Goal: Transaction & Acquisition: Purchase product/service

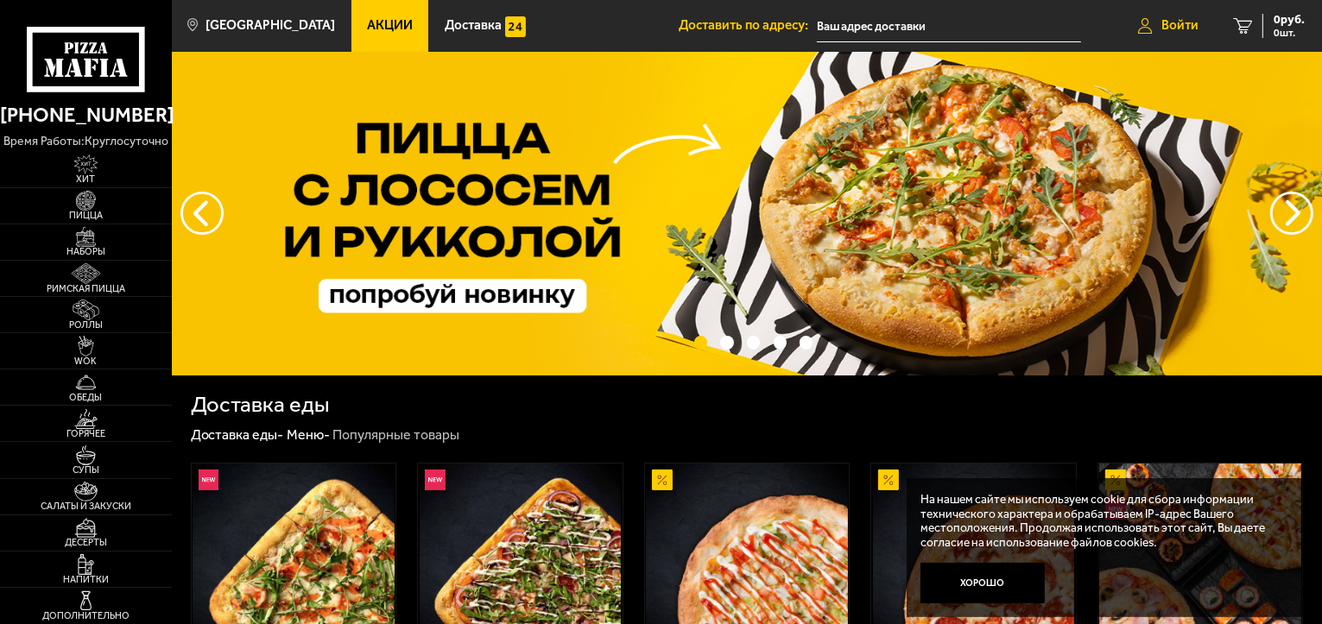
click at [1174, 22] on span "Войти" at bounding box center [1179, 25] width 37 height 13
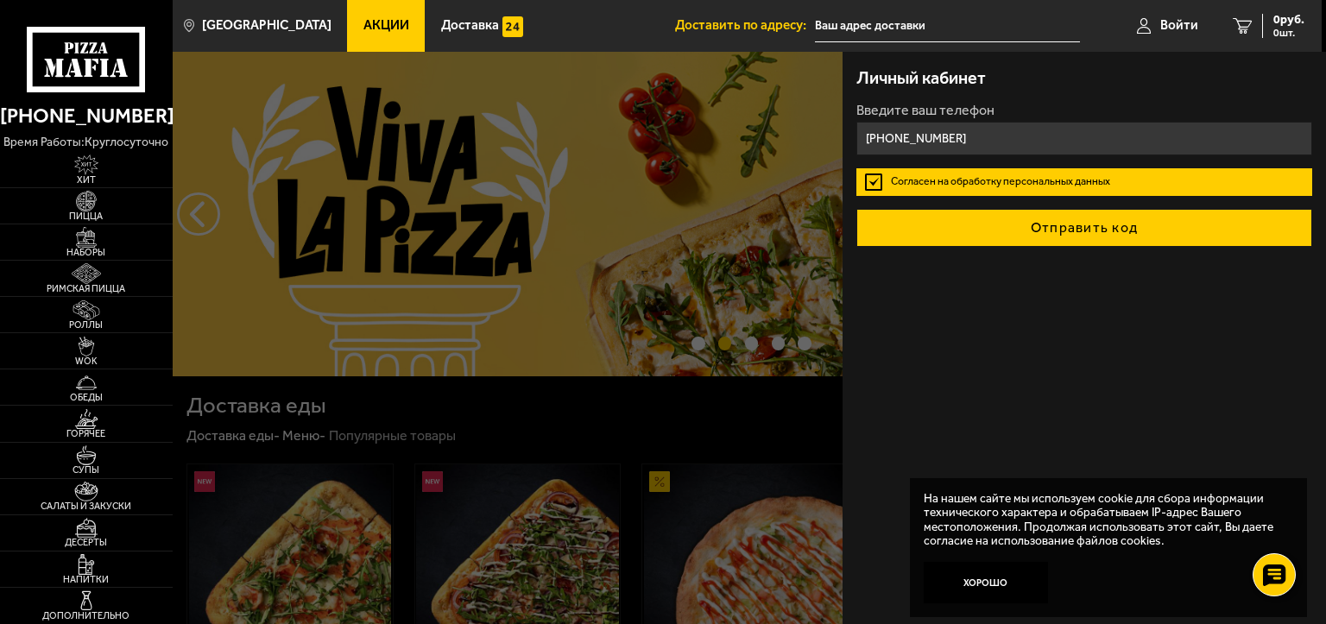
type input "[PHONE_NUMBER]"
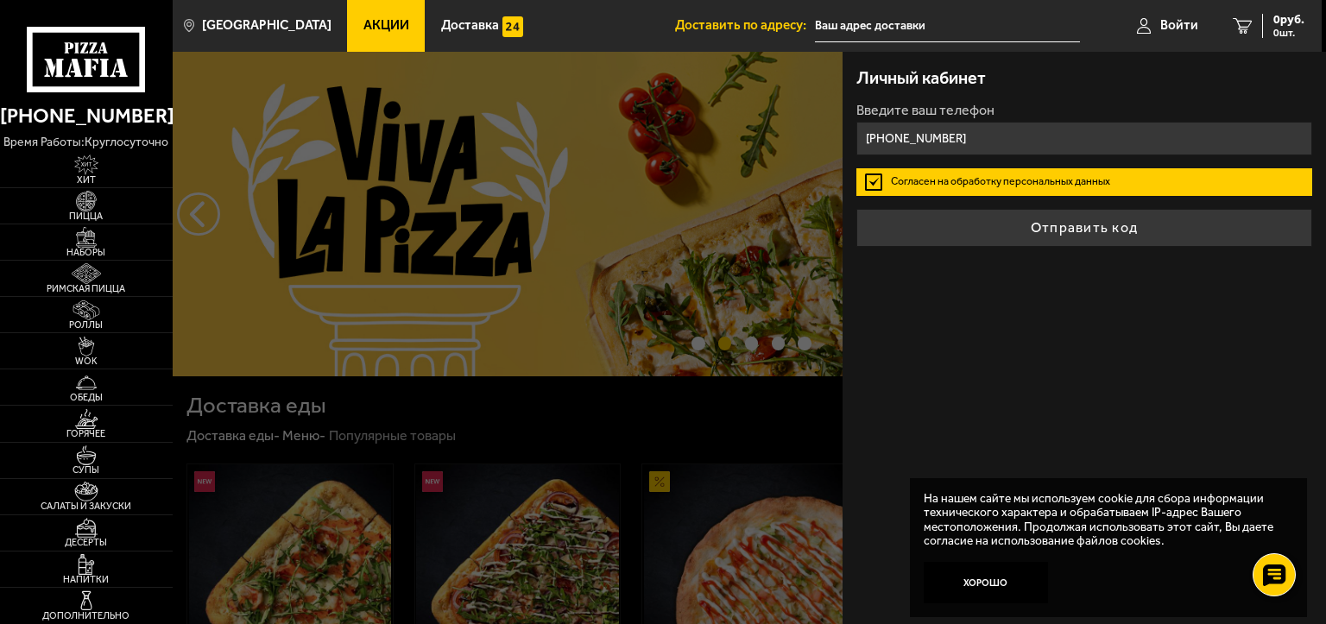
click at [1021, 220] on button "Отправить код" at bounding box center [1085, 228] width 456 height 38
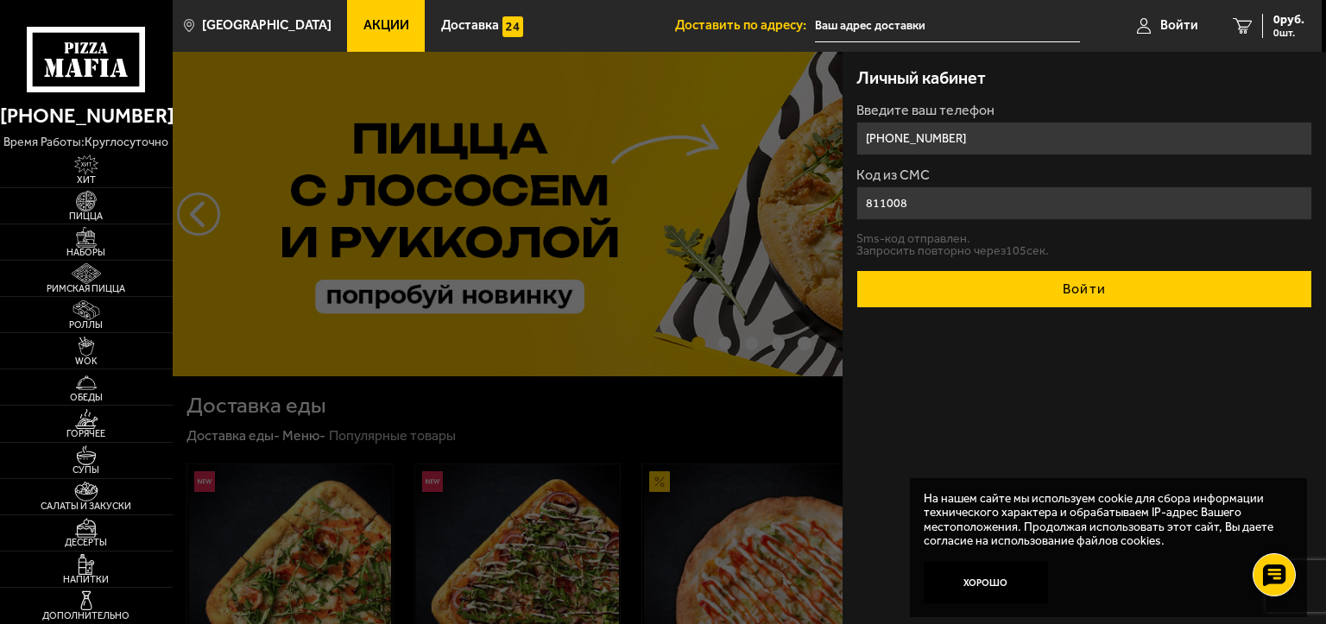
type input "811008"
click at [1020, 278] on button "Войти" at bounding box center [1085, 289] width 456 height 38
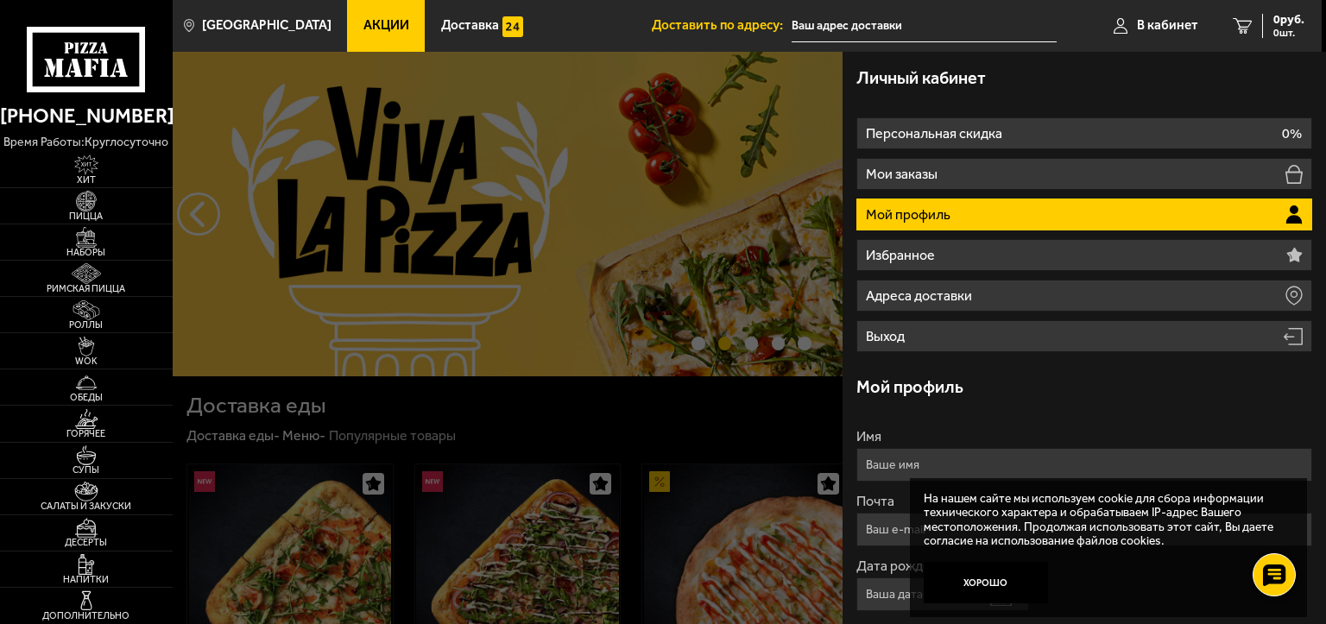
click at [913, 470] on input "Имя" at bounding box center [1085, 465] width 456 height 34
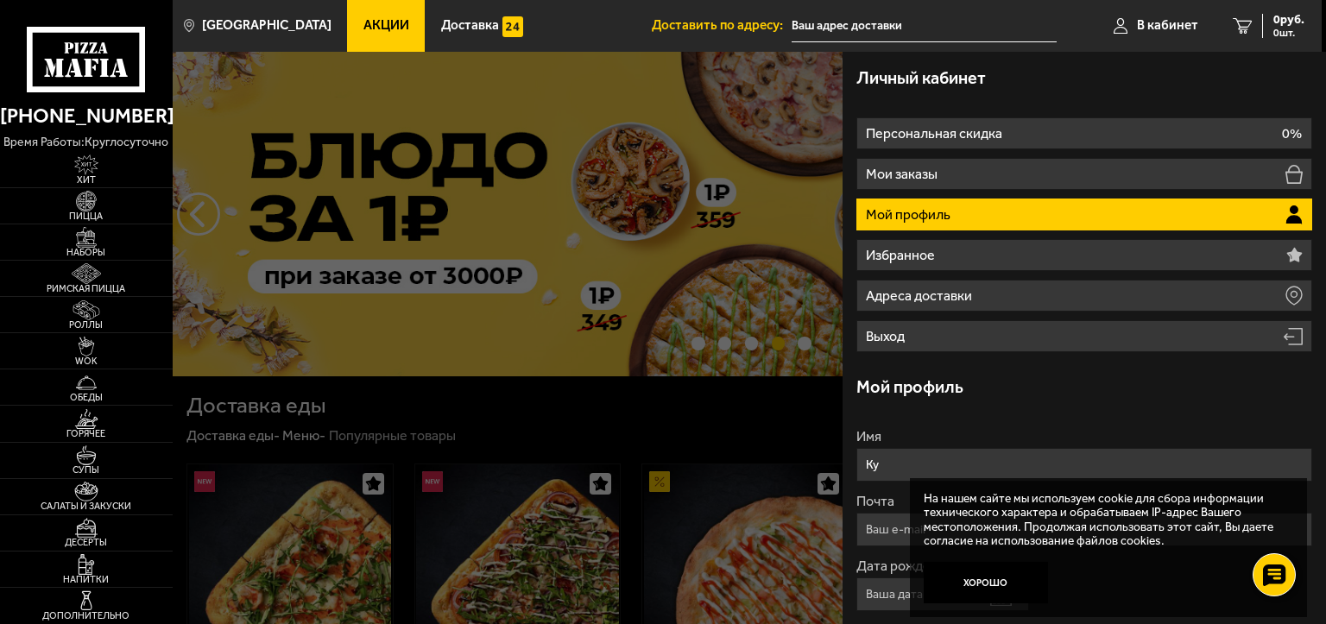
type input "[PERSON_NAME]"
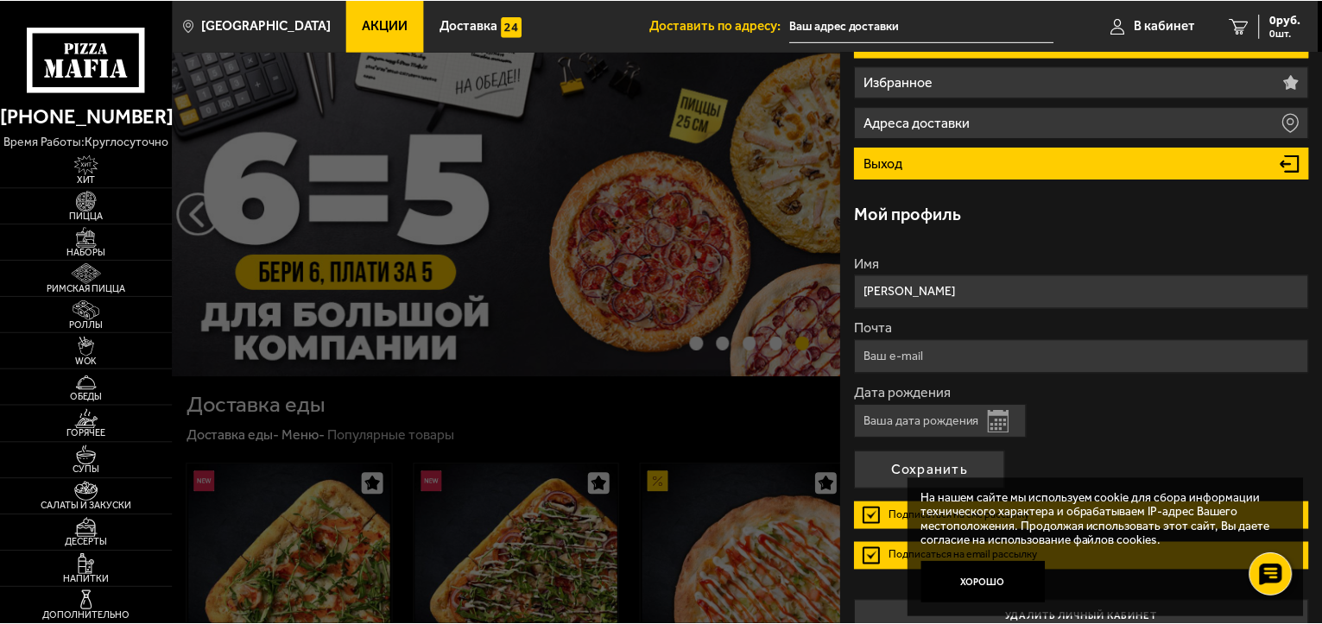
scroll to position [197, 0]
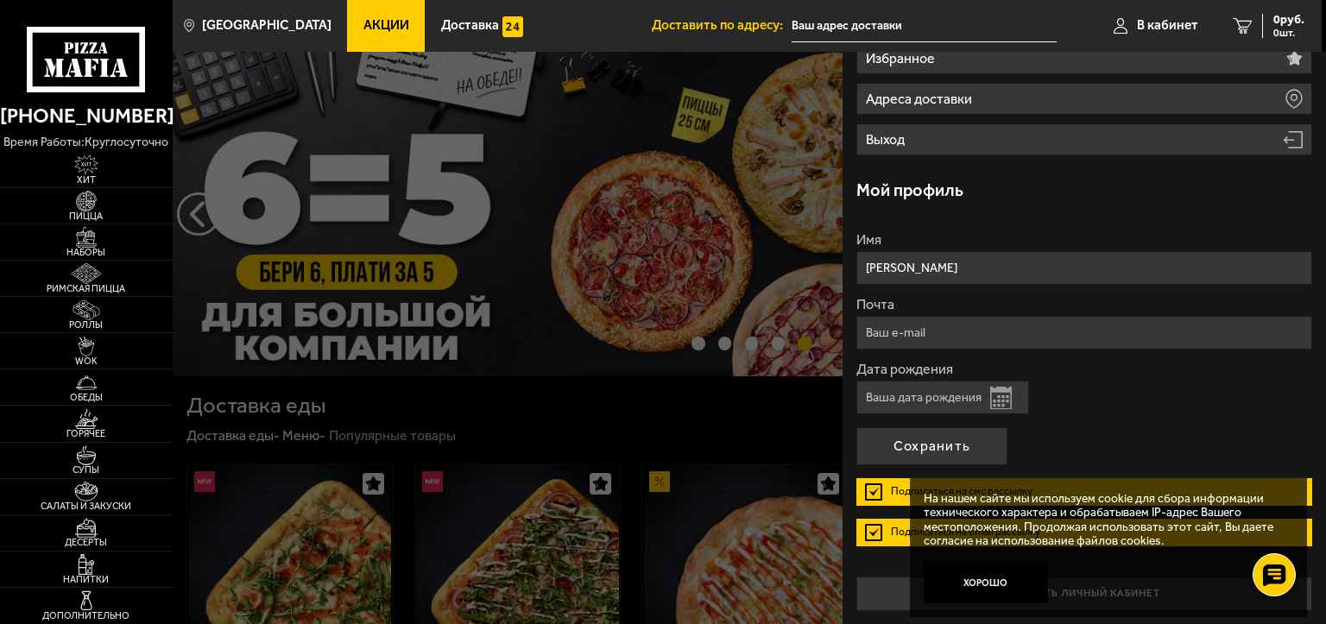
type input "[PERSON_NAME]"
click at [946, 337] on input "Почта" at bounding box center [1085, 333] width 456 height 34
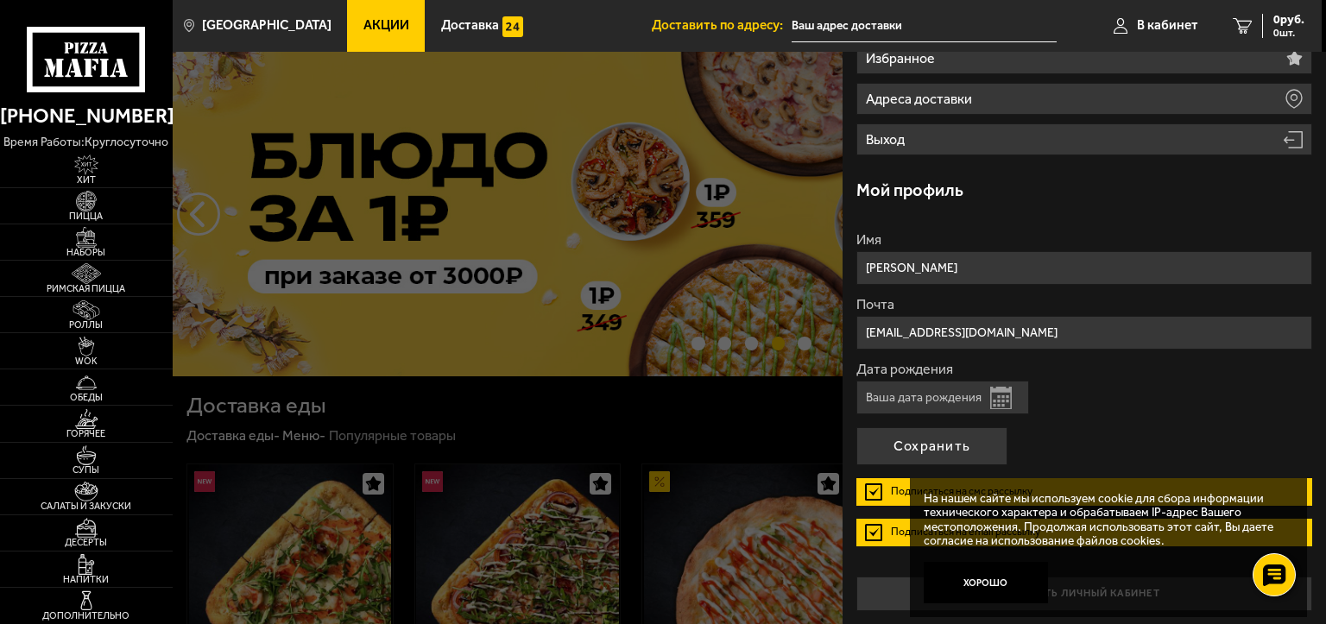
type input "[EMAIL_ADDRESS][DOMAIN_NAME]"
click at [913, 396] on input "Дата рождения" at bounding box center [943, 398] width 173 height 34
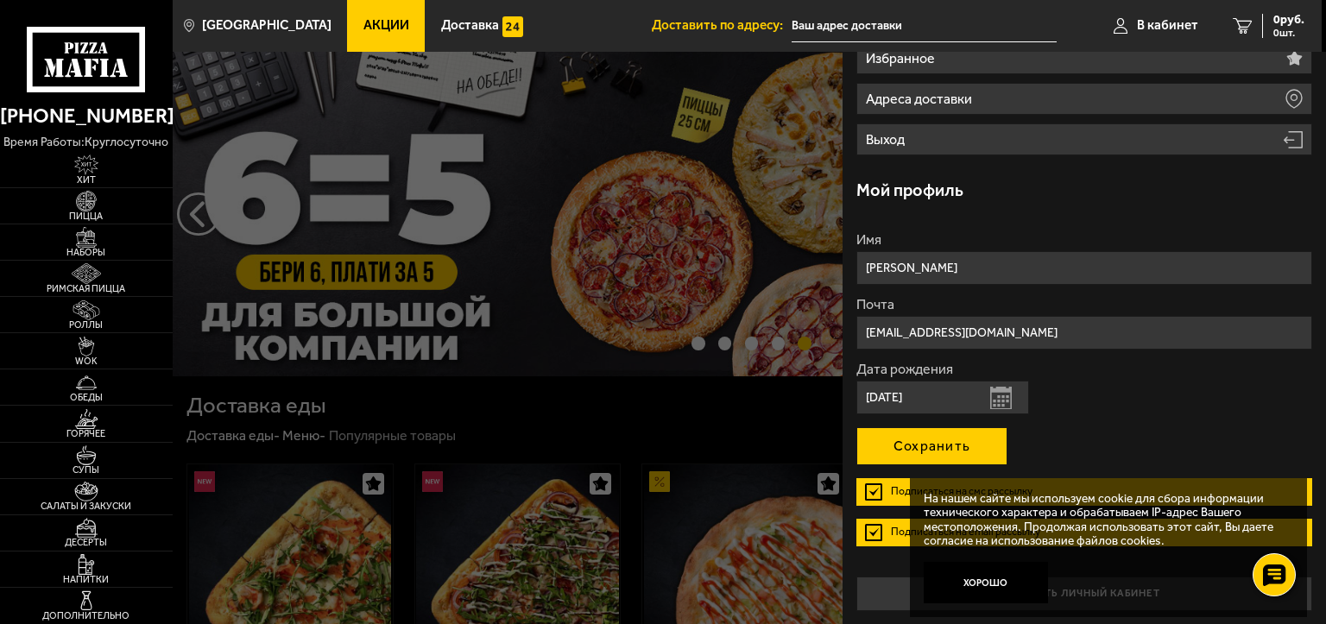
type input "[DATE]"
click at [924, 438] on button "Сохранить" at bounding box center [932, 446] width 151 height 38
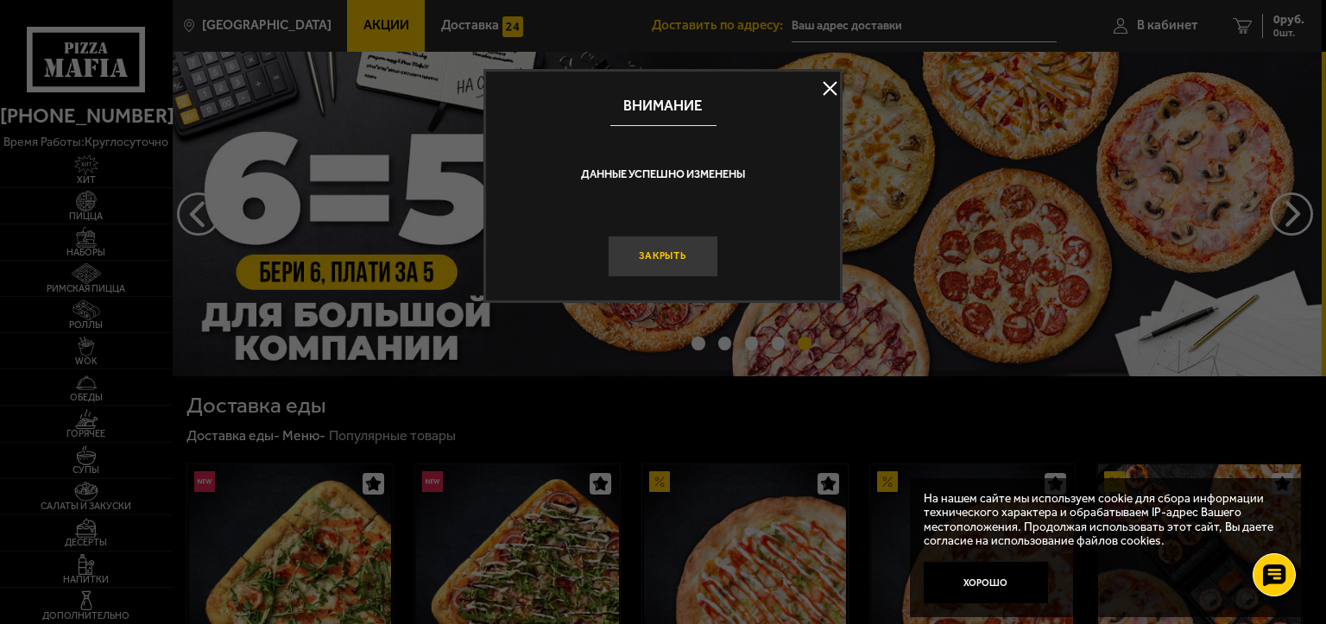
click at [663, 259] on button "Закрыть" at bounding box center [663, 256] width 111 height 41
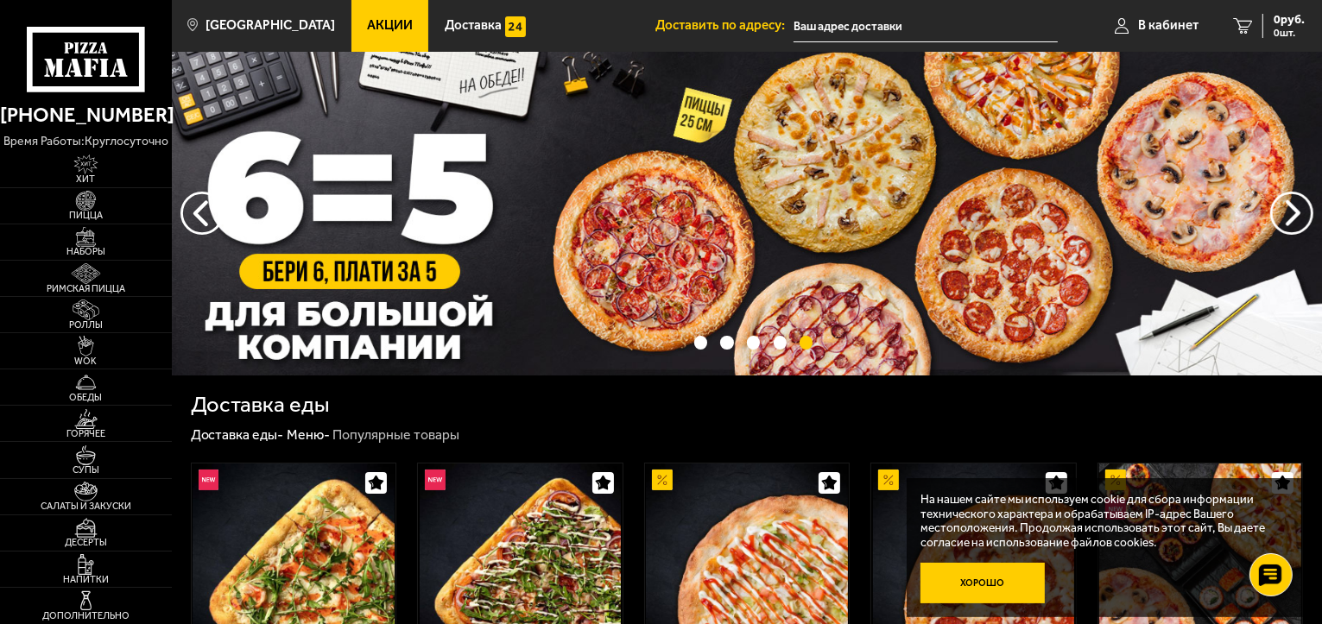
click at [1011, 574] on button "Хорошо" at bounding box center [982, 583] width 124 height 41
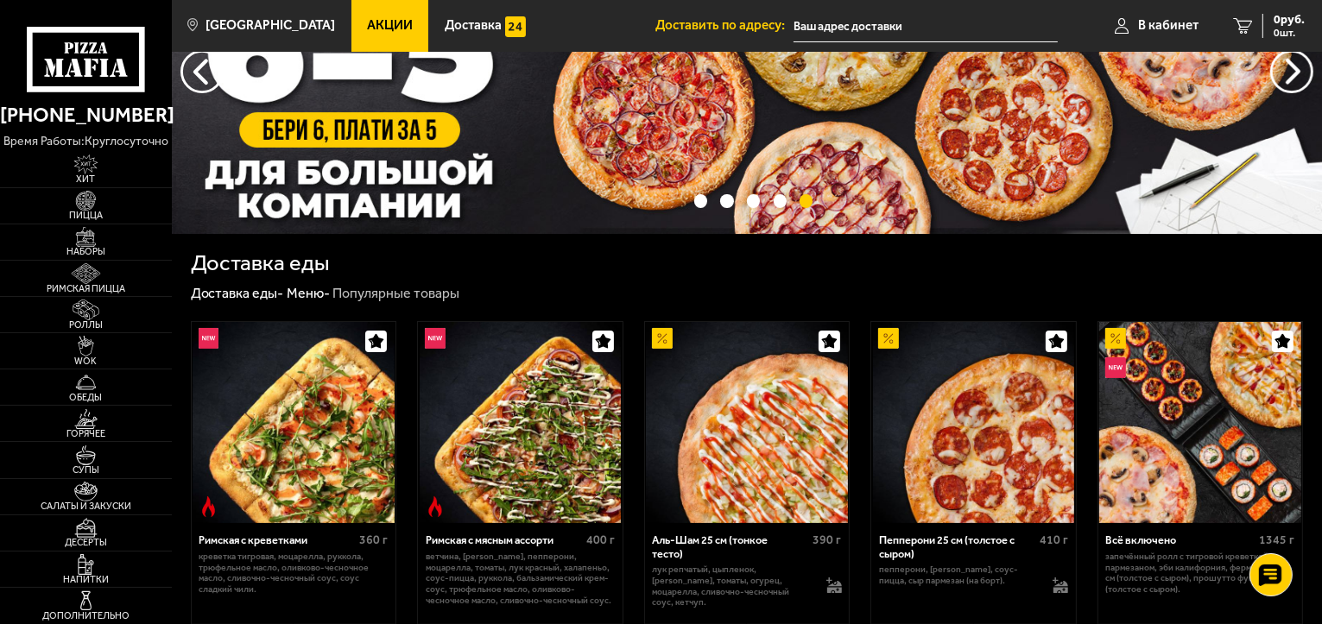
scroll to position [173, 0]
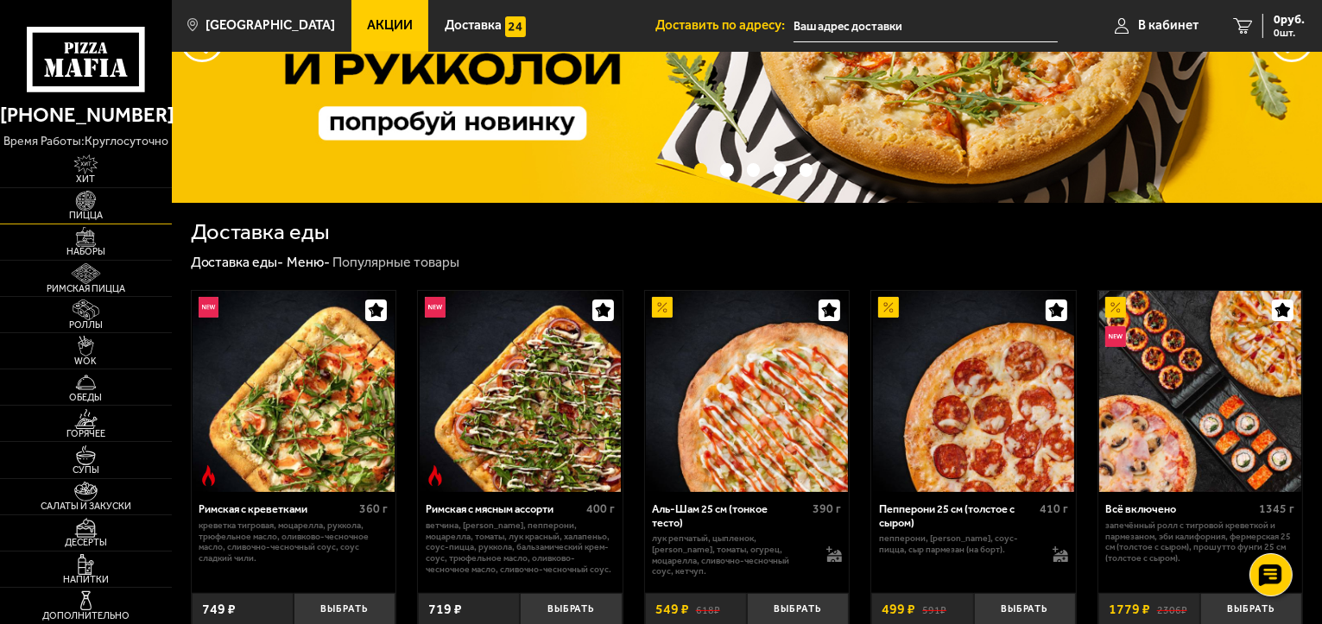
click at [83, 213] on span "Пицца" at bounding box center [86, 215] width 172 height 9
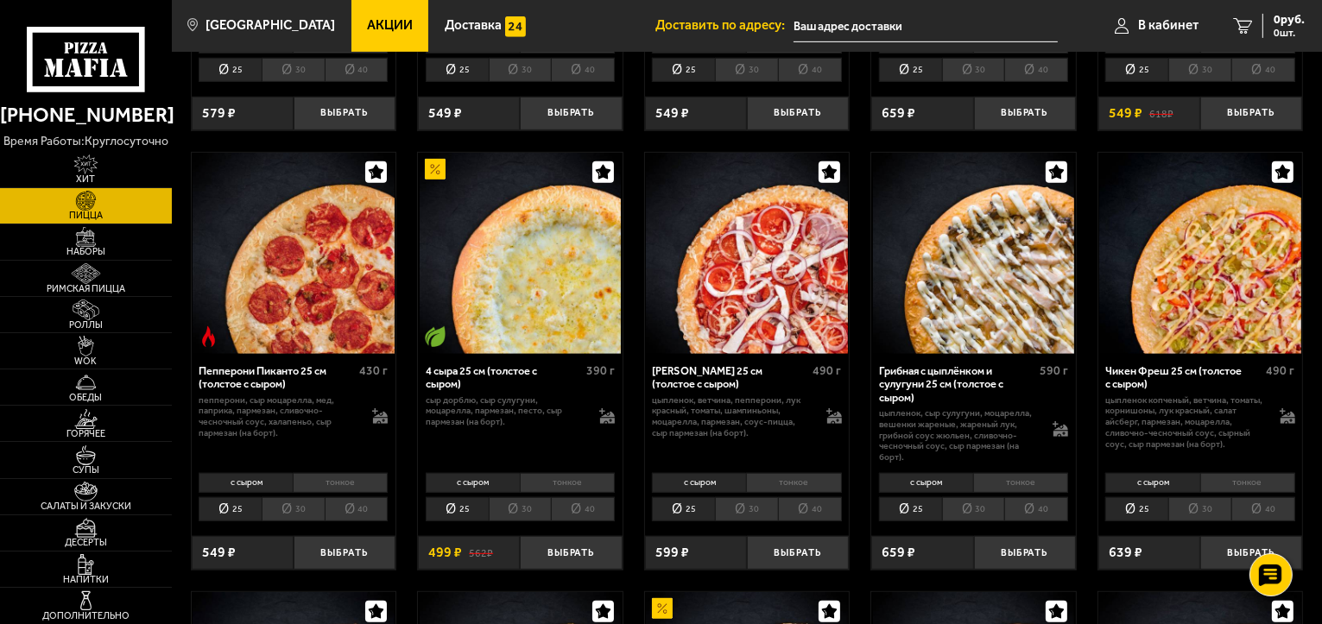
scroll to position [691, 0]
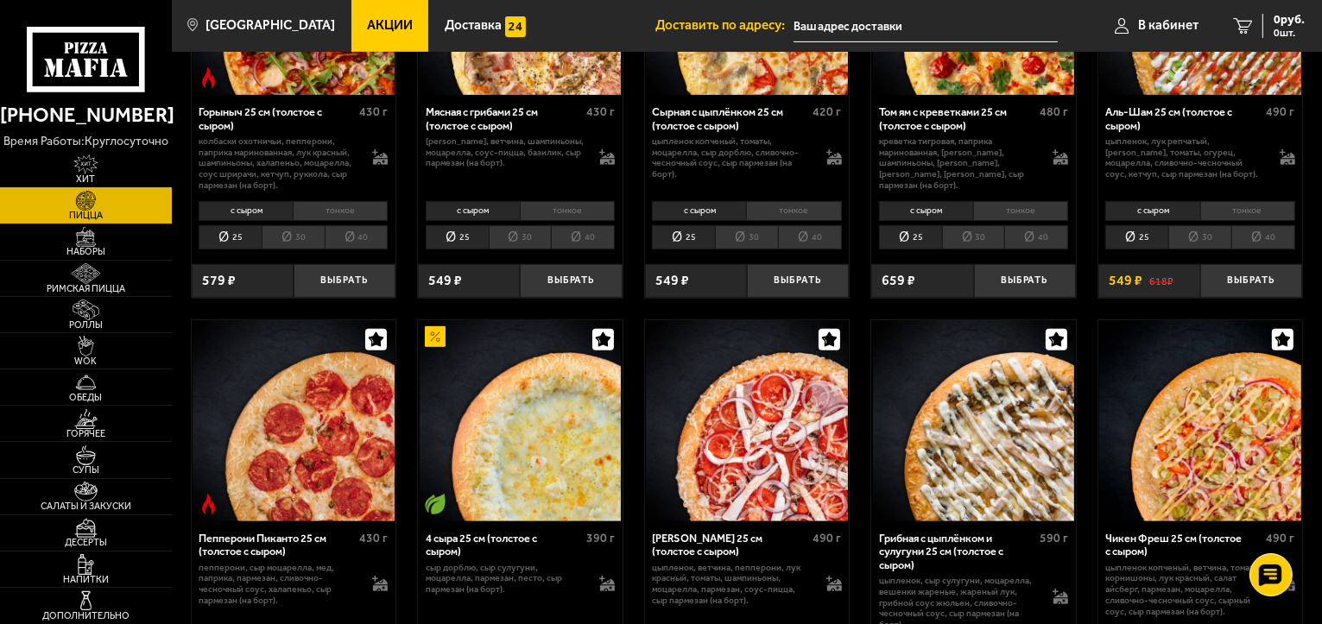
click at [90, 158] on img at bounding box center [86, 165] width 53 height 20
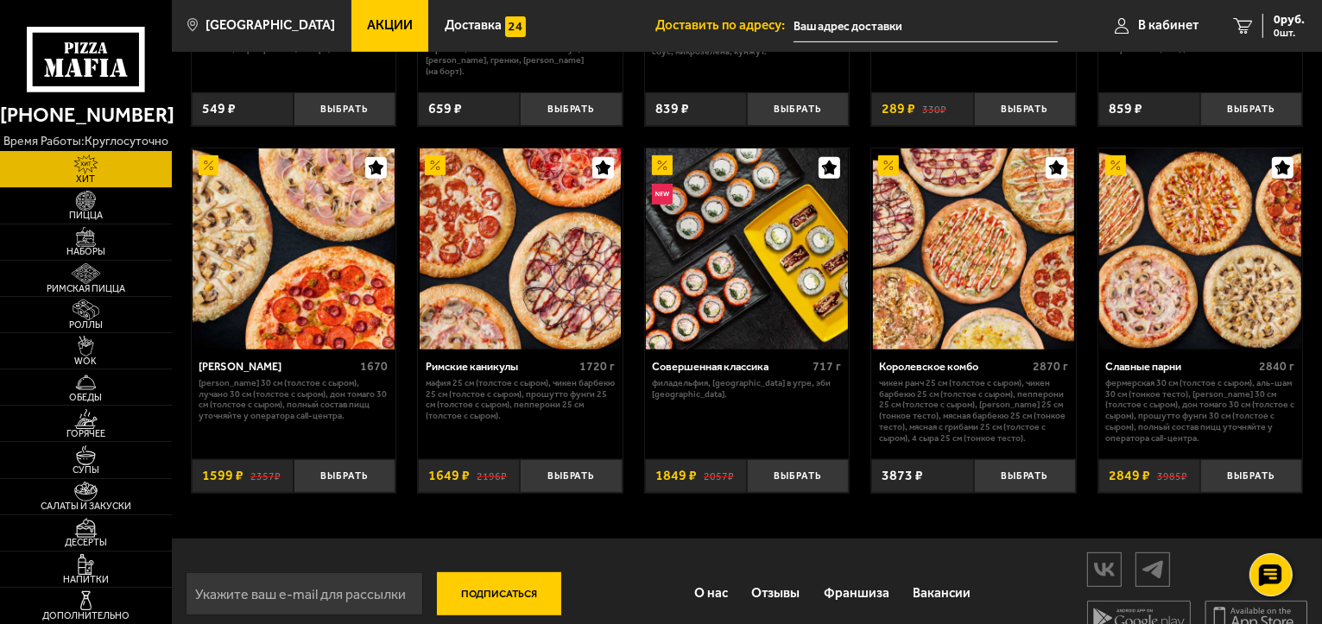
scroll to position [774, 0]
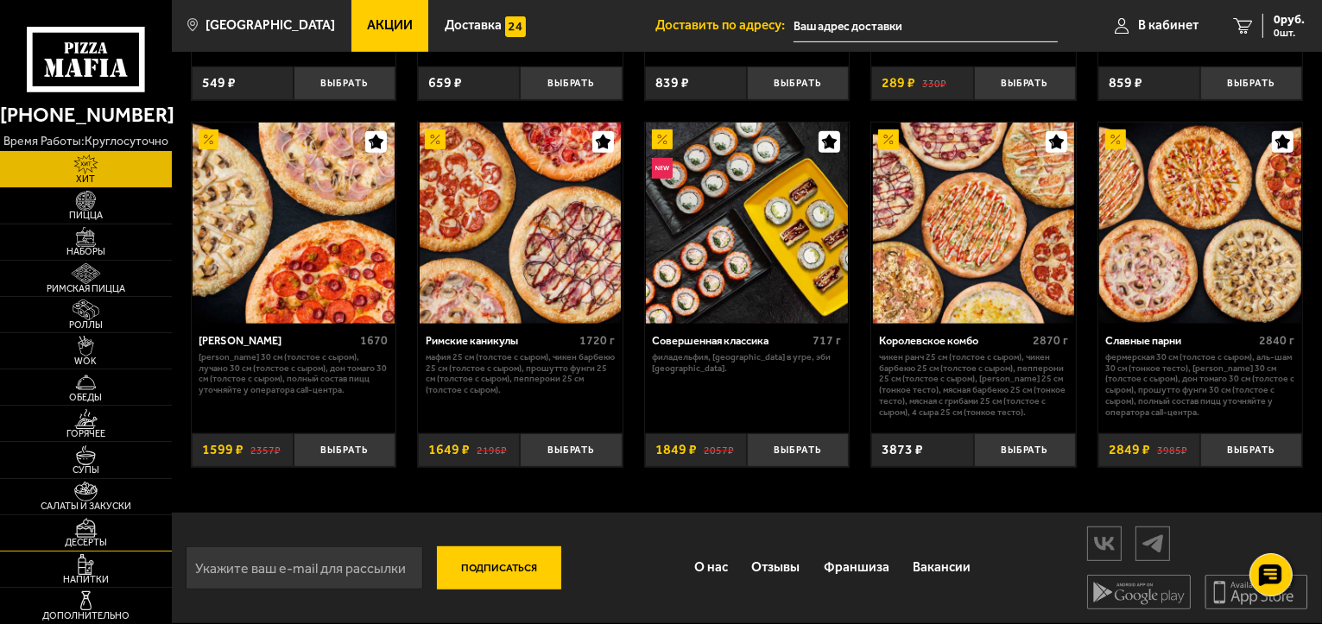
click at [73, 531] on img at bounding box center [86, 528] width 53 height 20
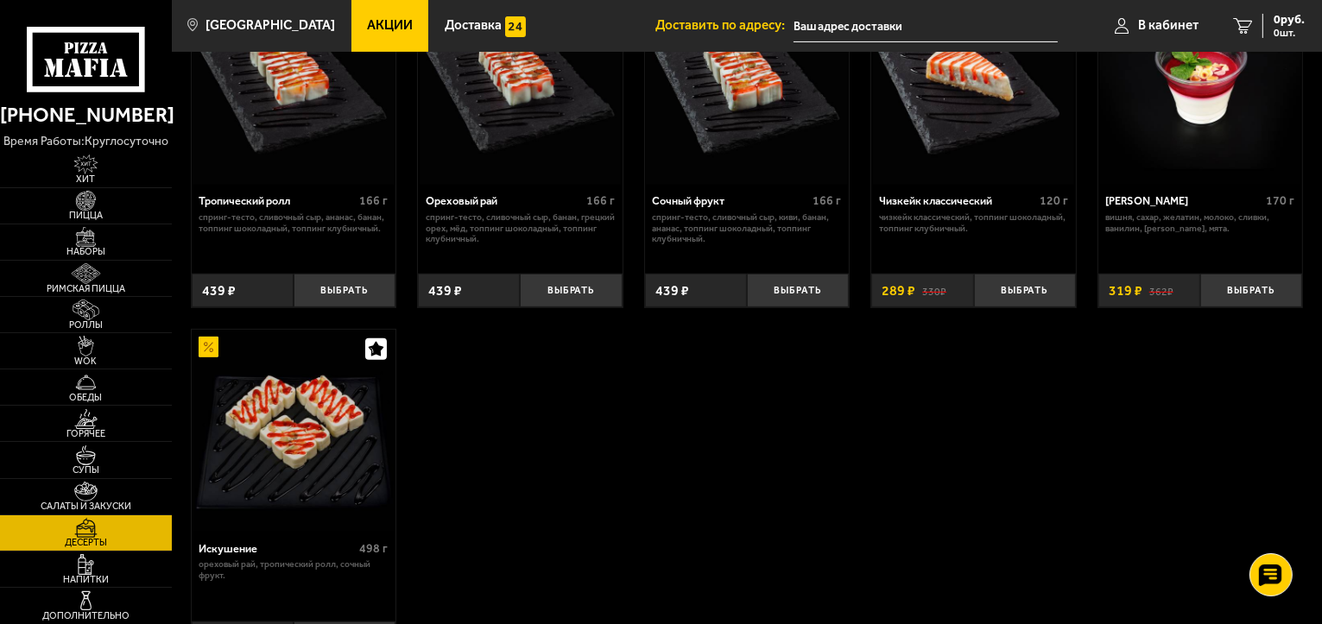
scroll to position [518, 0]
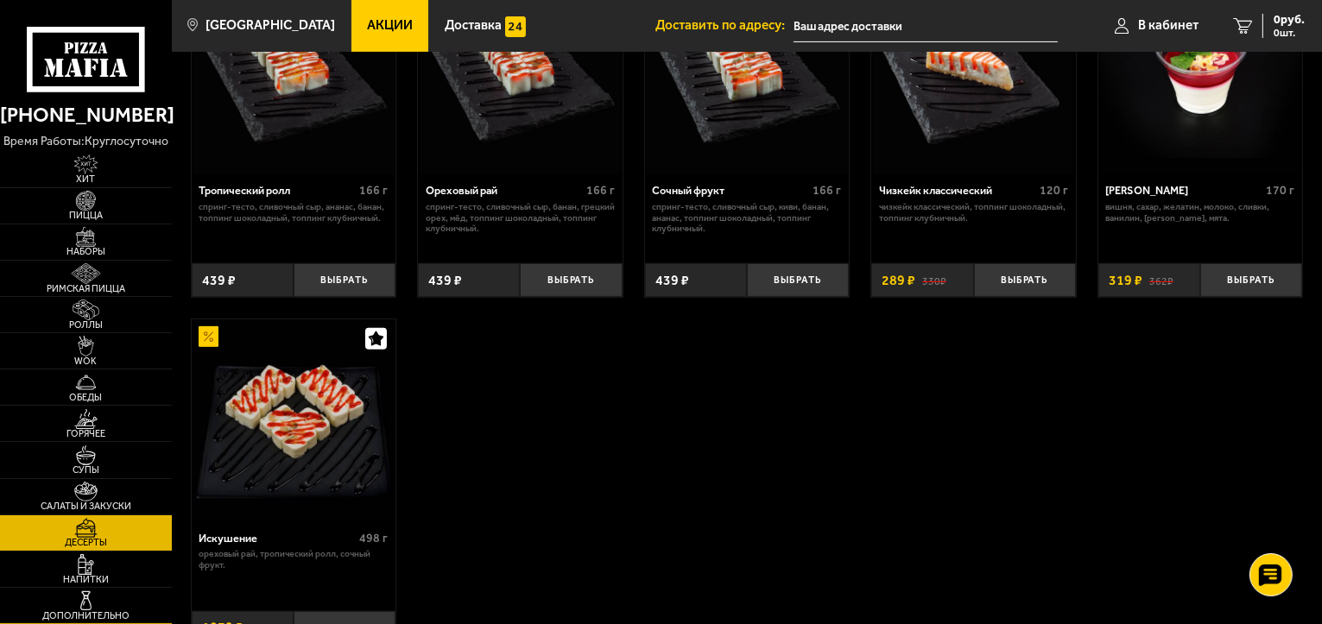
click at [76, 592] on img at bounding box center [86, 601] width 53 height 20
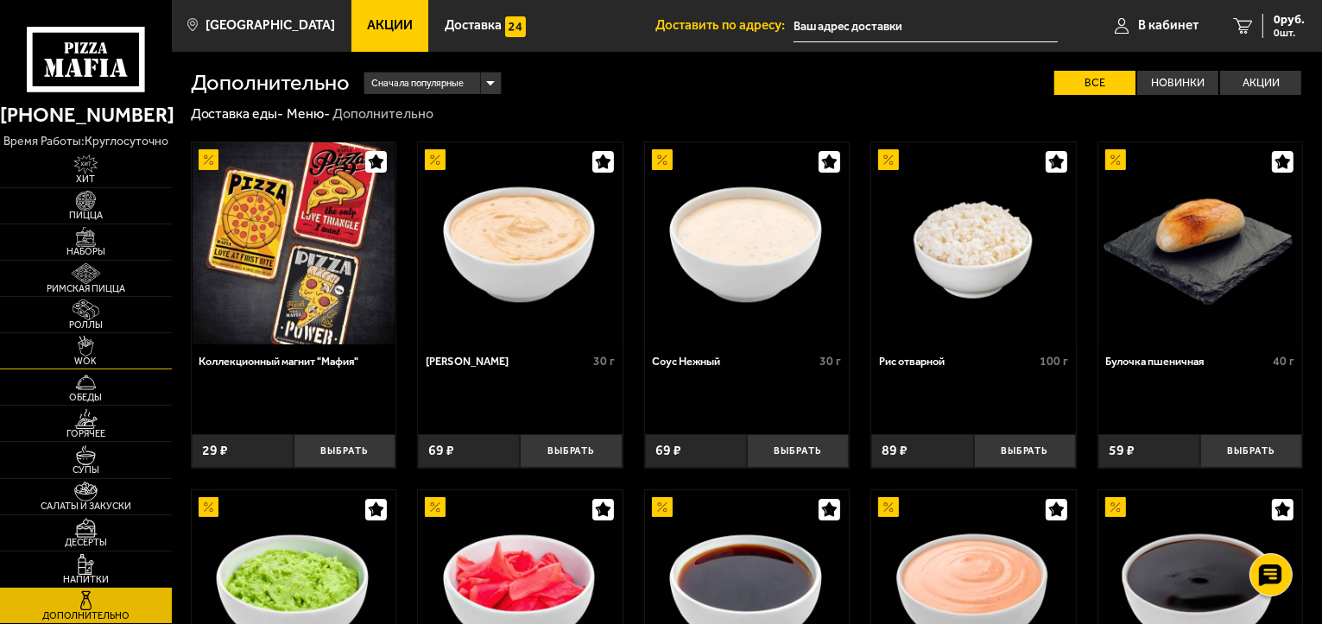
click at [79, 345] on img at bounding box center [86, 346] width 53 height 20
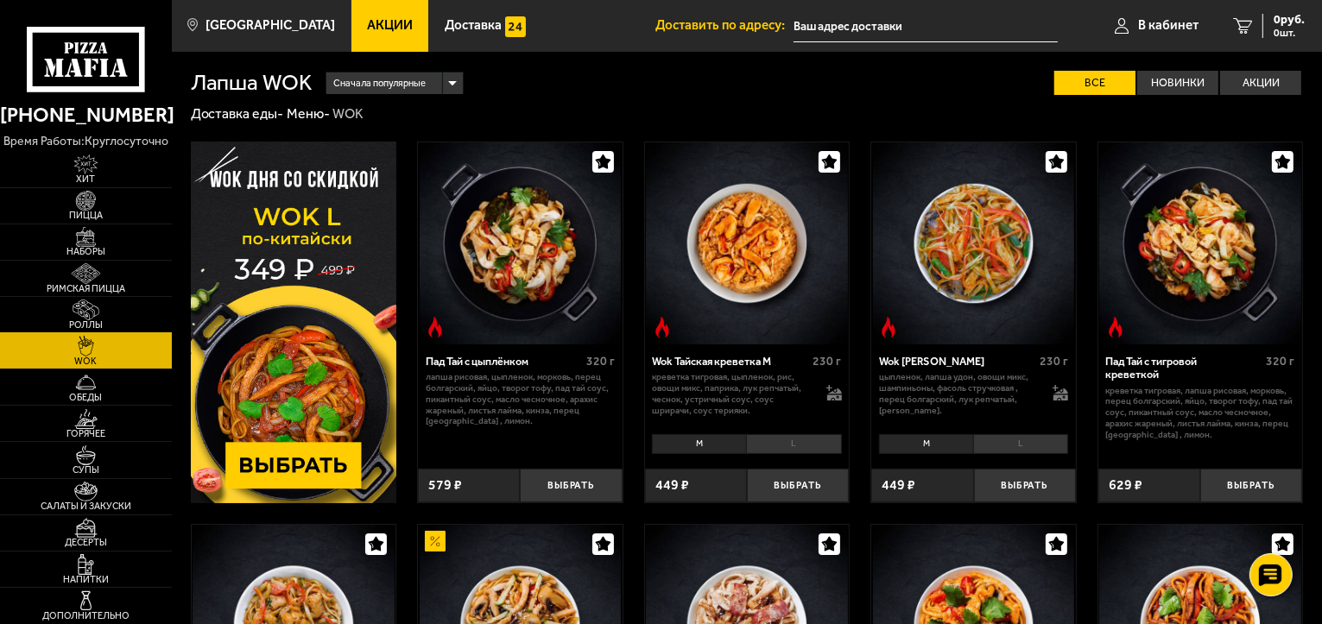
click at [94, 308] on img at bounding box center [86, 310] width 53 height 20
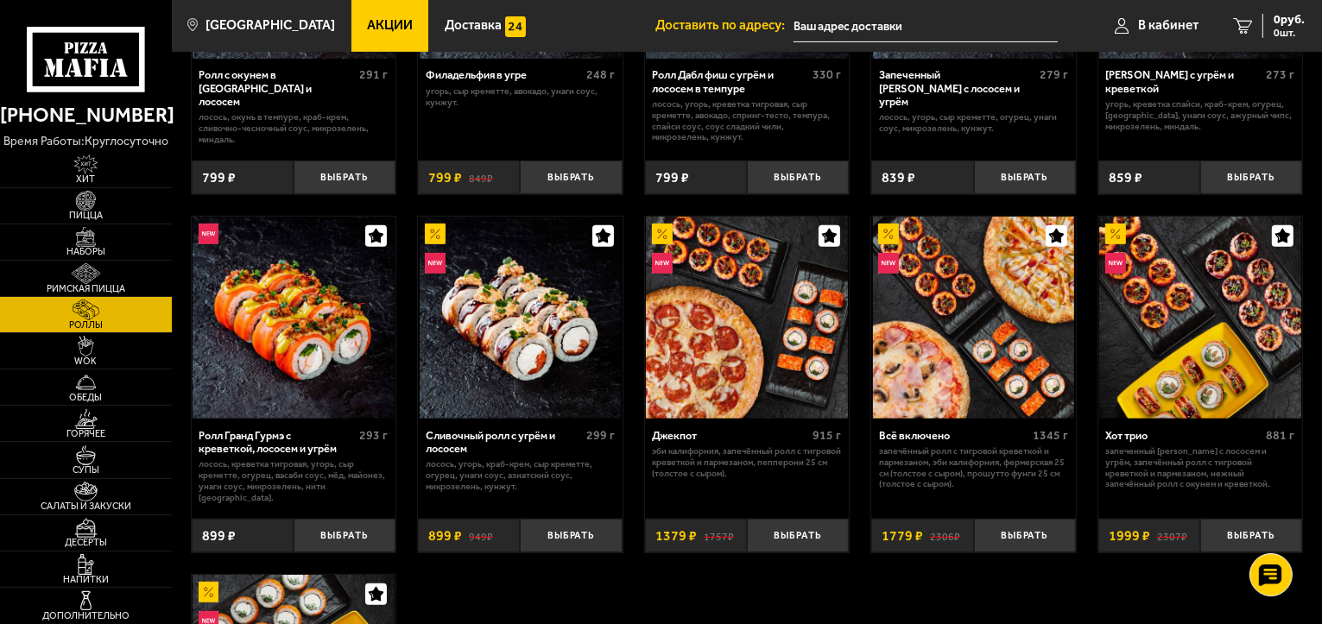
scroll to position [604, 0]
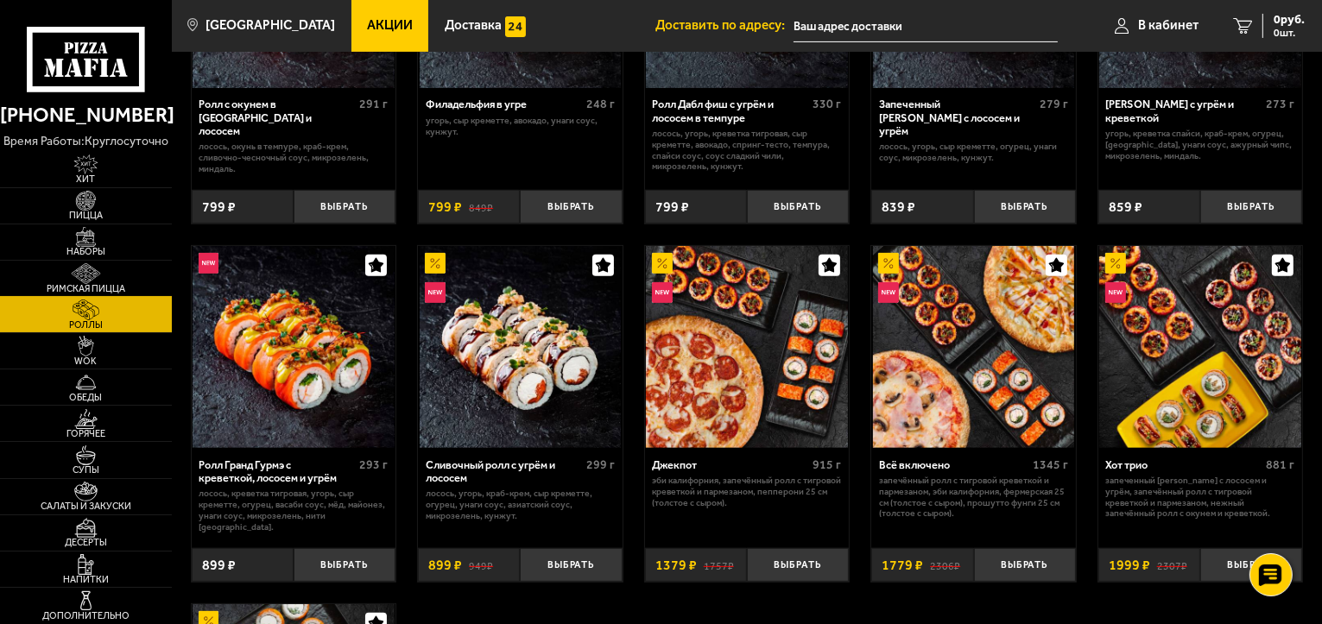
click at [91, 271] on img at bounding box center [86, 273] width 53 height 20
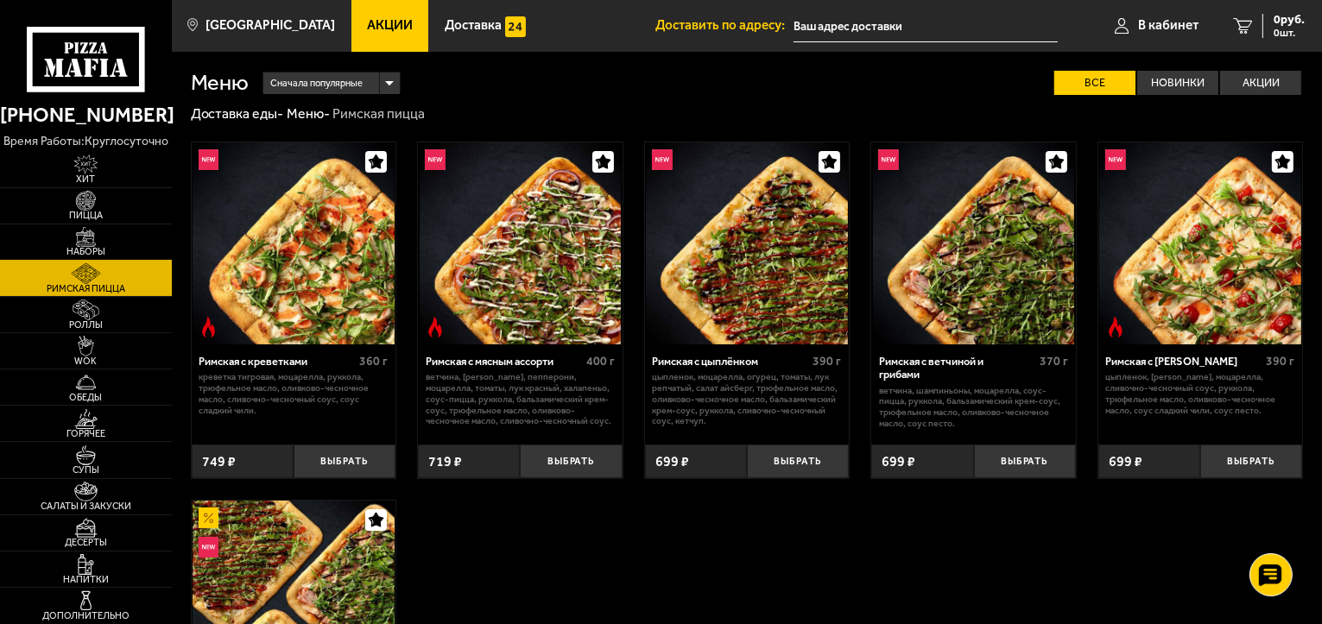
click at [95, 240] on img at bounding box center [86, 237] width 53 height 20
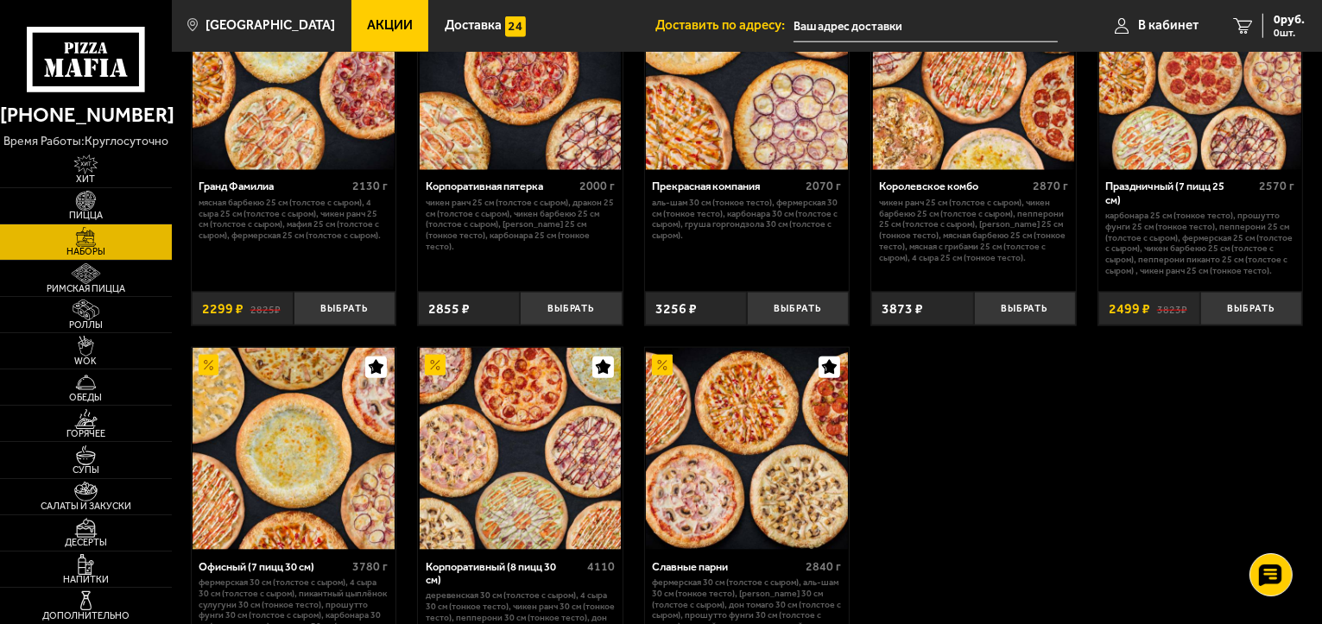
scroll to position [1900, 0]
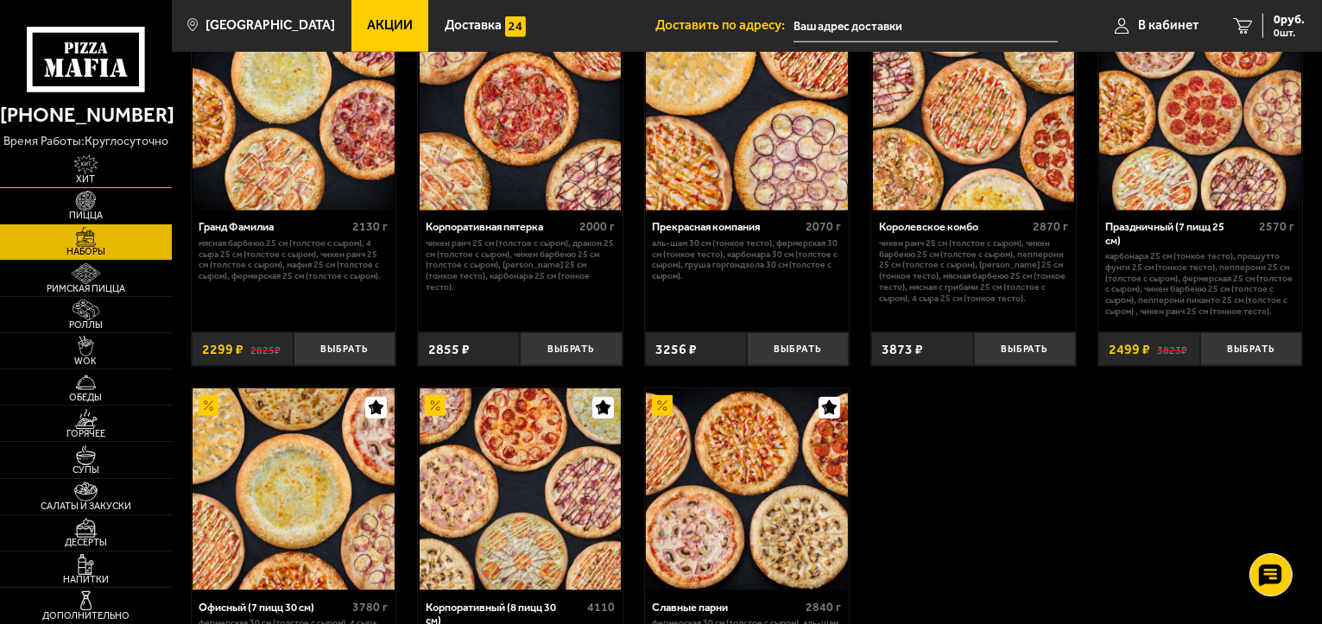
click at [76, 167] on img at bounding box center [86, 165] width 53 height 20
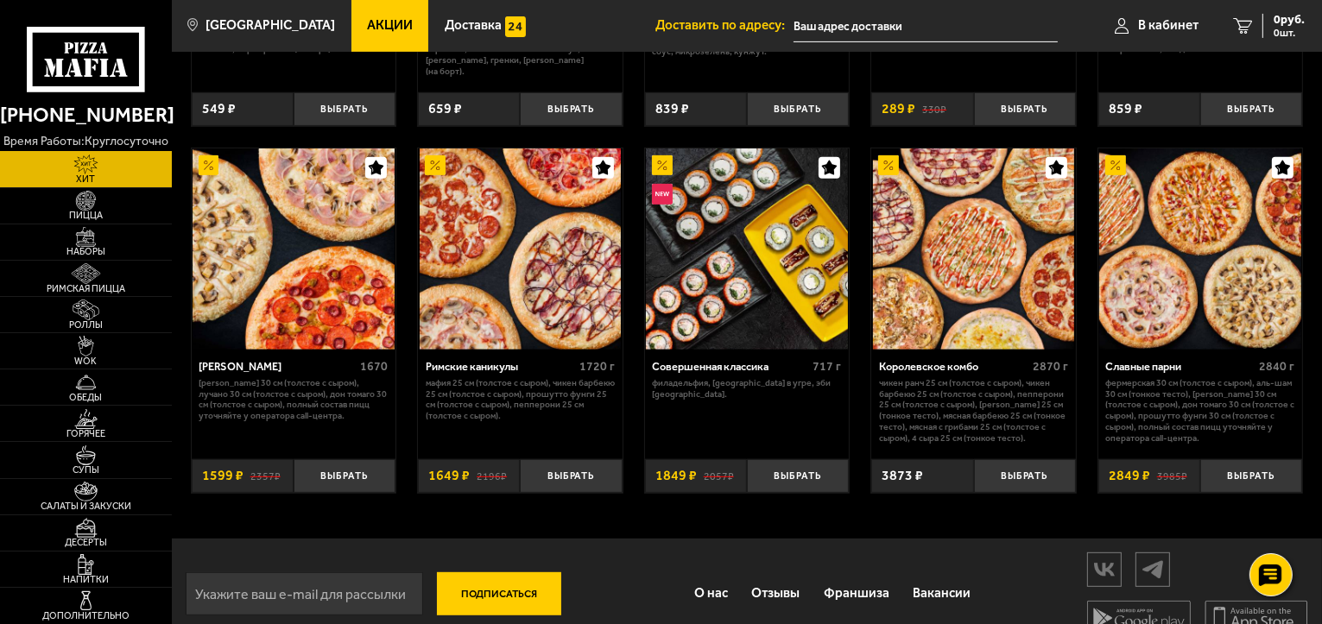
scroll to position [774, 0]
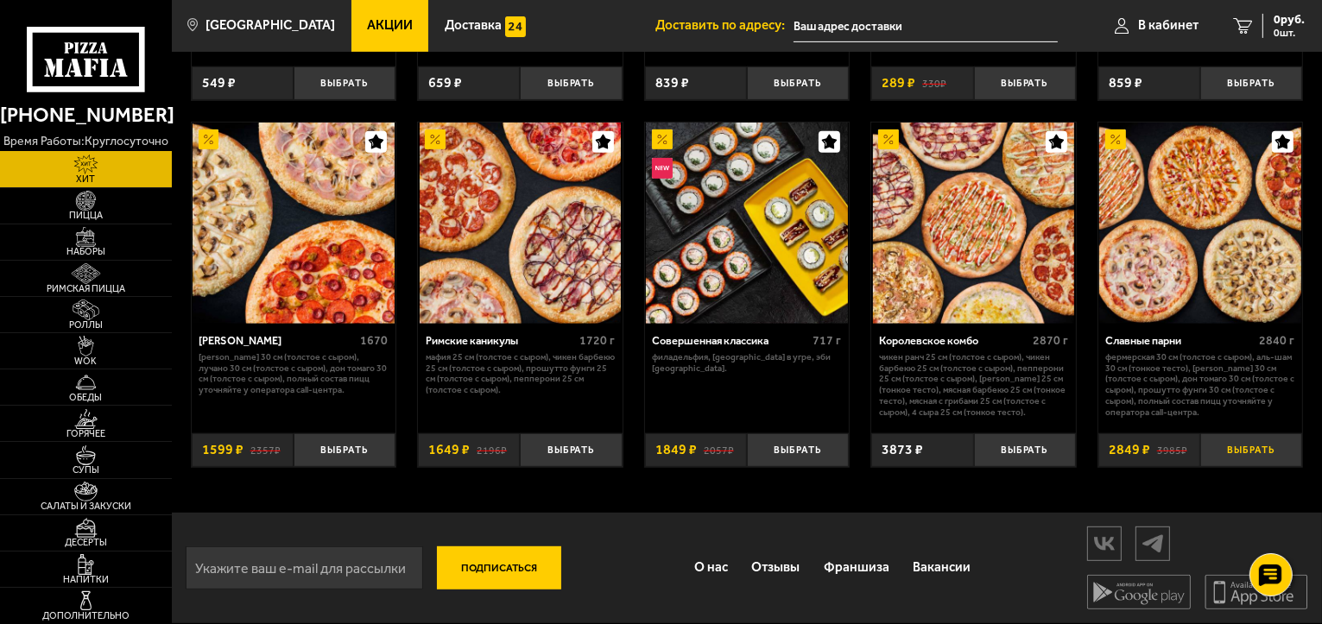
click at [1233, 446] on button "Выбрать" at bounding box center [1251, 450] width 102 height 34
click at [80, 497] on img at bounding box center [86, 492] width 53 height 20
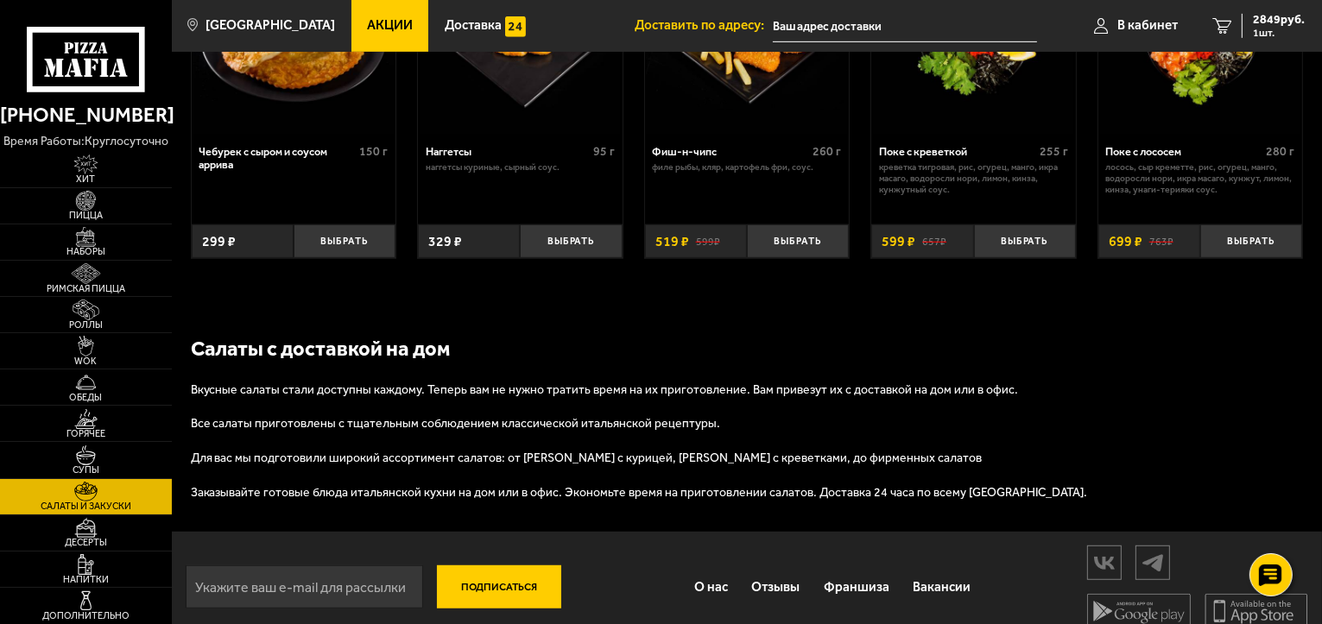
scroll to position [1012, 0]
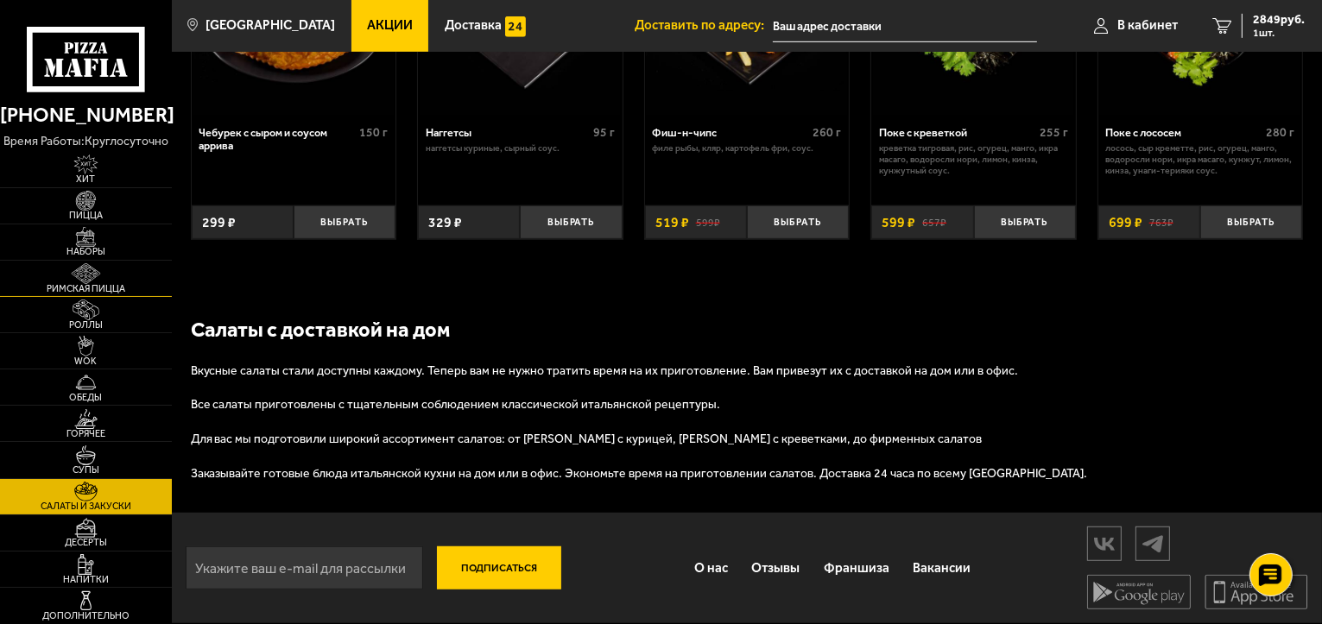
click at [103, 287] on span "Римская пицца" at bounding box center [86, 288] width 172 height 9
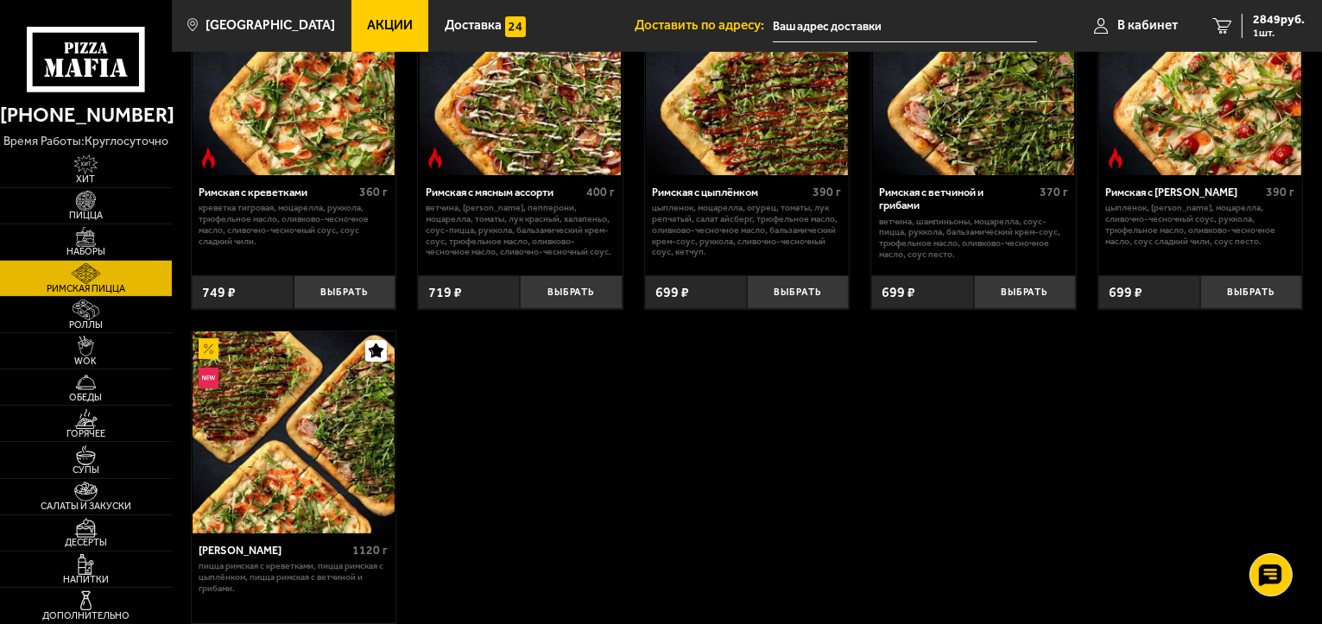
scroll to position [173, 0]
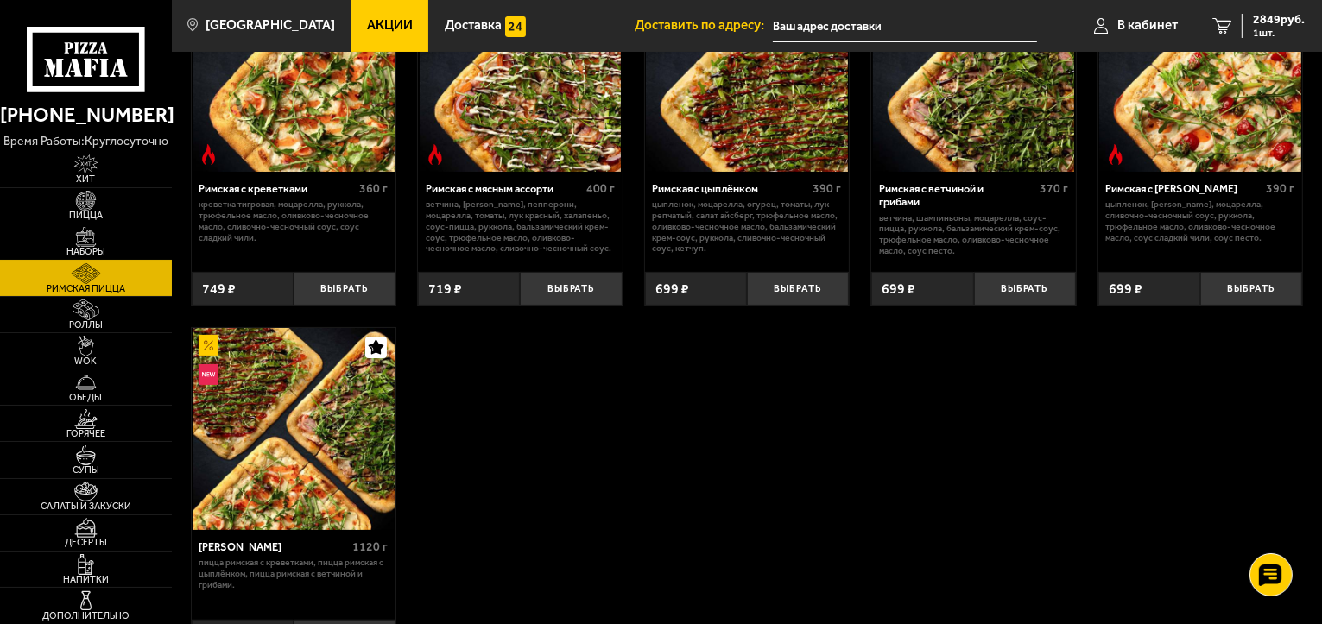
click at [69, 236] on img at bounding box center [86, 237] width 53 height 20
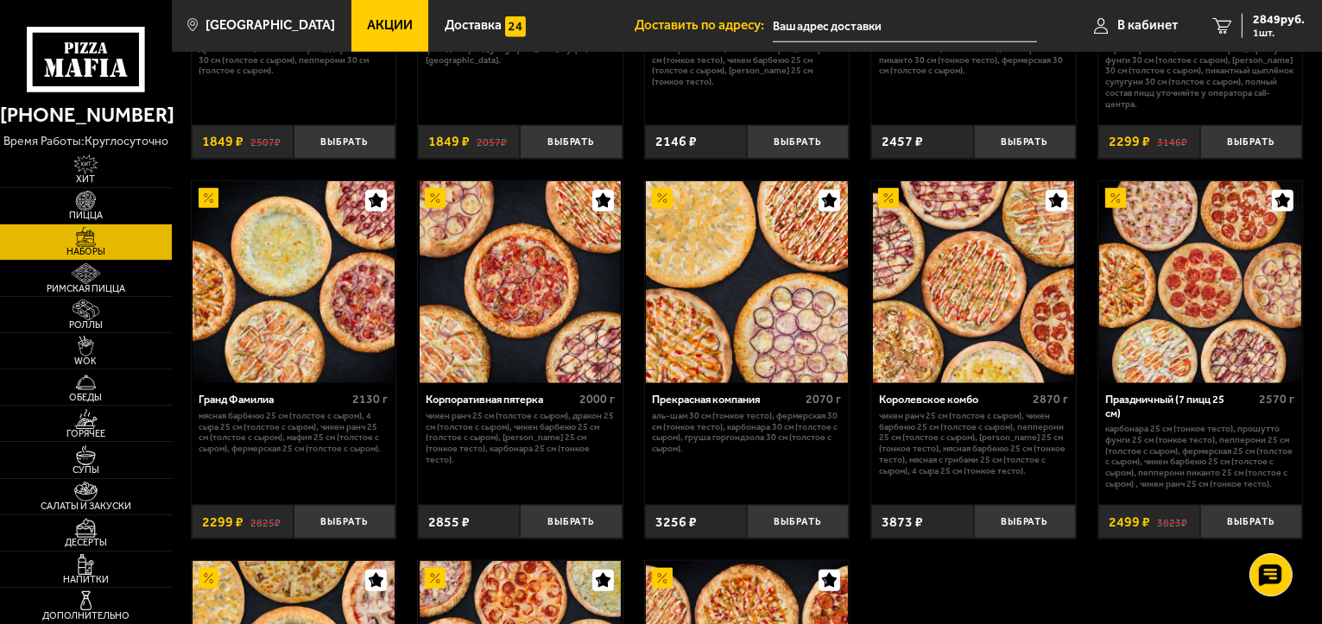
scroll to position [1640, 0]
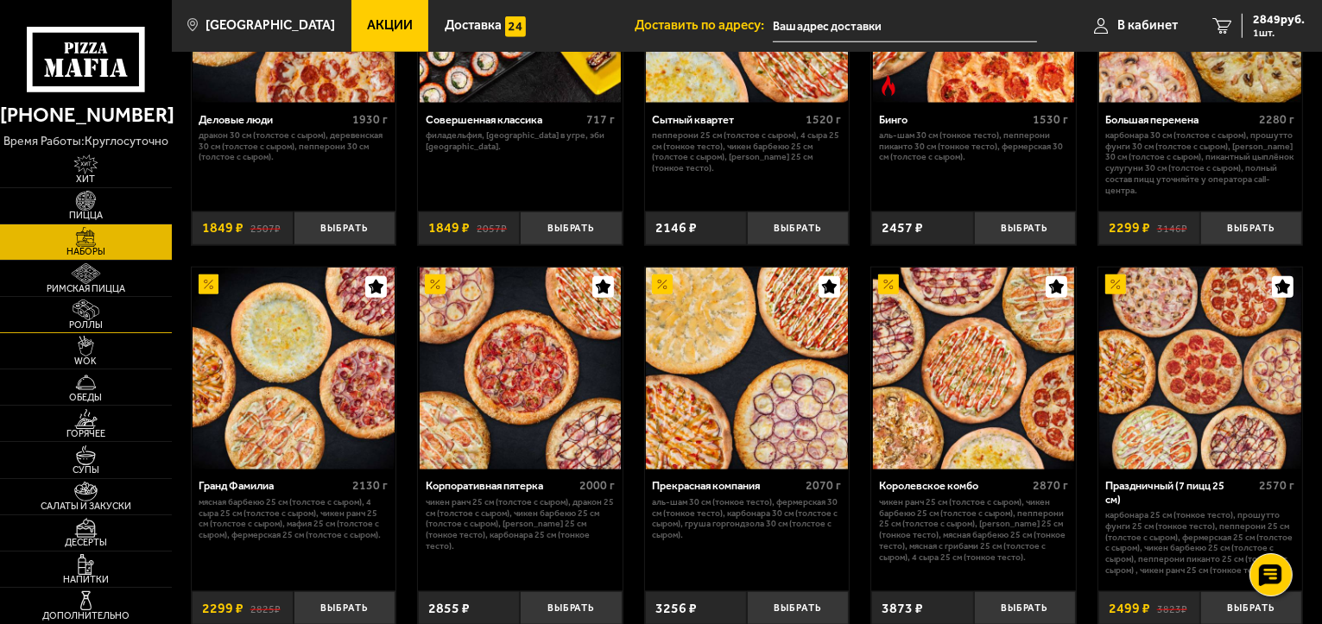
click at [85, 315] on img at bounding box center [86, 310] width 53 height 20
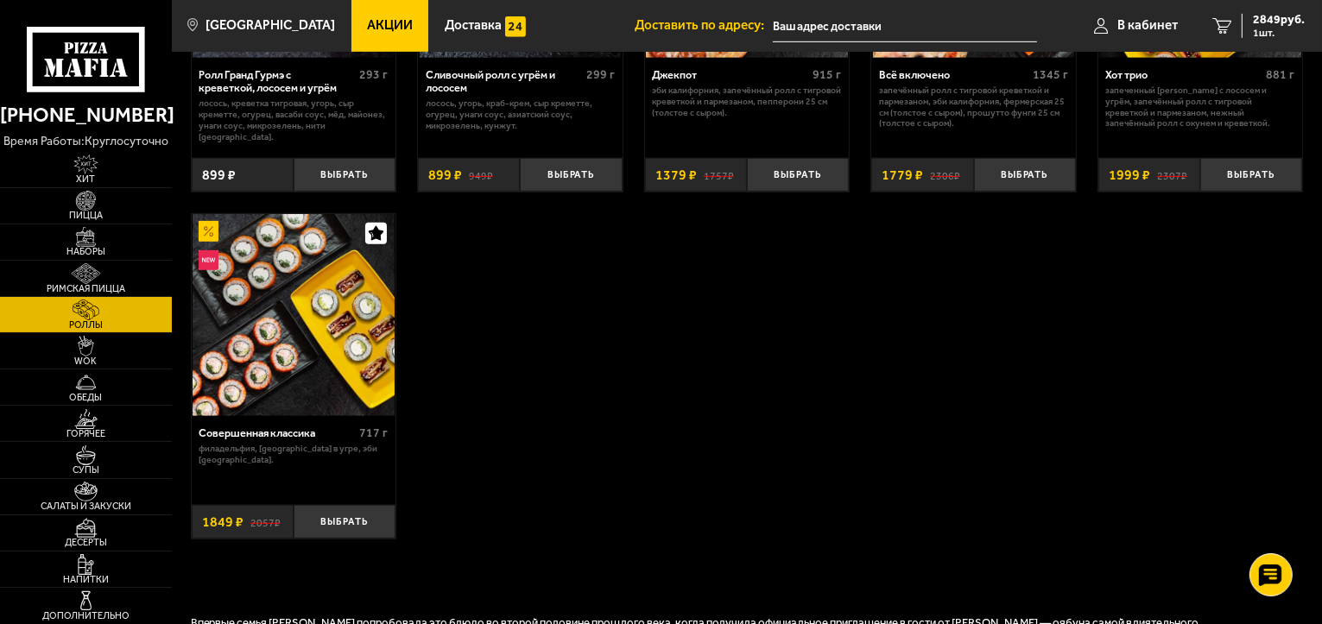
scroll to position [1036, 0]
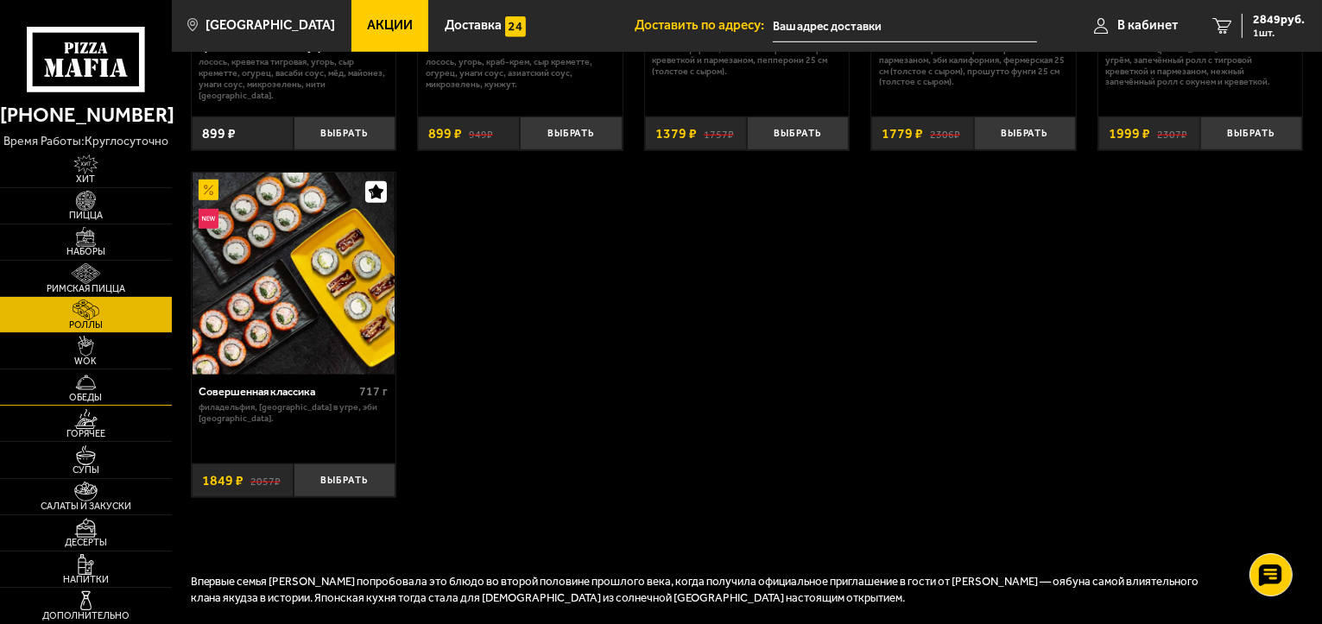
click at [91, 396] on span "Обеды" at bounding box center [86, 397] width 172 height 9
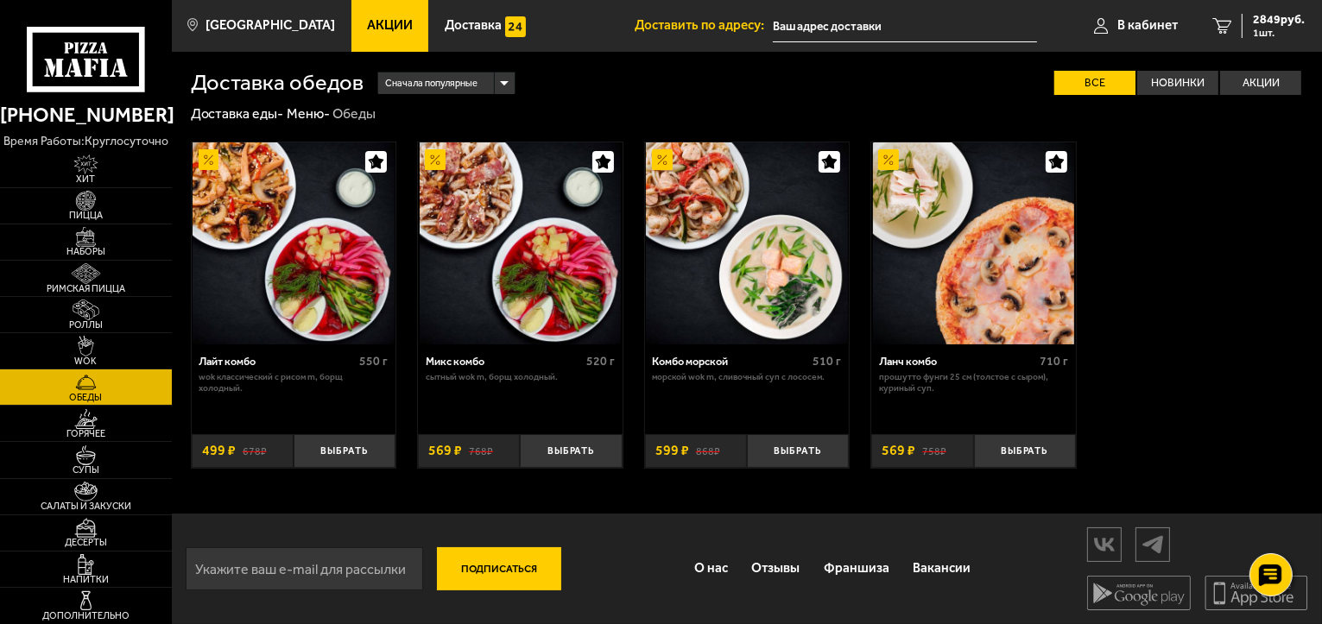
scroll to position [1, 0]
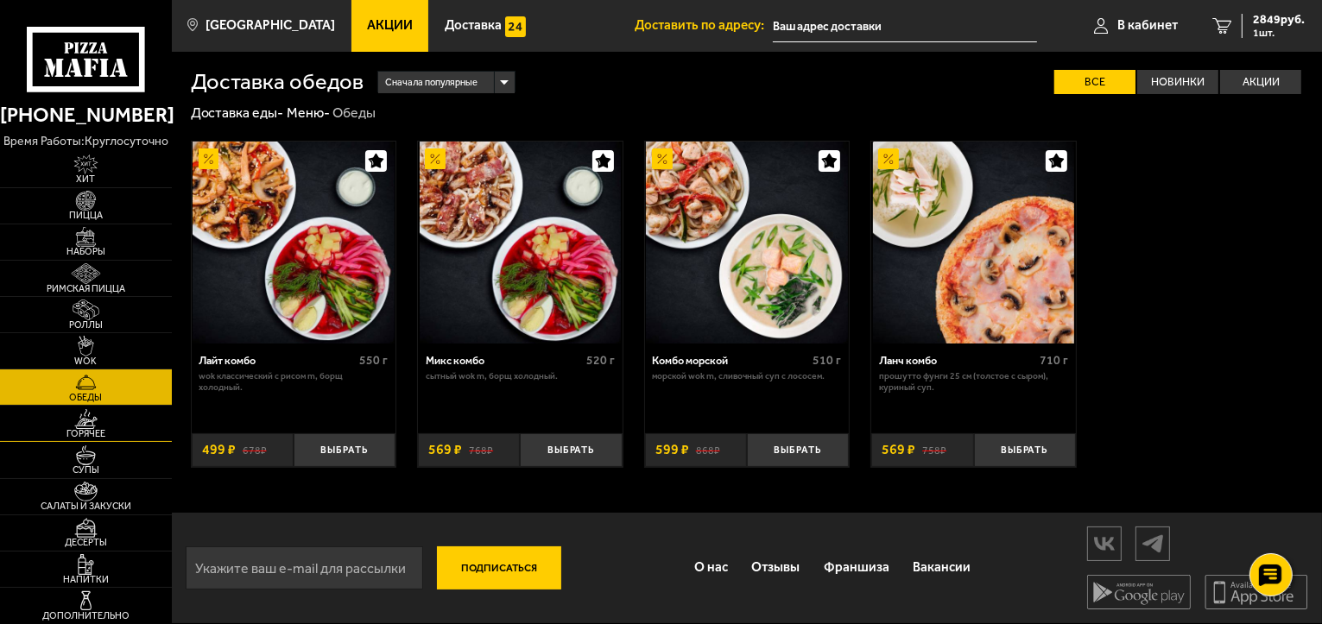
click at [91, 427] on img at bounding box center [86, 419] width 53 height 20
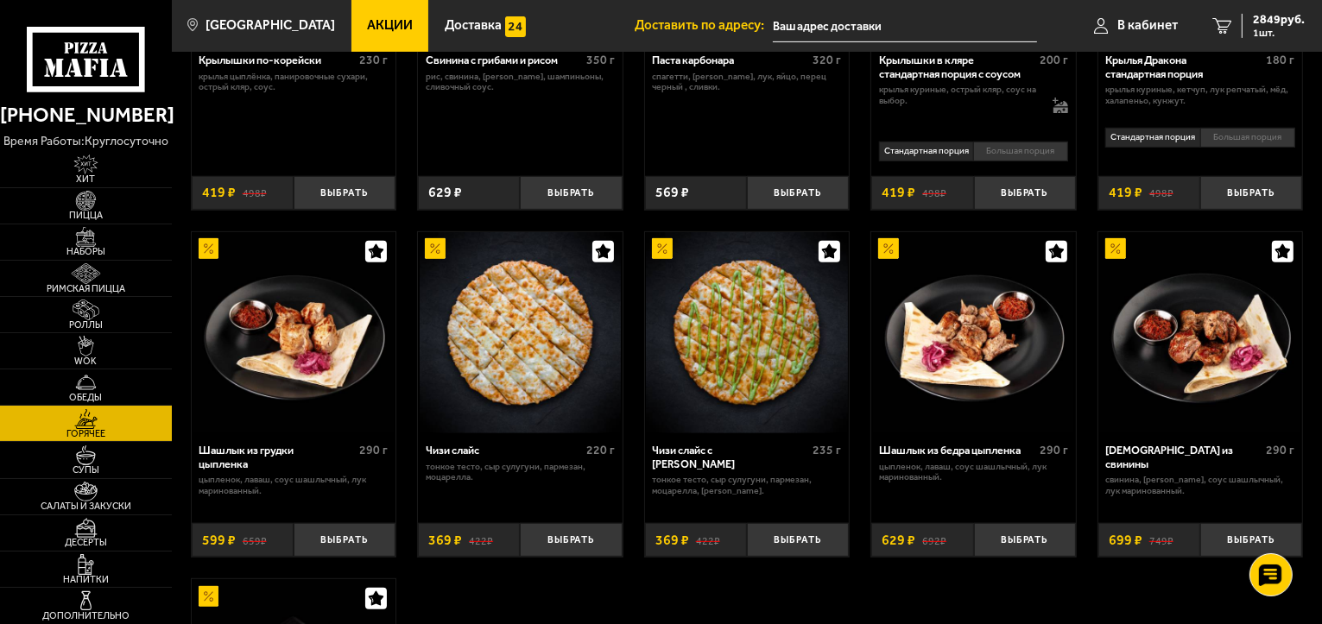
scroll to position [777, 0]
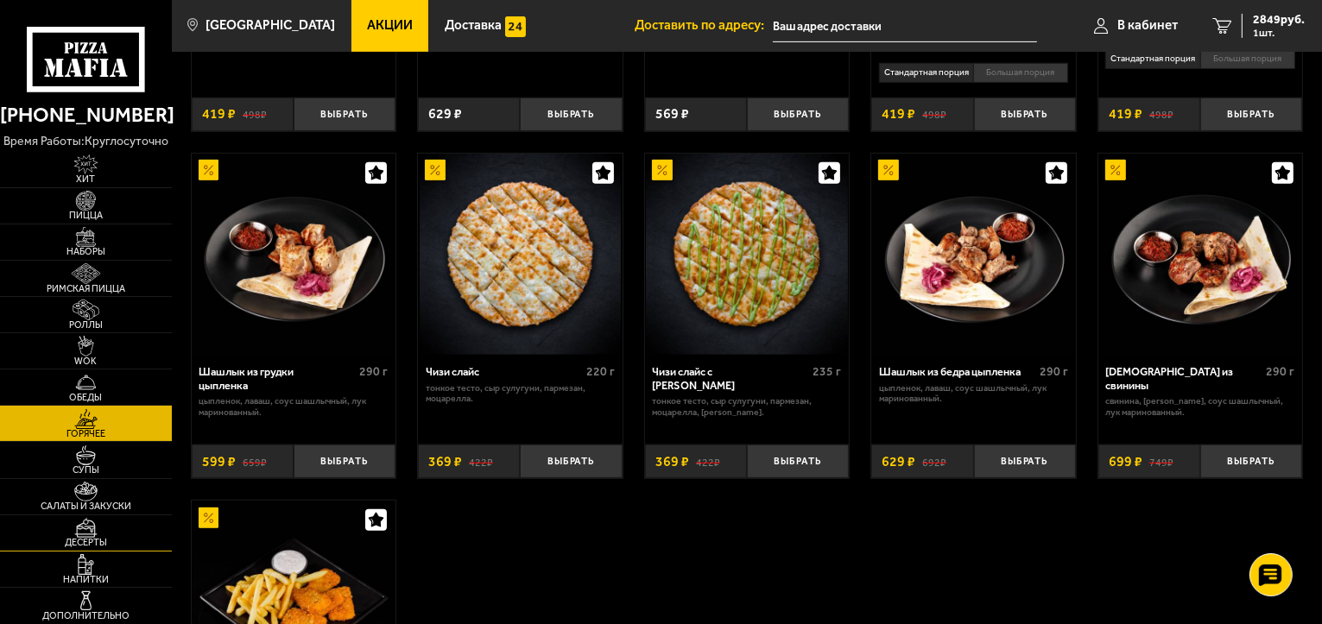
click at [88, 531] on img at bounding box center [86, 528] width 53 height 20
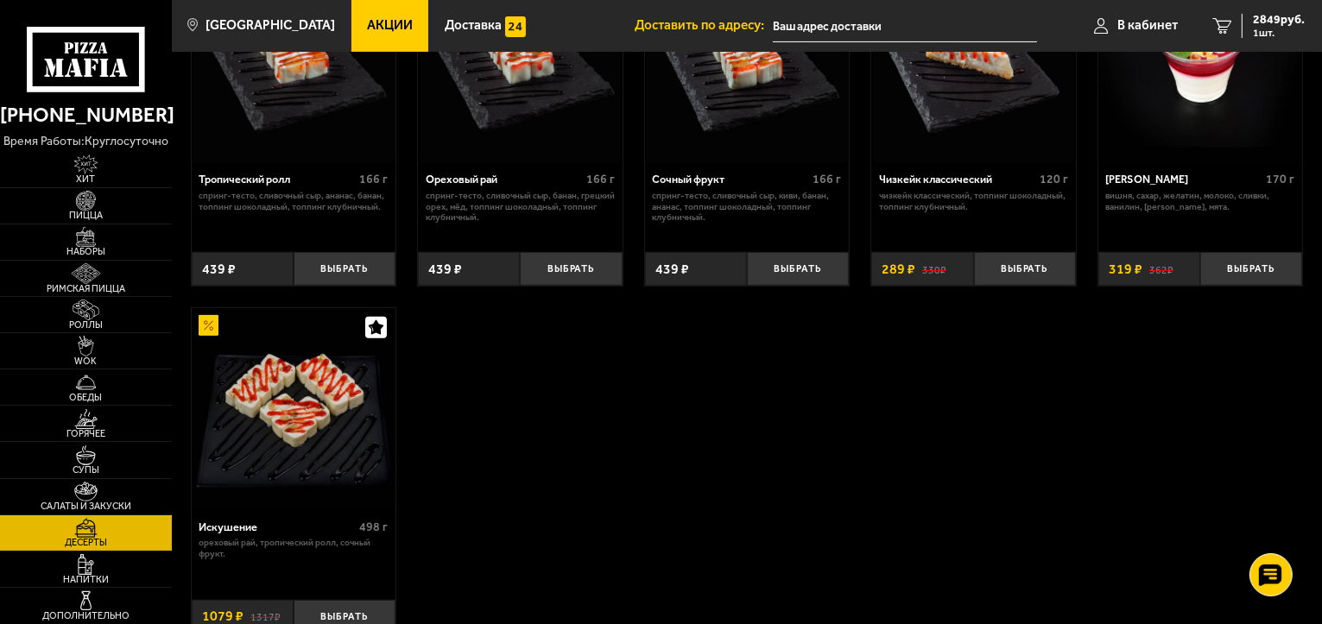
scroll to position [432, 0]
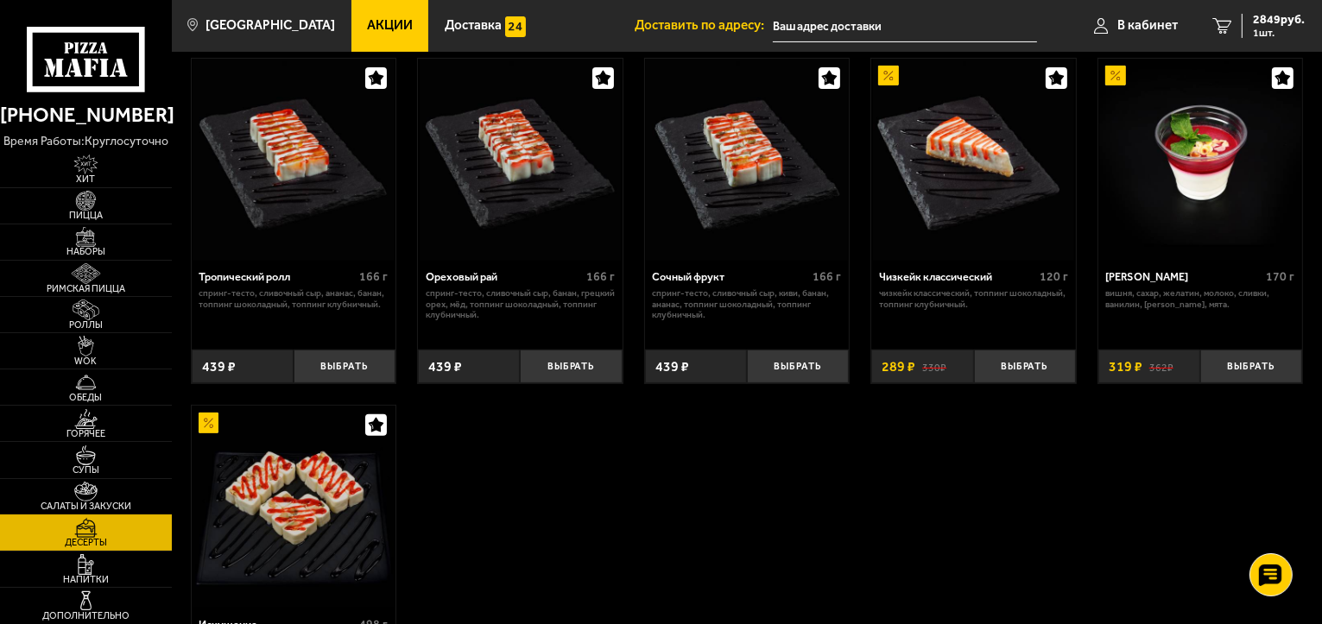
click at [86, 491] on img at bounding box center [86, 492] width 53 height 20
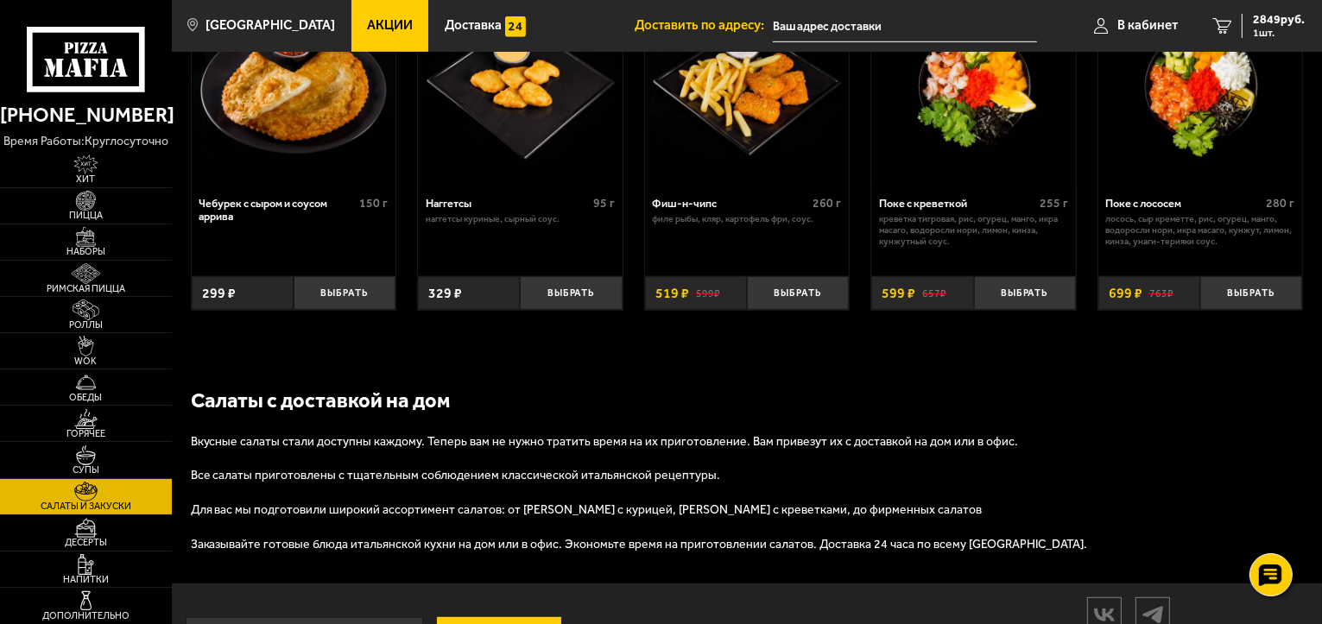
scroll to position [950, 0]
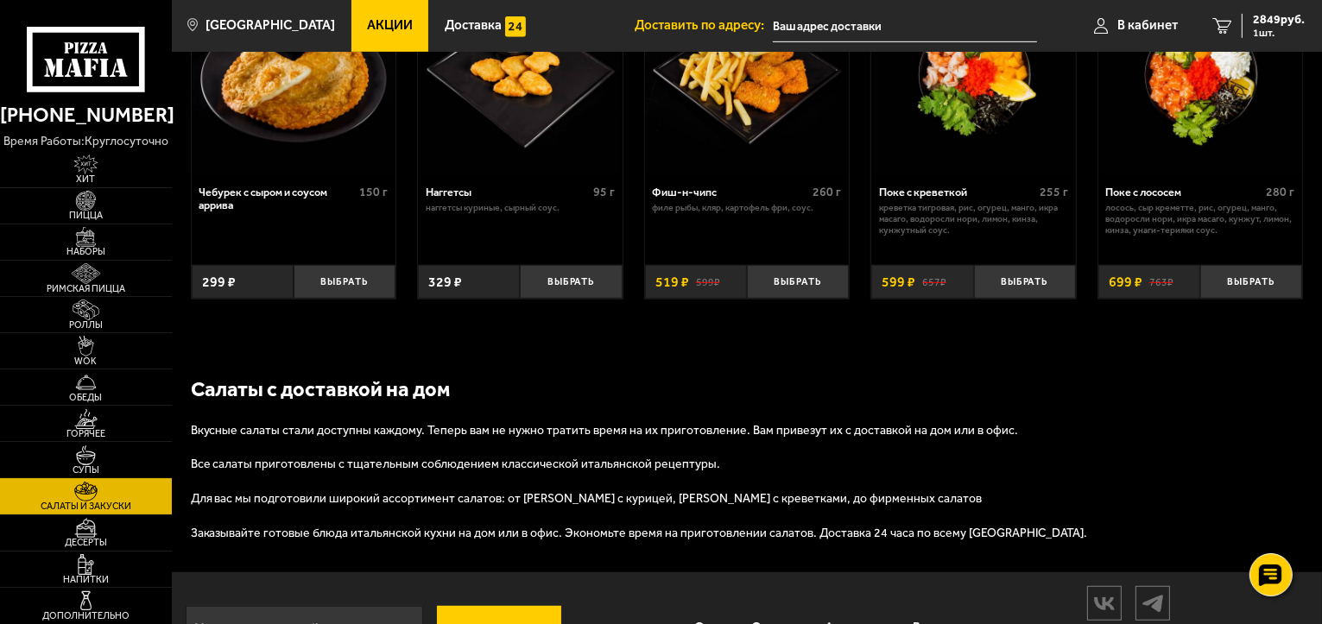
click at [79, 458] on img at bounding box center [86, 456] width 53 height 20
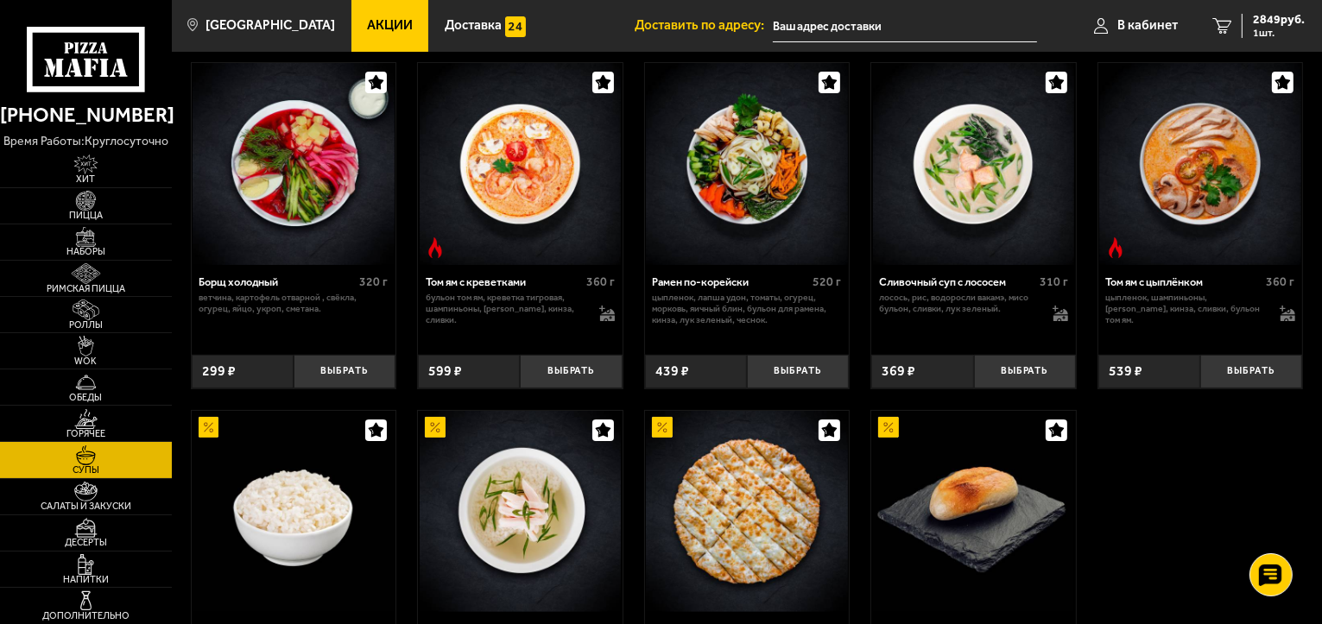
scroll to position [259, 0]
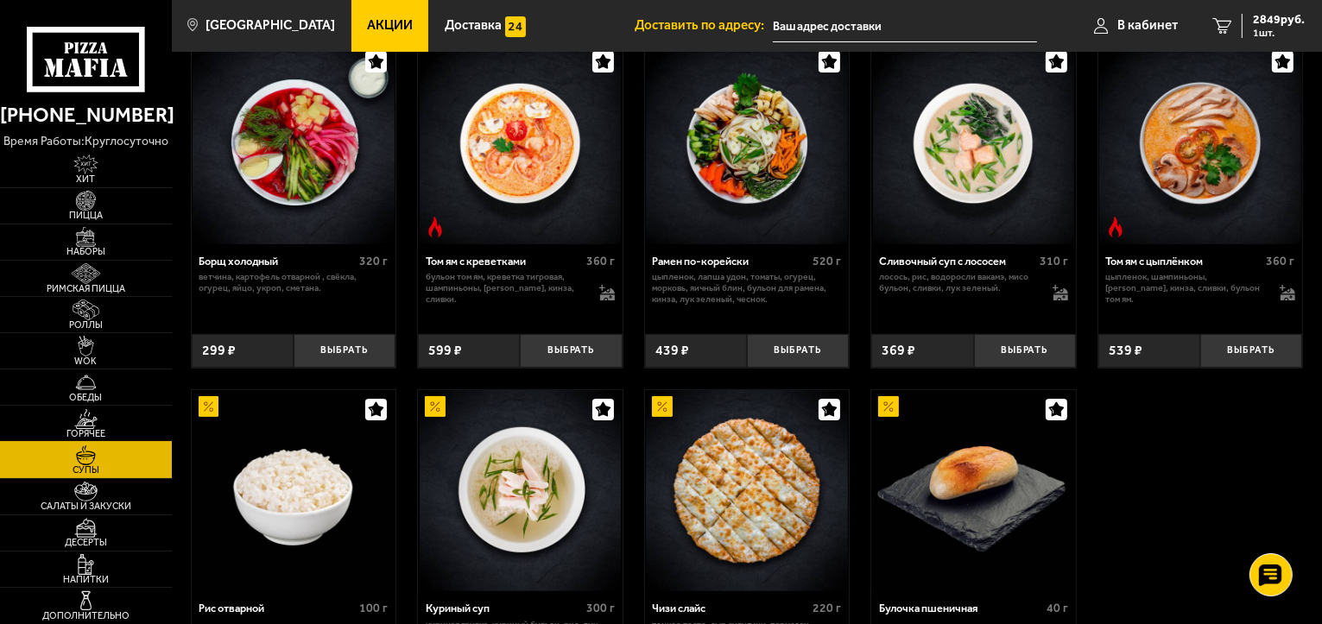
click at [89, 414] on img at bounding box center [86, 419] width 53 height 20
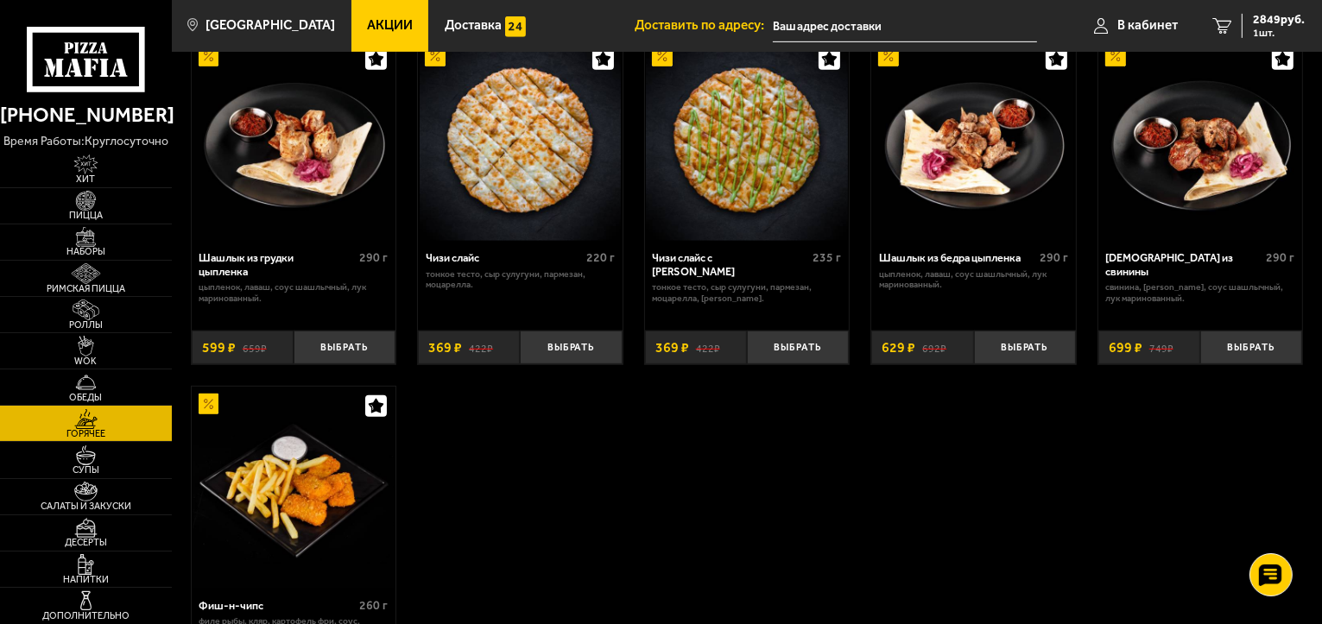
scroll to position [950, 0]
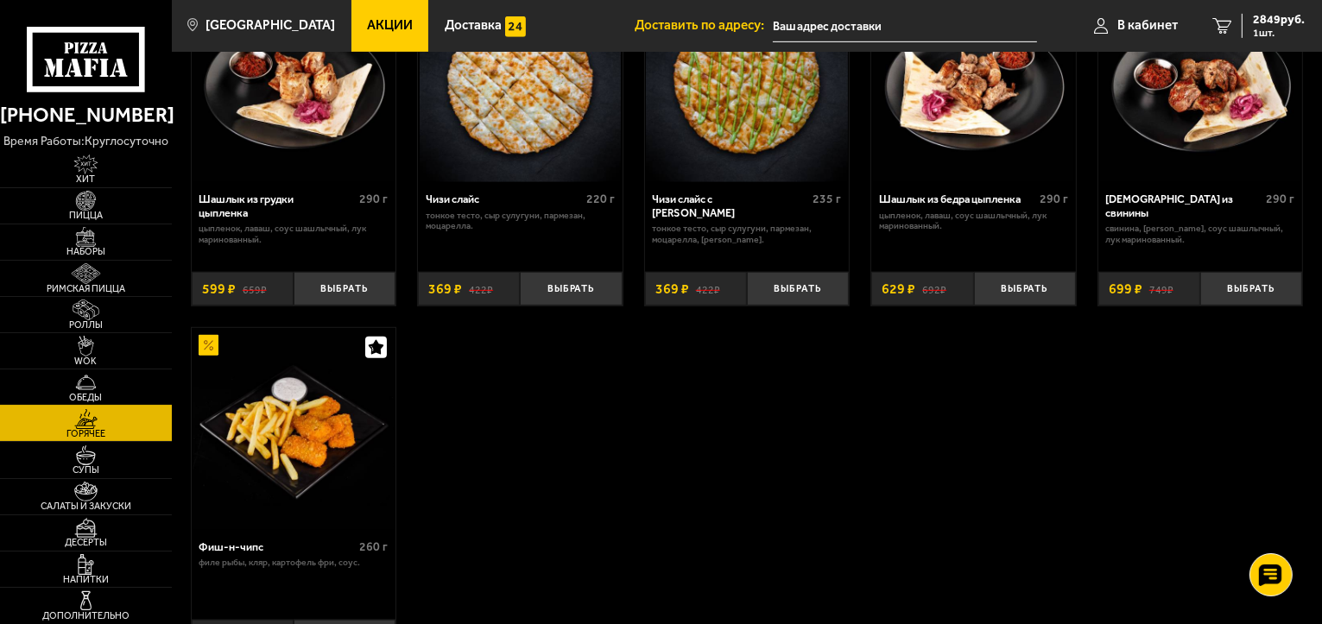
click at [98, 378] on img at bounding box center [86, 382] width 53 height 20
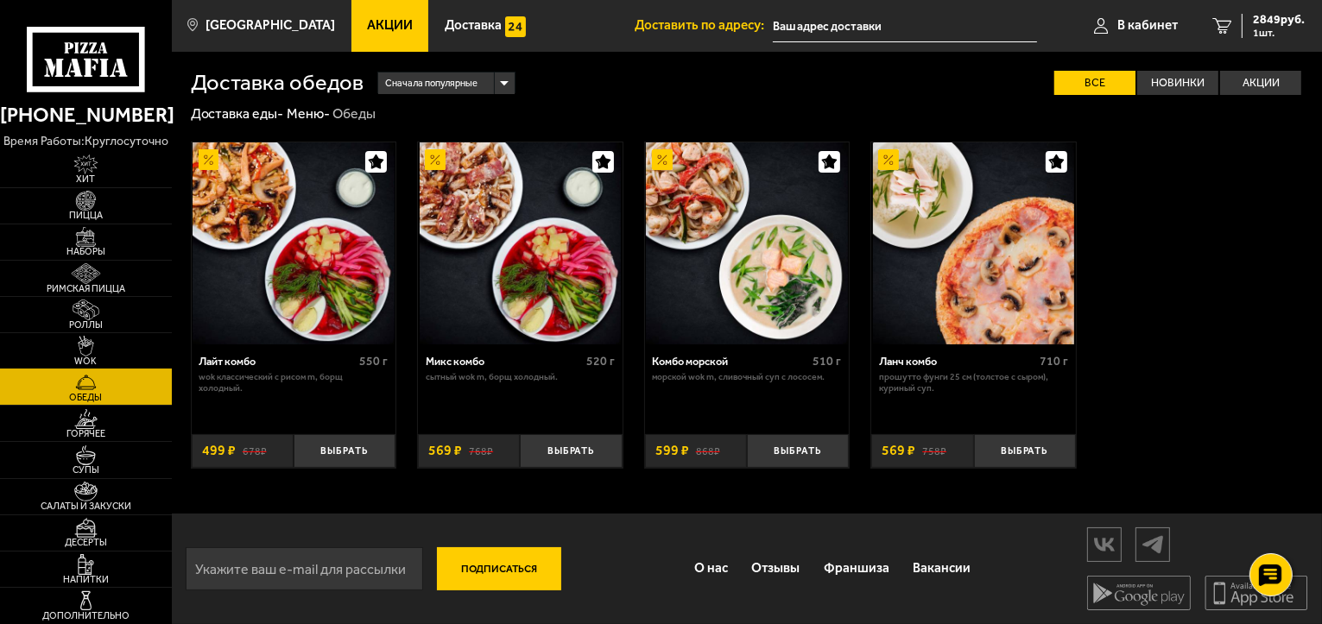
click at [93, 354] on img at bounding box center [86, 346] width 53 height 20
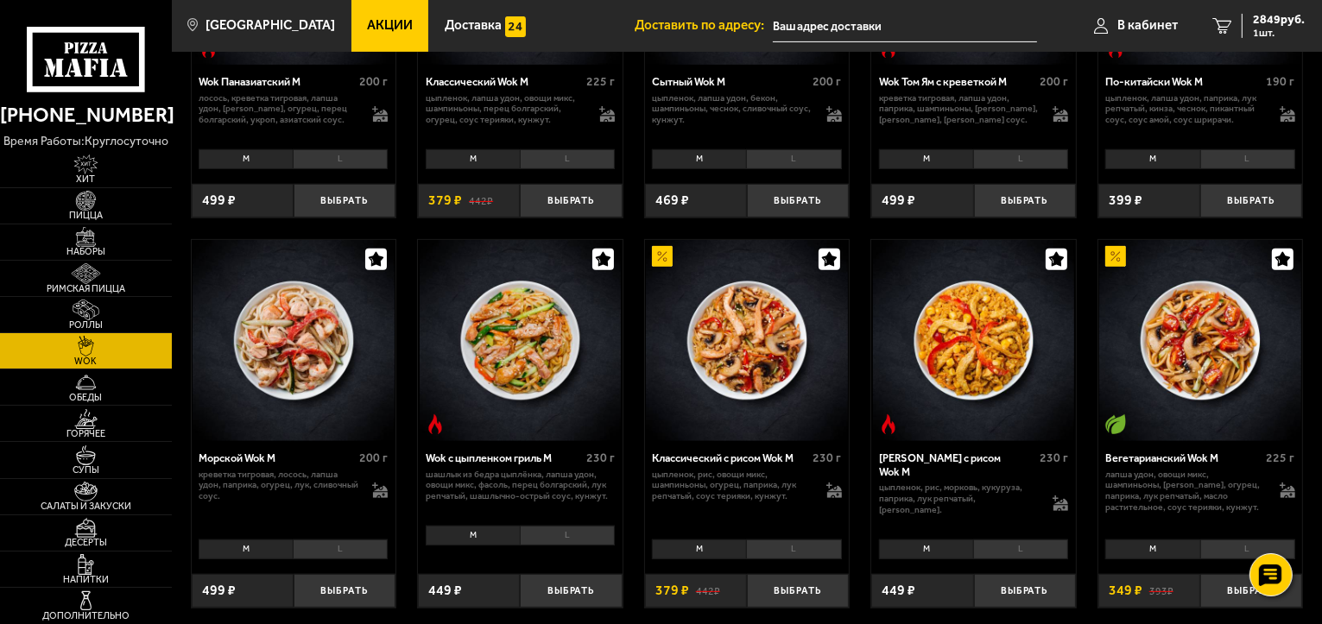
scroll to position [777, 0]
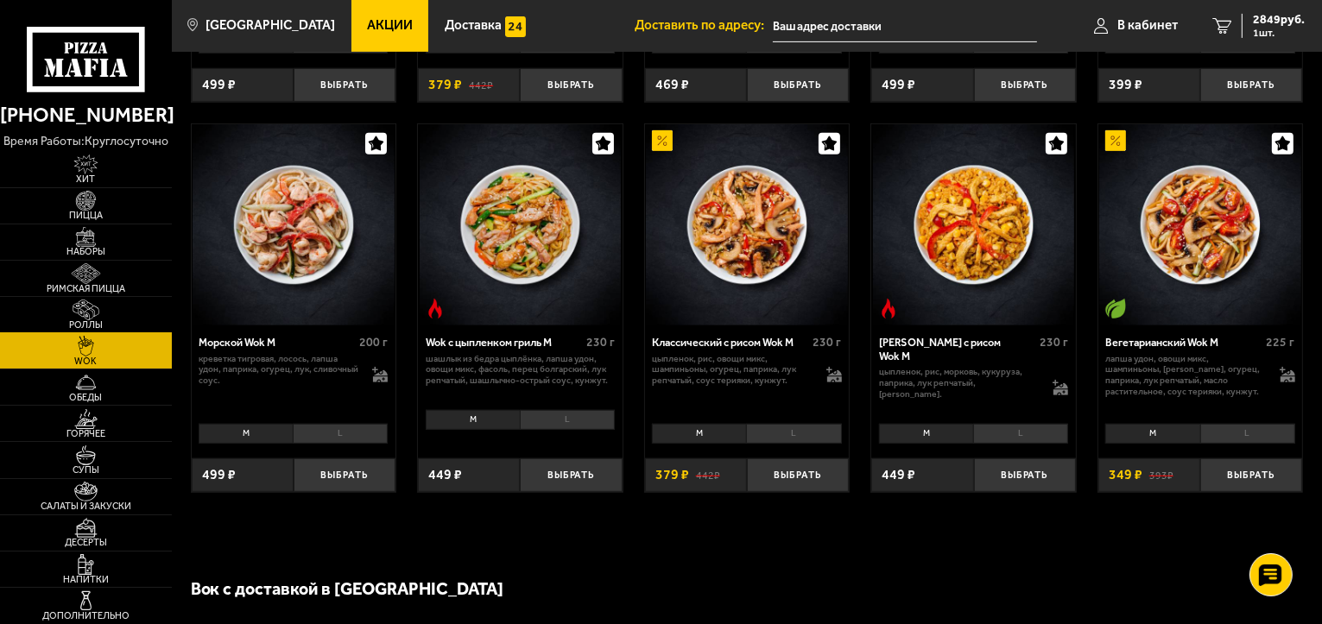
click at [100, 313] on img at bounding box center [86, 310] width 53 height 20
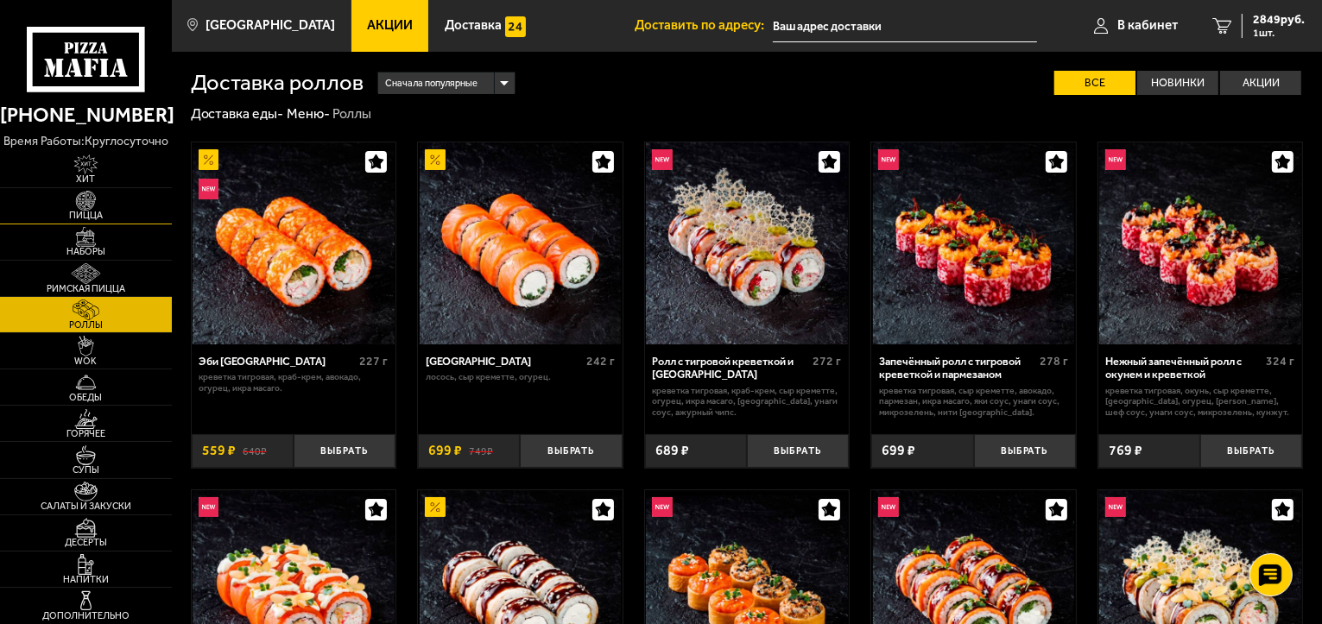
click at [92, 208] on img at bounding box center [86, 201] width 53 height 20
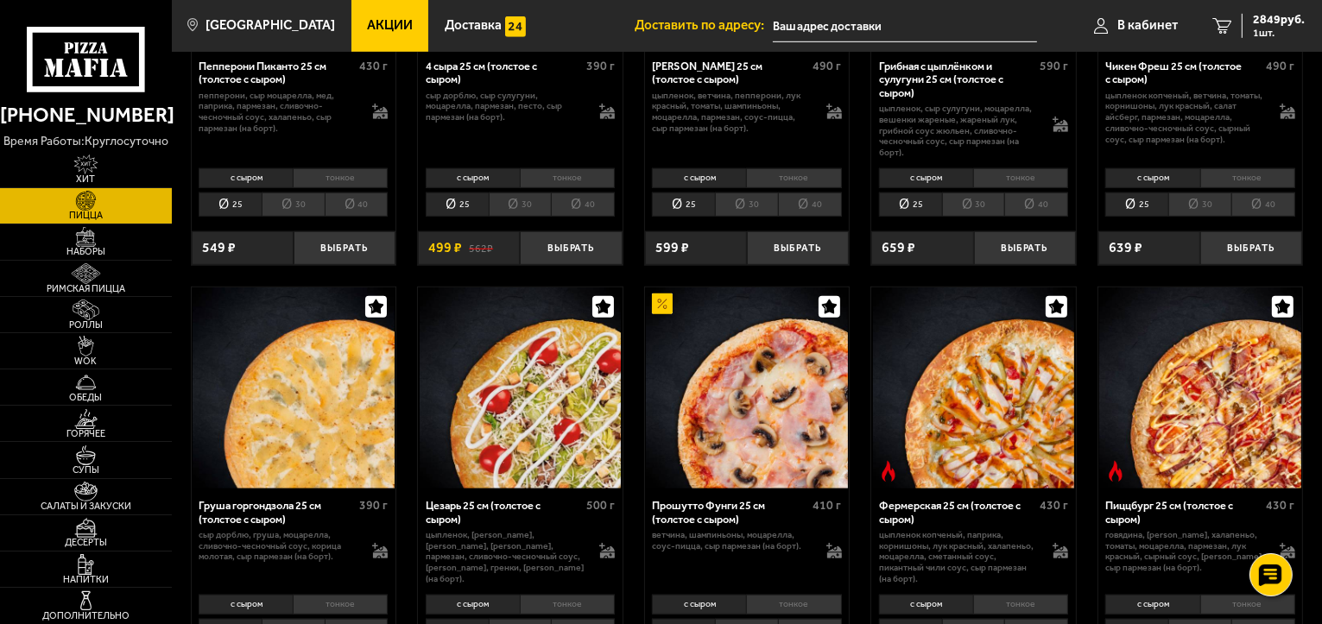
scroll to position [1381, 0]
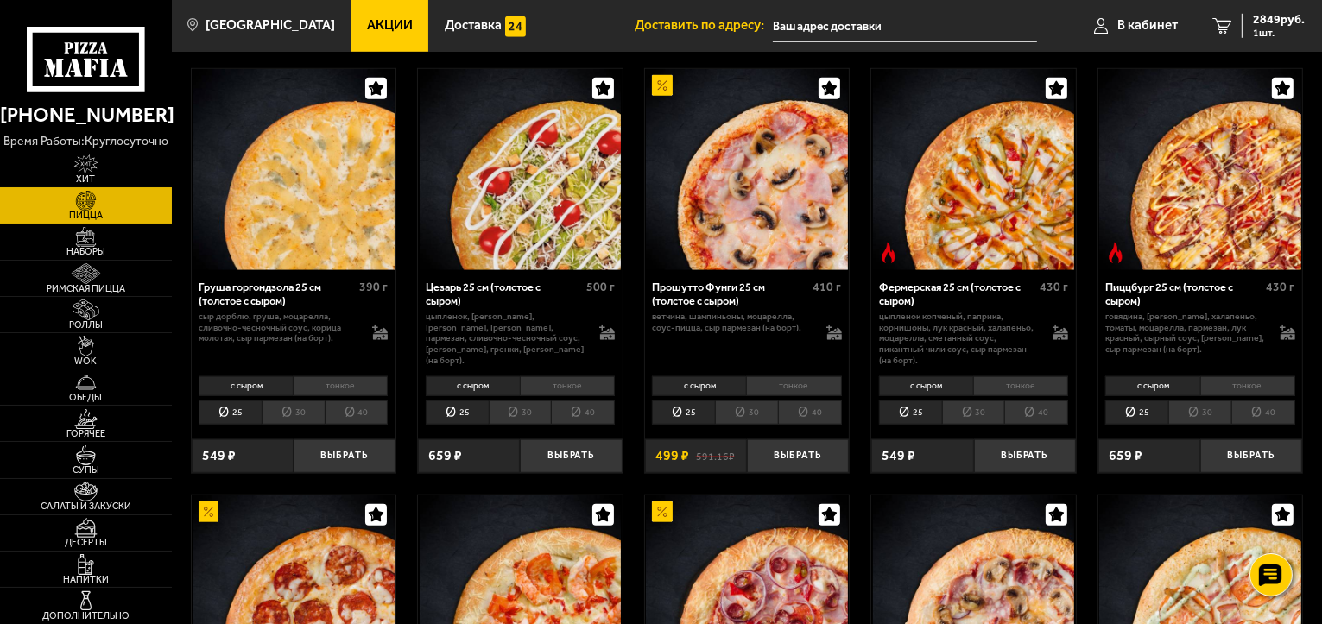
click at [90, 167] on img at bounding box center [86, 165] width 53 height 20
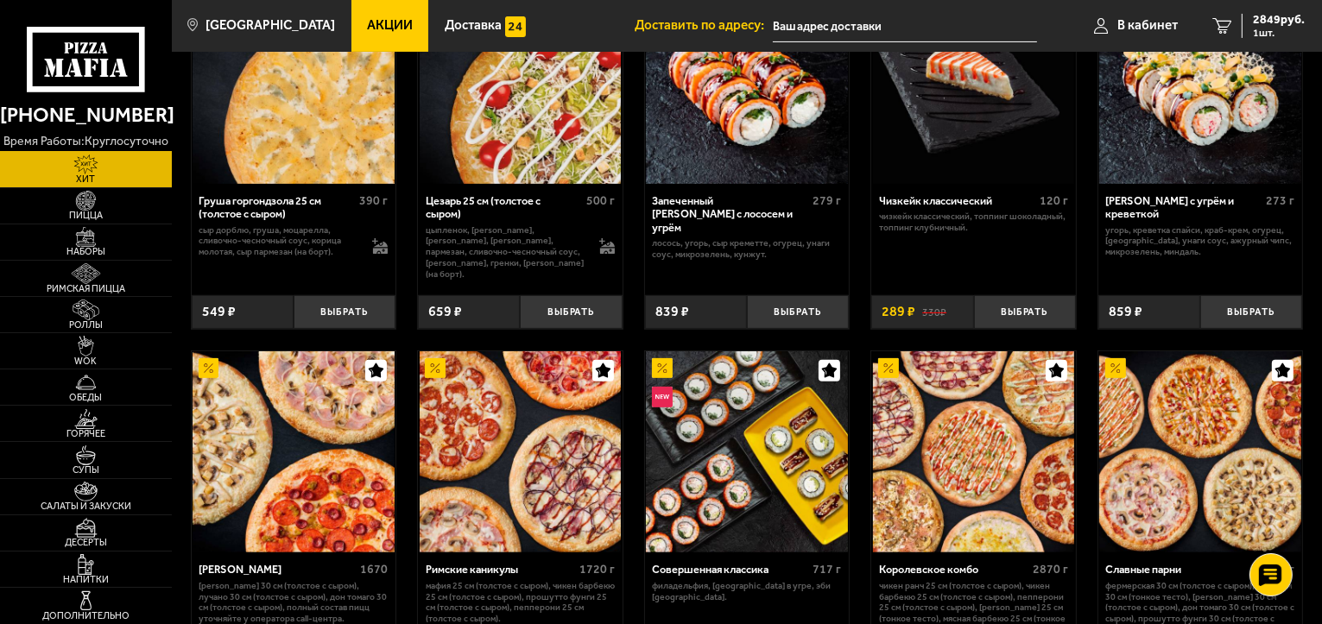
scroll to position [691, 0]
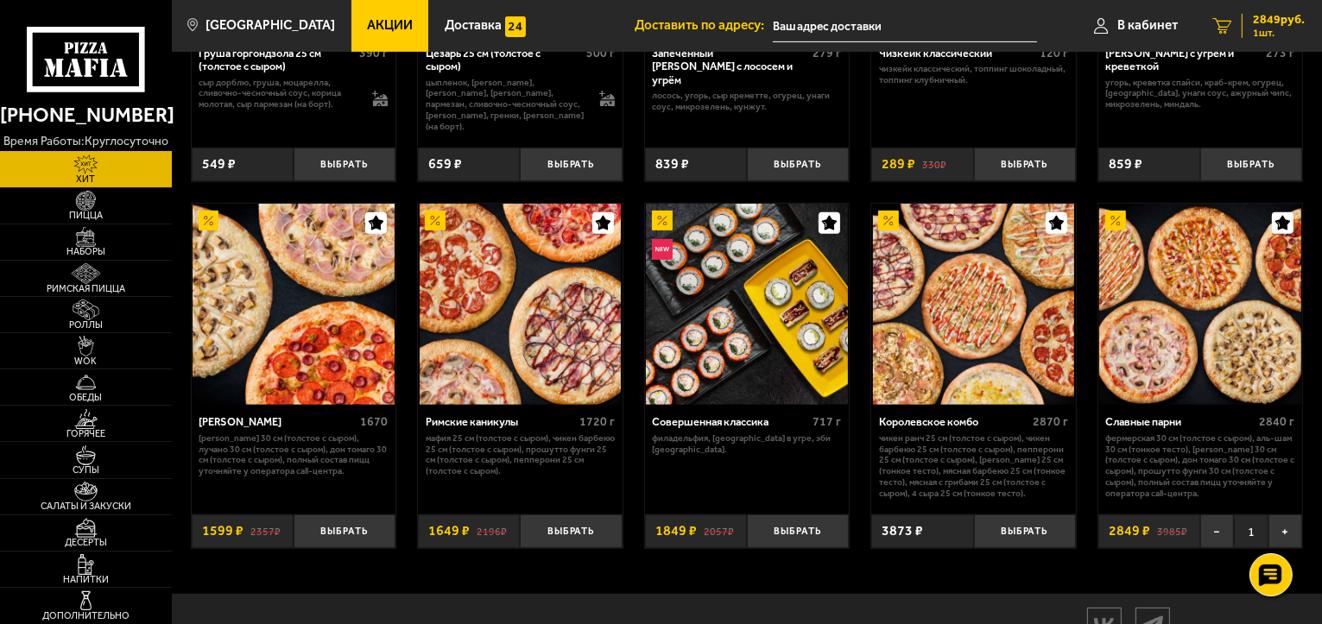
click at [1233, 26] on link "1 2849 руб. 1 шт." at bounding box center [1258, 26] width 127 height 52
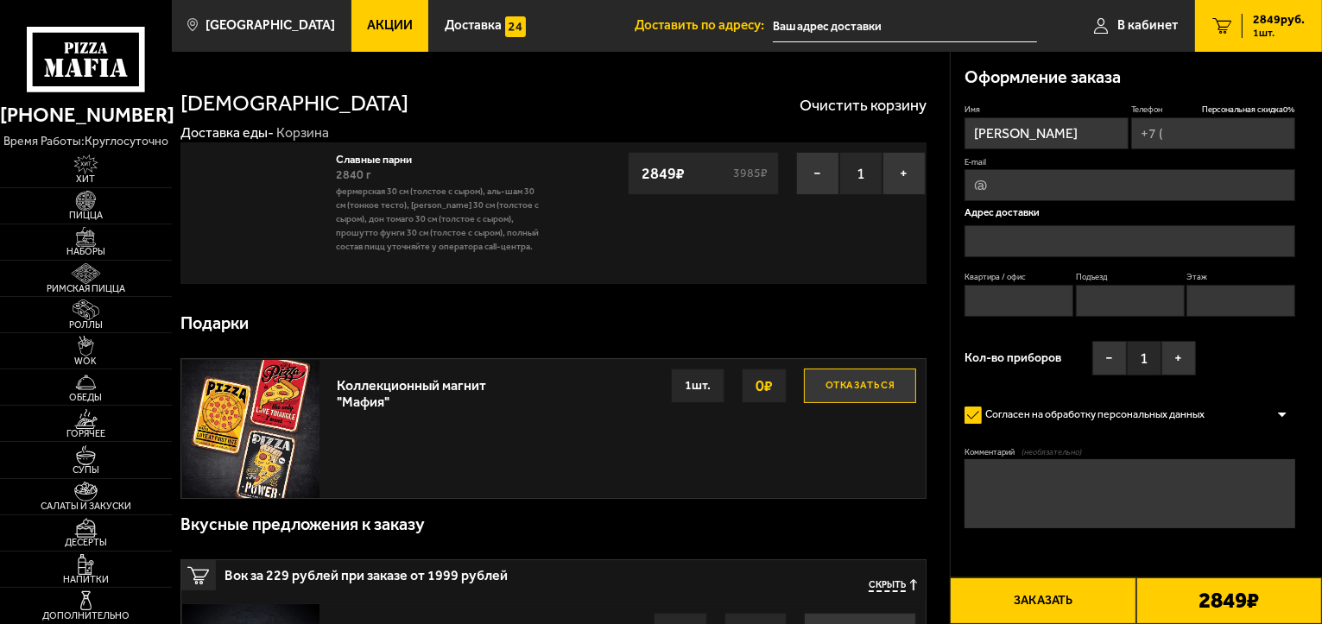
type input "[PHONE_NUMBER]"
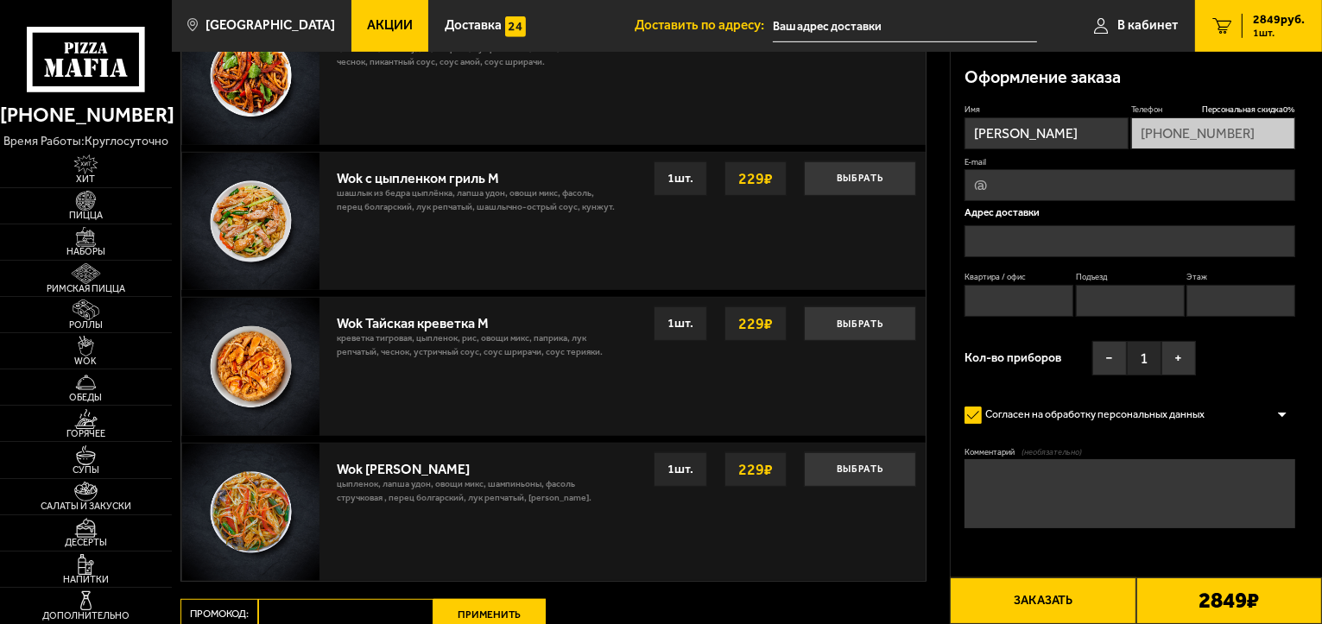
scroll to position [863, 0]
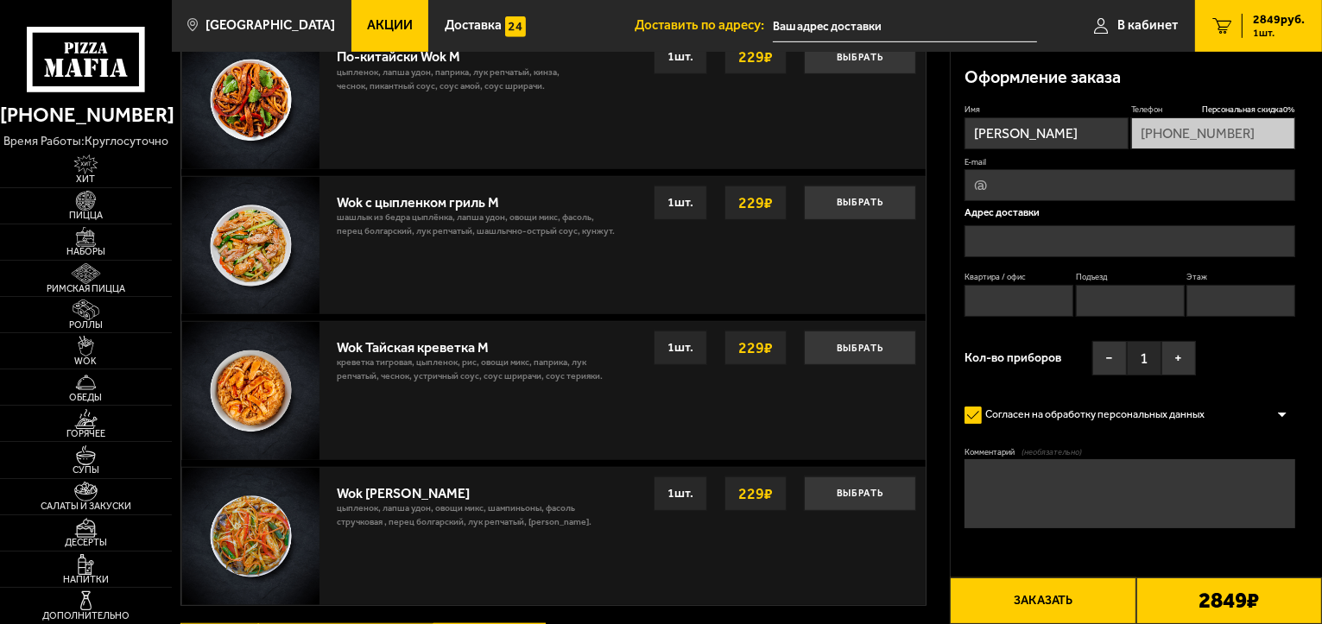
click at [977, 185] on input "E-mail" at bounding box center [1129, 185] width 331 height 32
type input "[EMAIL_ADDRESS][DOMAIN_NAME]"
click at [1002, 241] on input "text" at bounding box center [1129, 241] width 331 height 32
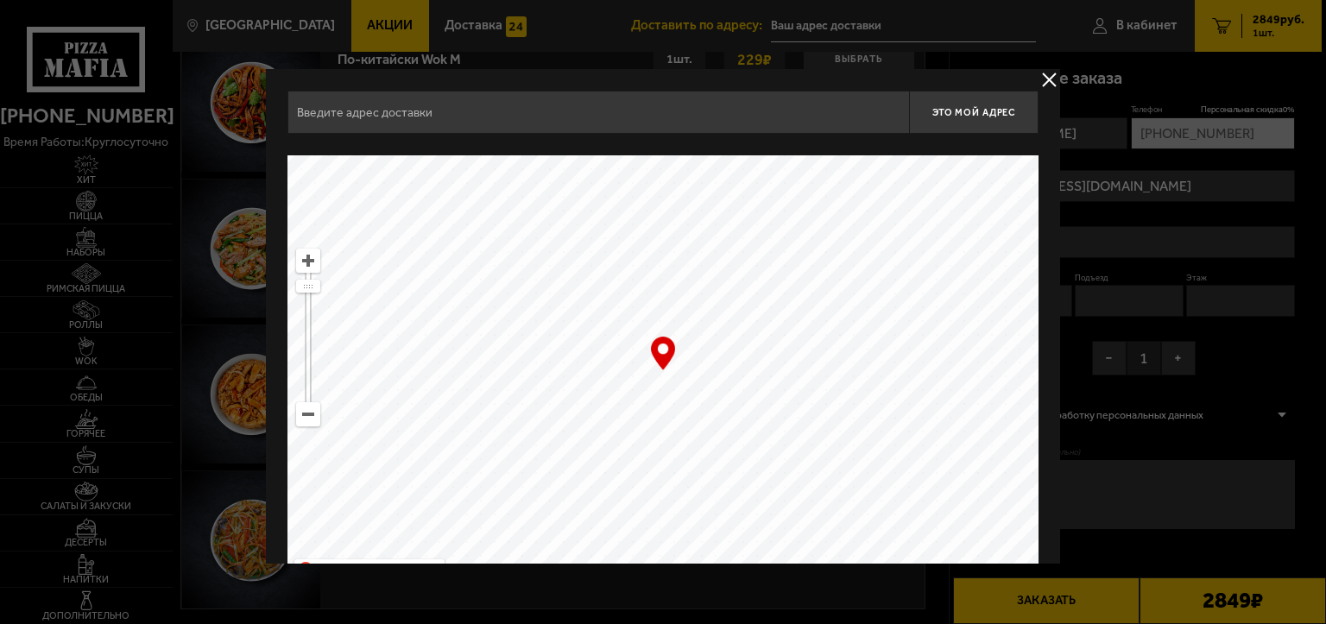
click at [427, 131] on input "text" at bounding box center [599, 112] width 622 height 43
type input "E"
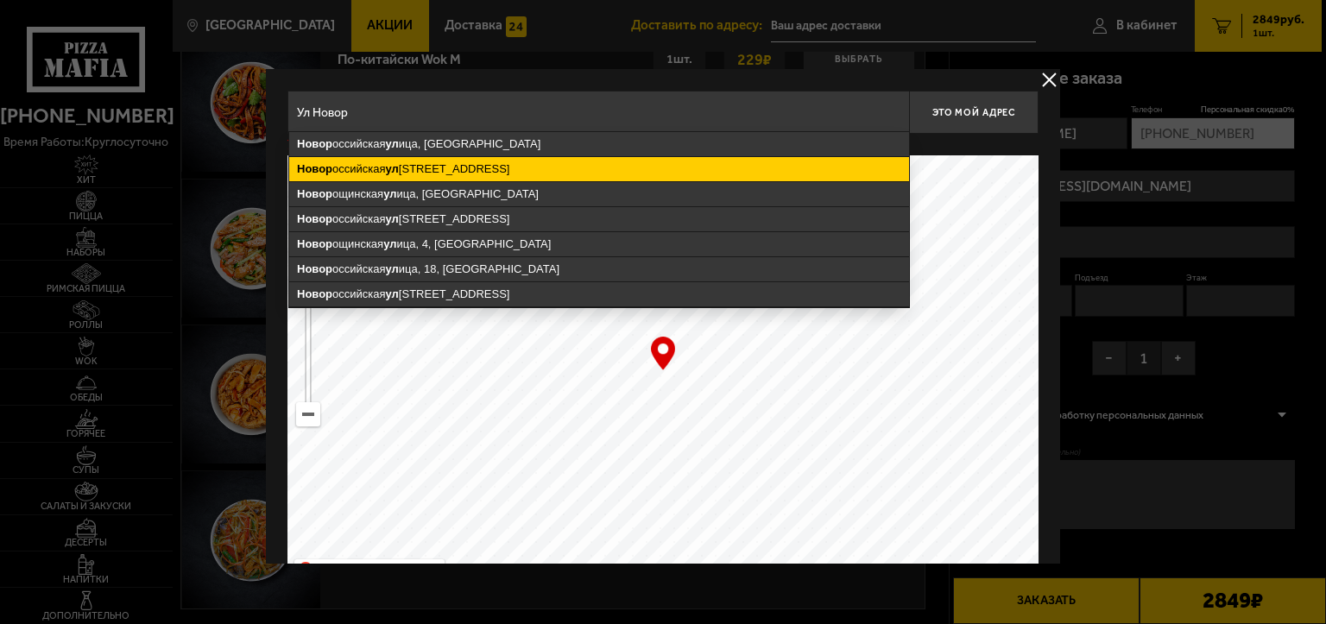
click at [422, 161] on ymaps "[GEOGRAPHIC_DATA][STREET_ADDRESS][GEOGRAPHIC_DATA]" at bounding box center [599, 169] width 620 height 24
type input "[STREET_ADDRESS]"
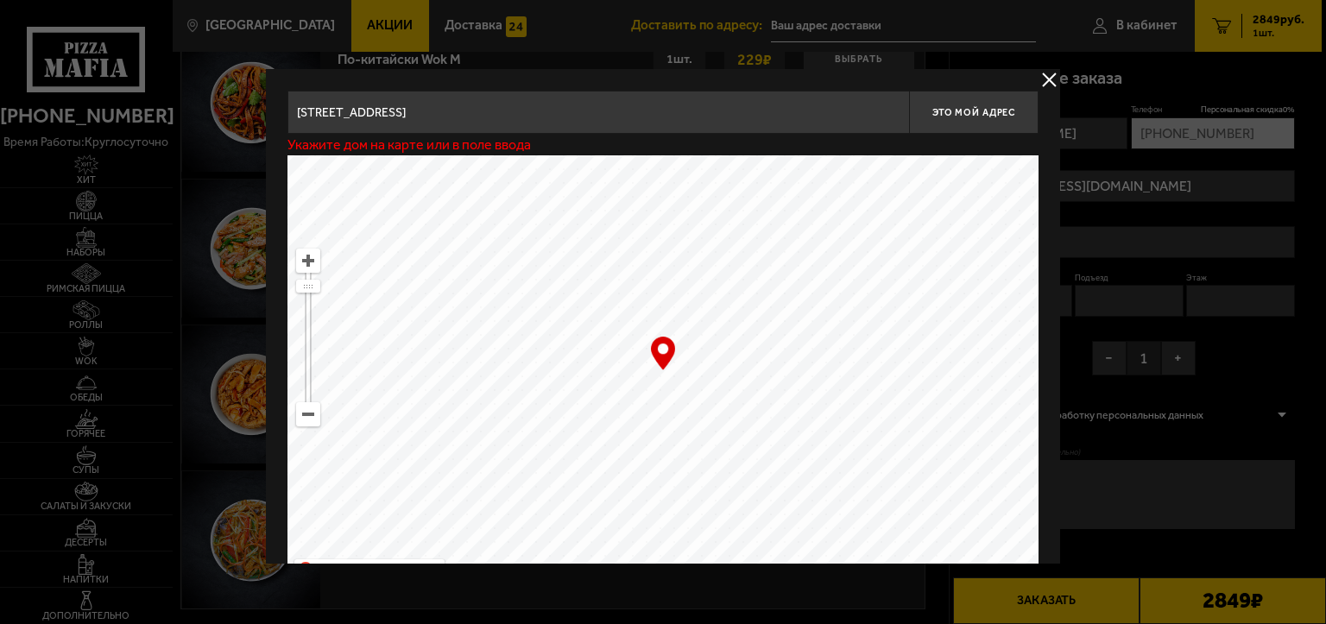
type input "[STREET_ADDRESS]"
click at [664, 384] on ymaps at bounding box center [663, 371] width 751 height 432
click at [656, 351] on div "… © Яндекс Условия использования Открыть в Яндекс.Картах Создать свою карту" at bounding box center [663, 371] width 751 height 432
click at [656, 382] on ymaps at bounding box center [663, 371] width 751 height 432
click at [950, 118] on button "Это мой адрес" at bounding box center [974, 112] width 130 height 43
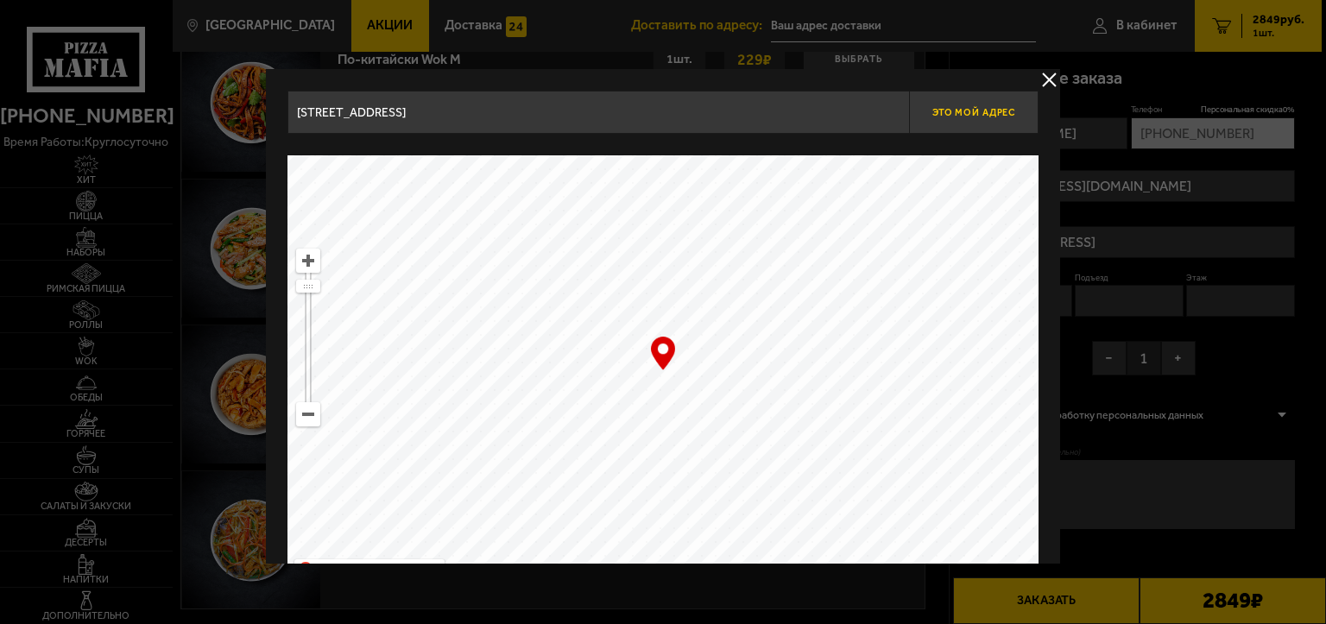
type input "[STREET_ADDRESS]"
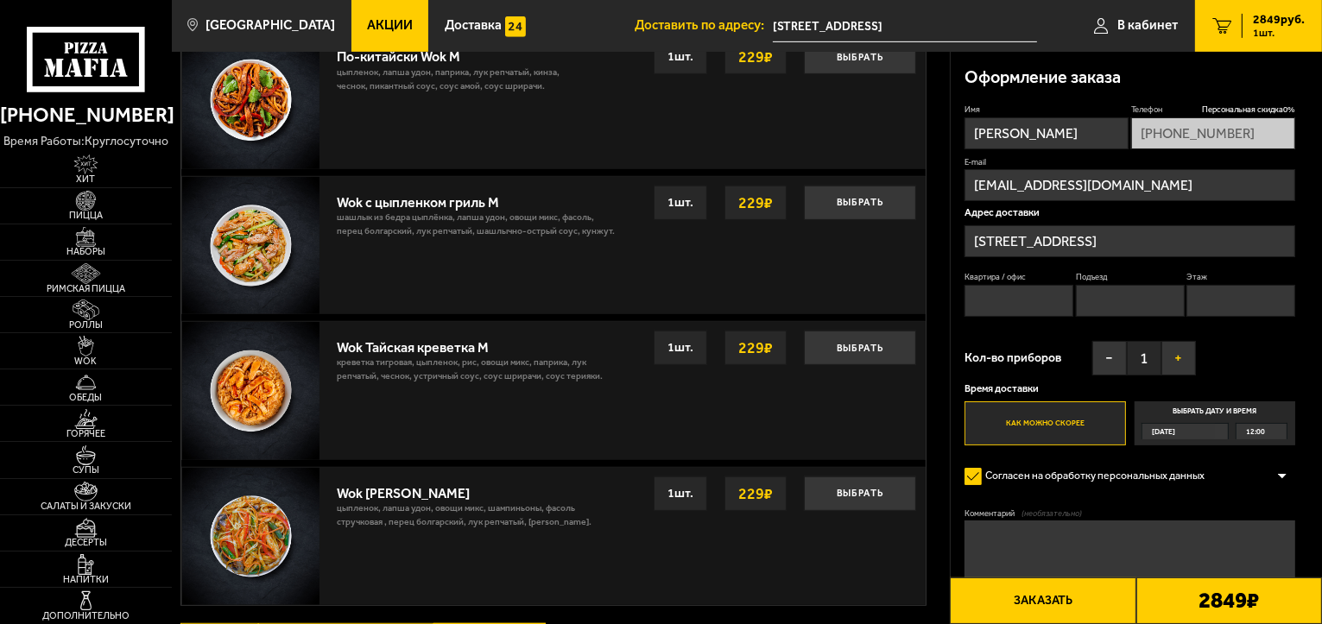
click at [1175, 356] on button "+" at bounding box center [1178, 358] width 35 height 35
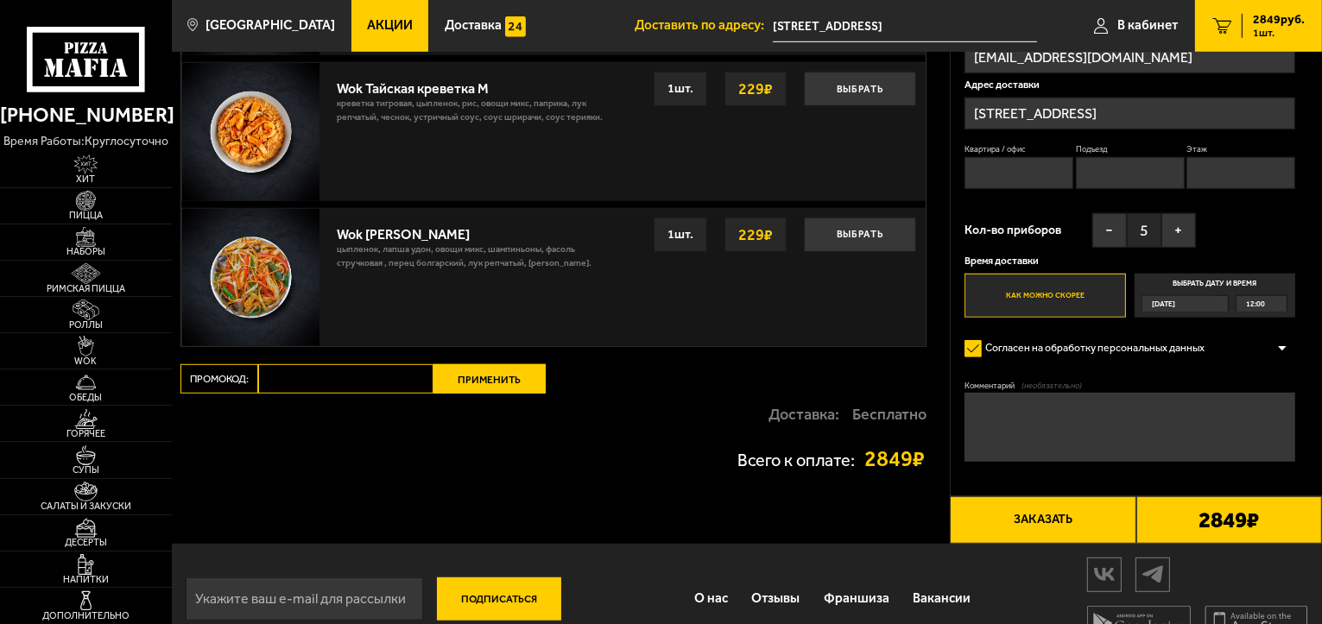
scroll to position [1154, 0]
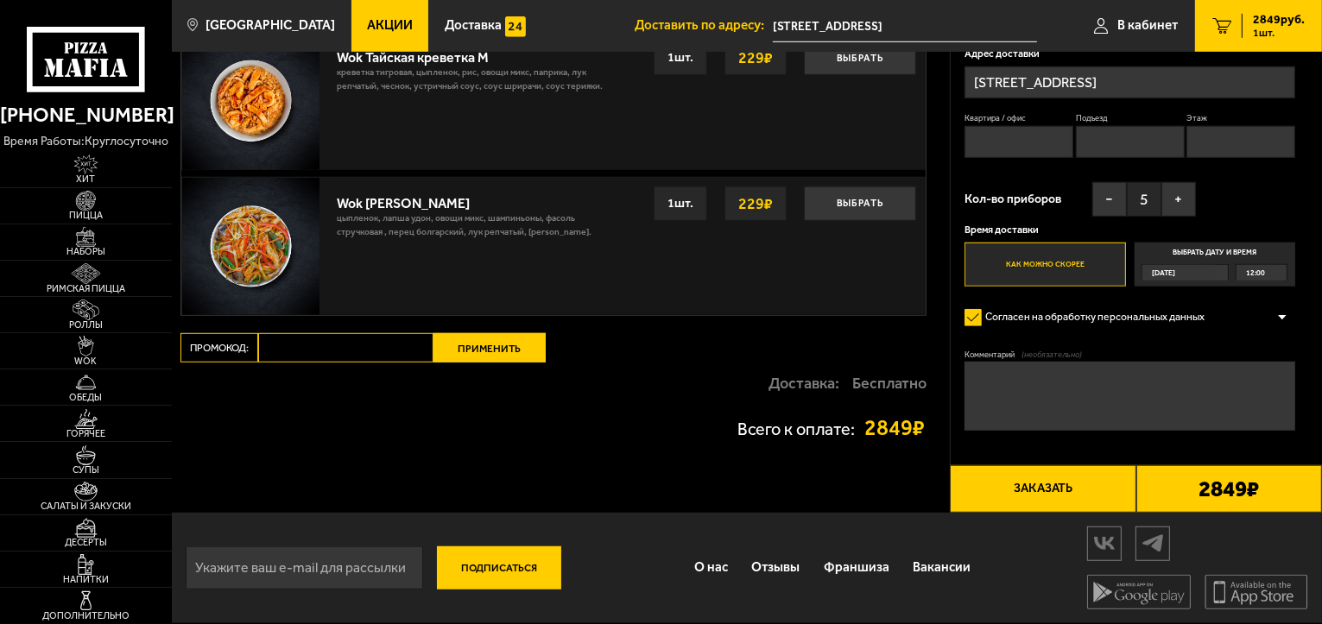
click at [489, 559] on button "Подписаться" at bounding box center [499, 568] width 124 height 43
click at [208, 575] on input "email" at bounding box center [304, 568] width 237 height 43
type input "[EMAIL_ADDRESS][DOMAIN_NAME]"
click at [492, 567] on button "Подписаться" at bounding box center [499, 568] width 124 height 43
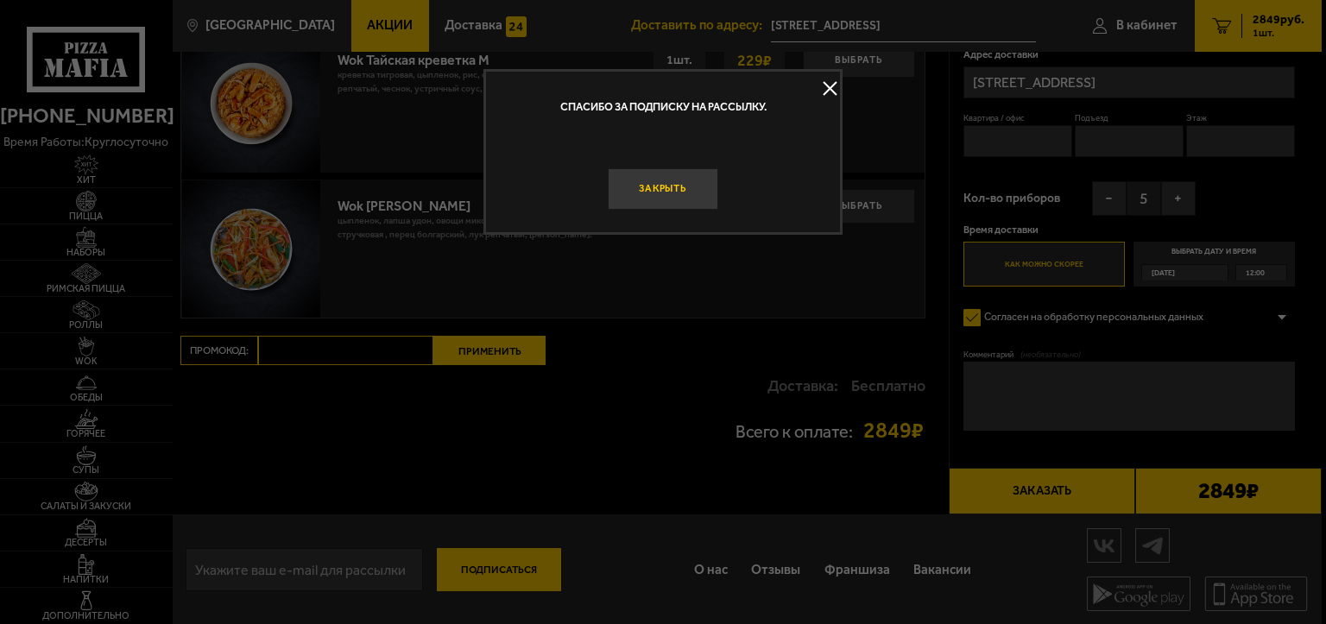
click at [653, 183] on button "Закрыть" at bounding box center [663, 188] width 111 height 41
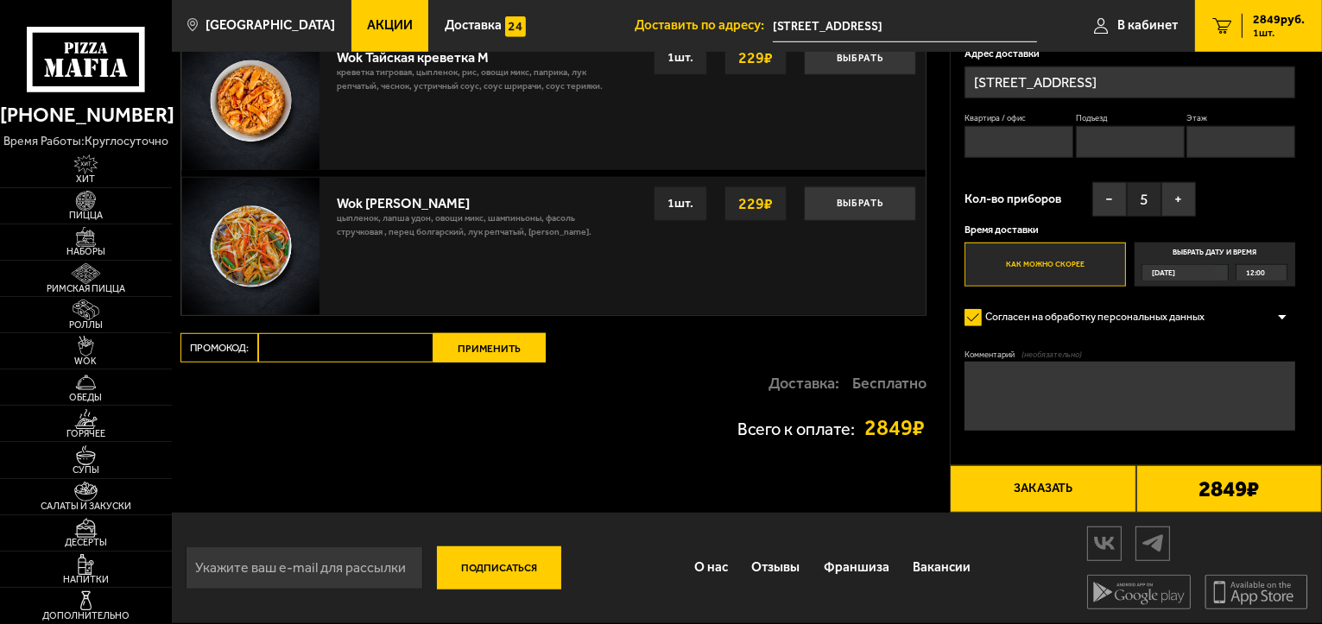
click at [1040, 485] on button "Заказать" at bounding box center [1043, 488] width 186 height 47
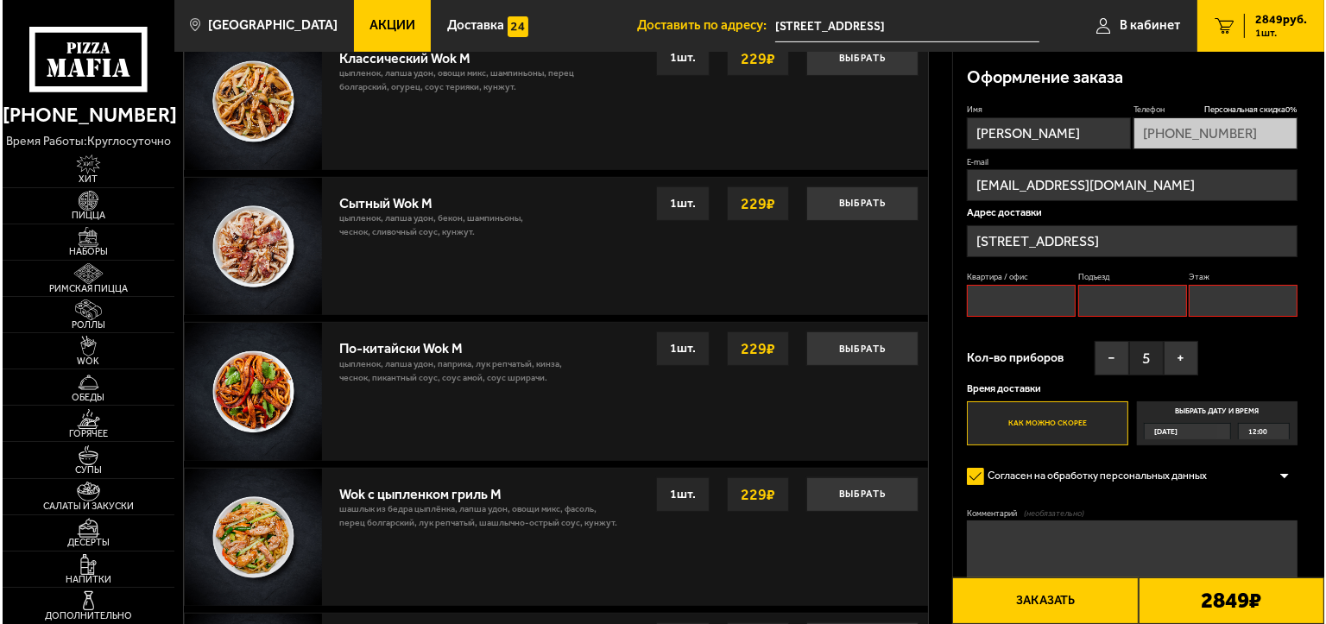
scroll to position [145, 0]
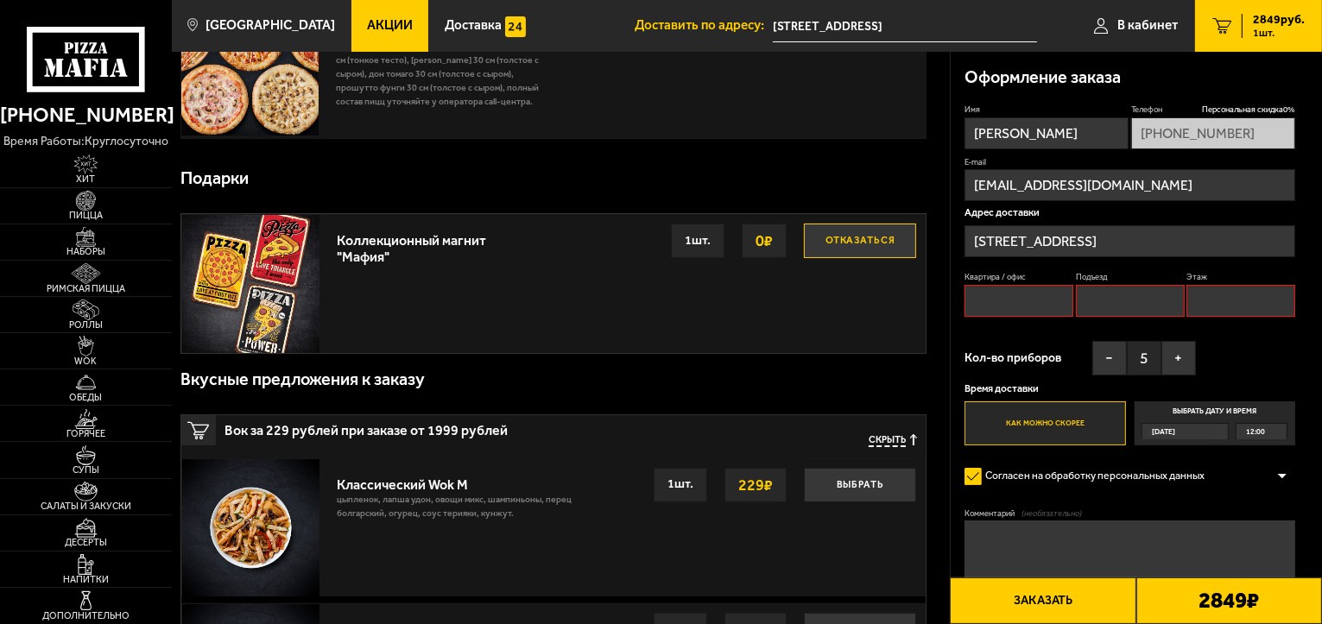
click at [970, 302] on input "Квартира / офис" at bounding box center [1018, 301] width 109 height 32
click at [1129, 312] on input "Подъезд" at bounding box center [1130, 301] width 109 height 32
type input "1"
click at [1198, 311] on input "Этаж" at bounding box center [1240, 301] width 109 height 32
type input "1"
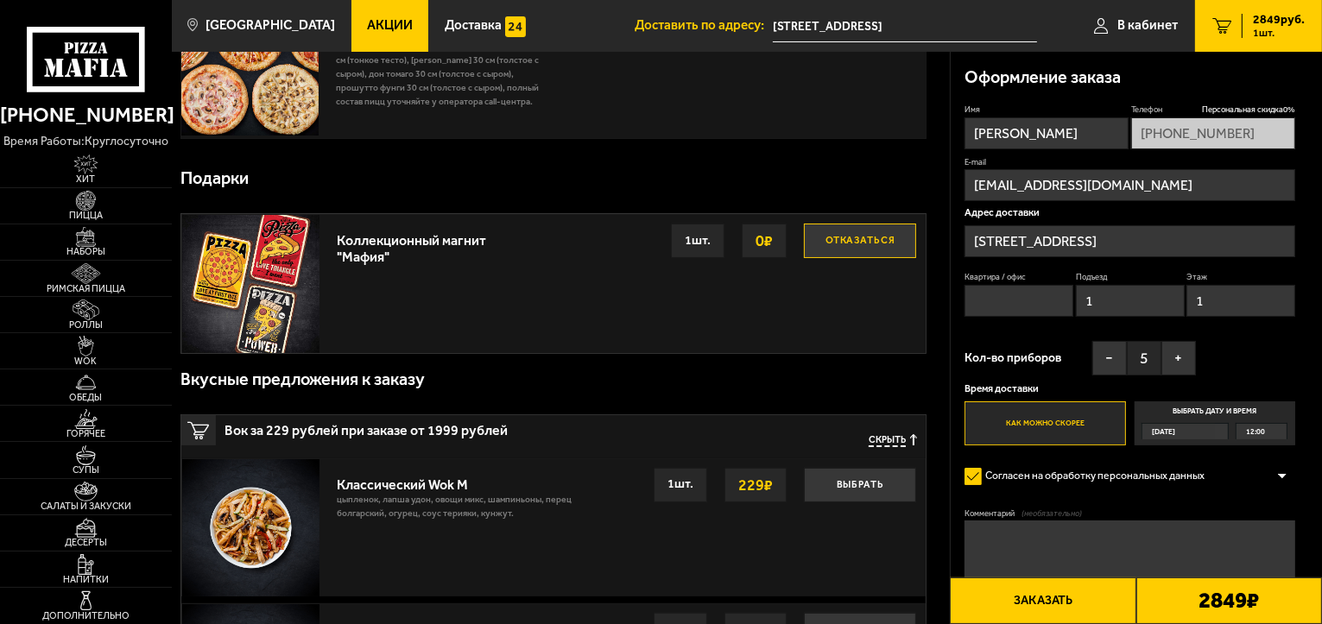
click at [970, 290] on input "Квартира / офис" at bounding box center [1018, 301] width 109 height 32
type input "1"
click at [1047, 603] on button "Заказать" at bounding box center [1043, 601] width 186 height 47
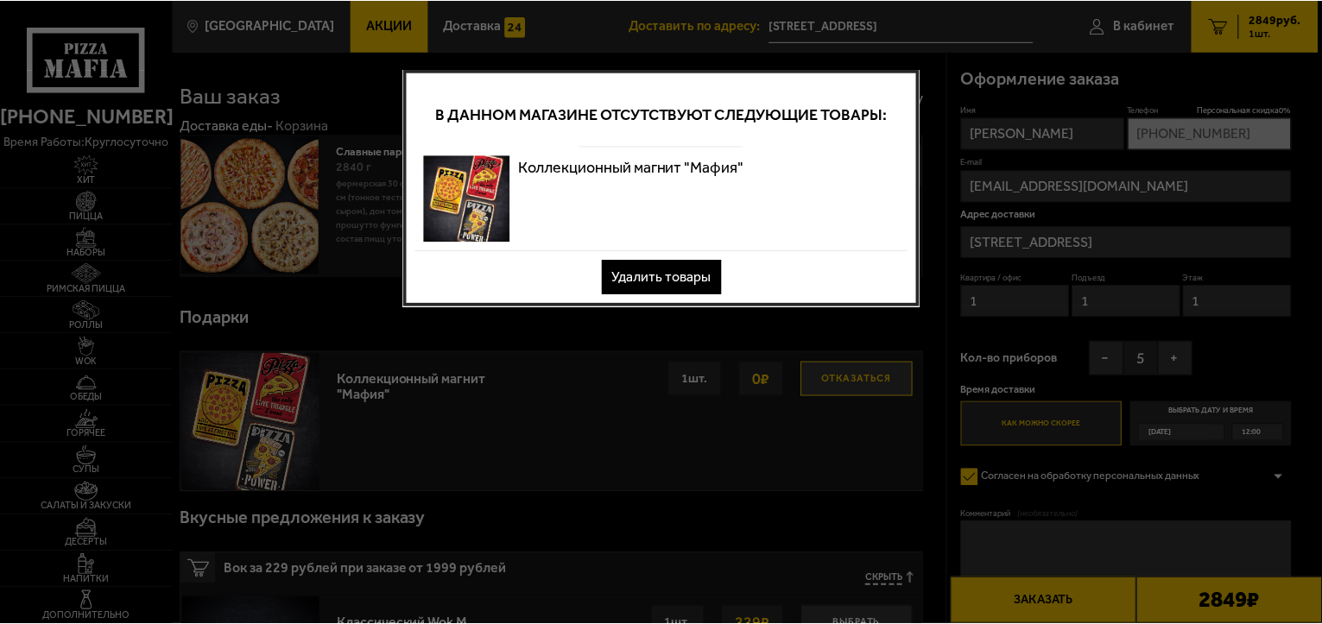
scroll to position [0, 0]
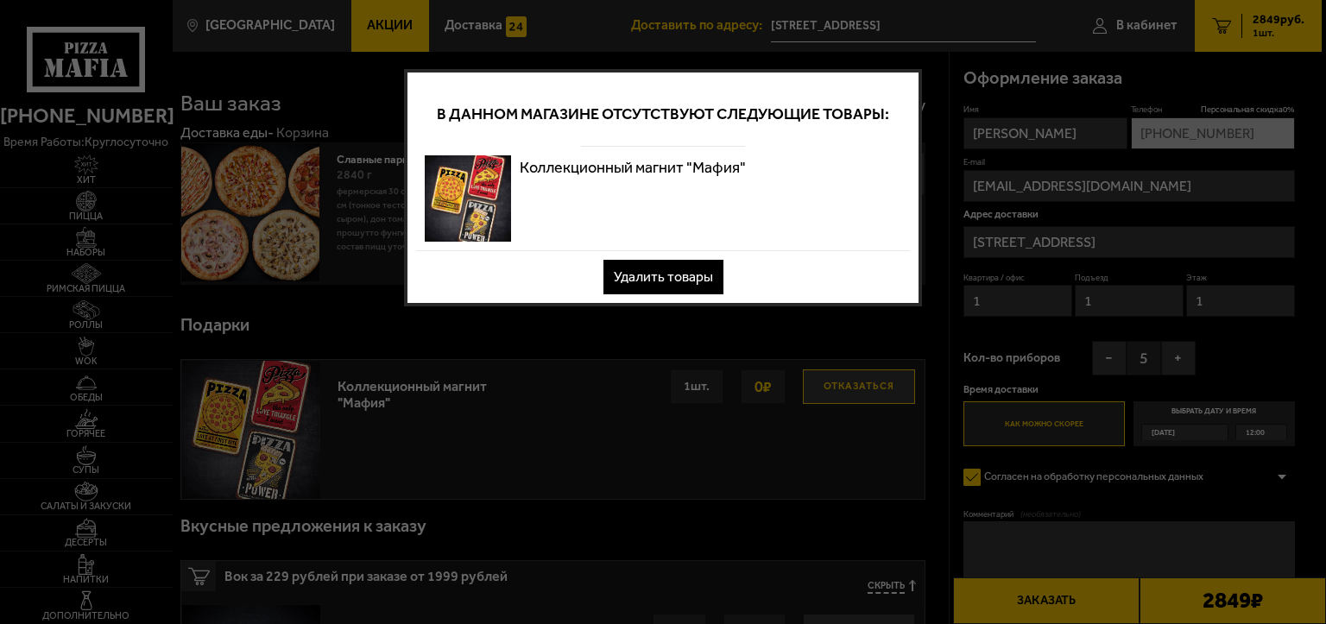
click at [603, 413] on div at bounding box center [663, 312] width 1326 height 624
click at [696, 277] on button "Удалить товары" at bounding box center [664, 277] width 120 height 35
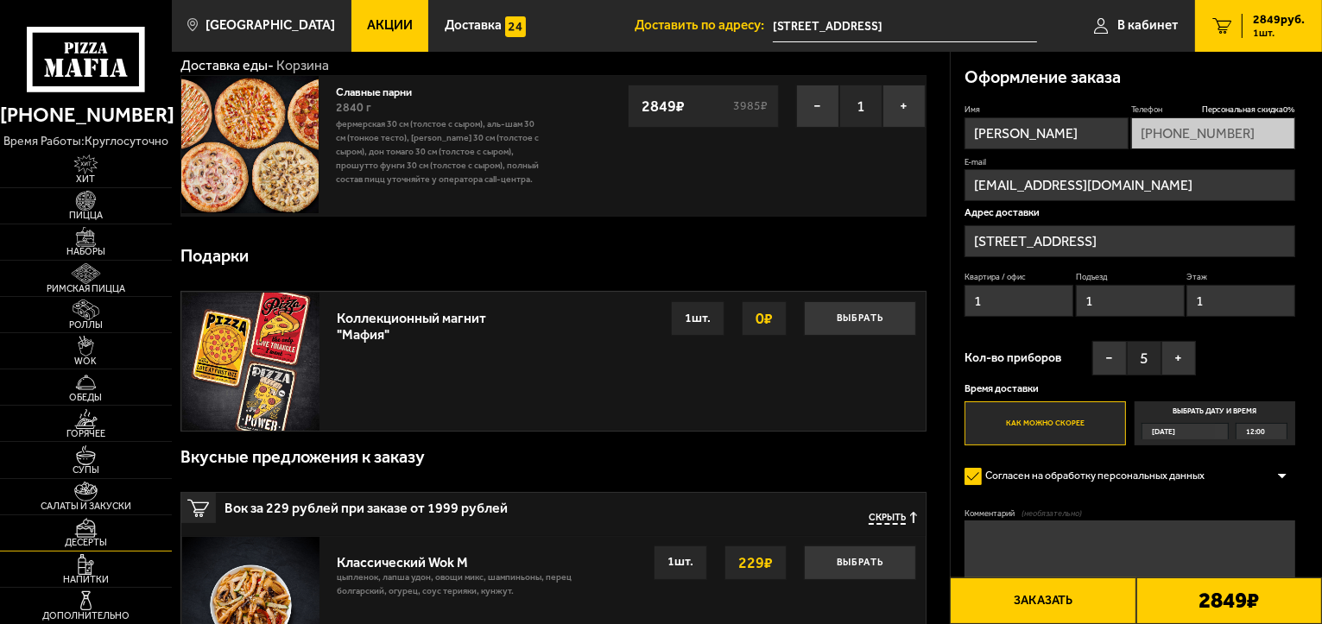
scroll to position [173, 0]
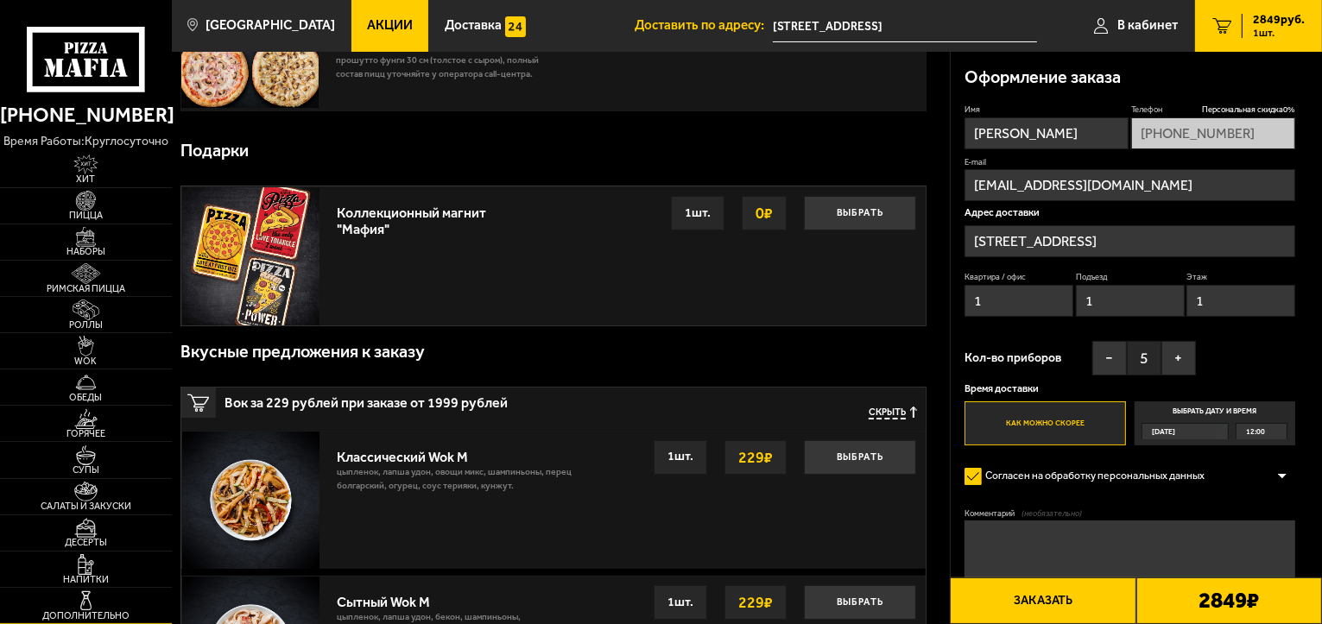
click at [77, 598] on img at bounding box center [86, 601] width 53 height 20
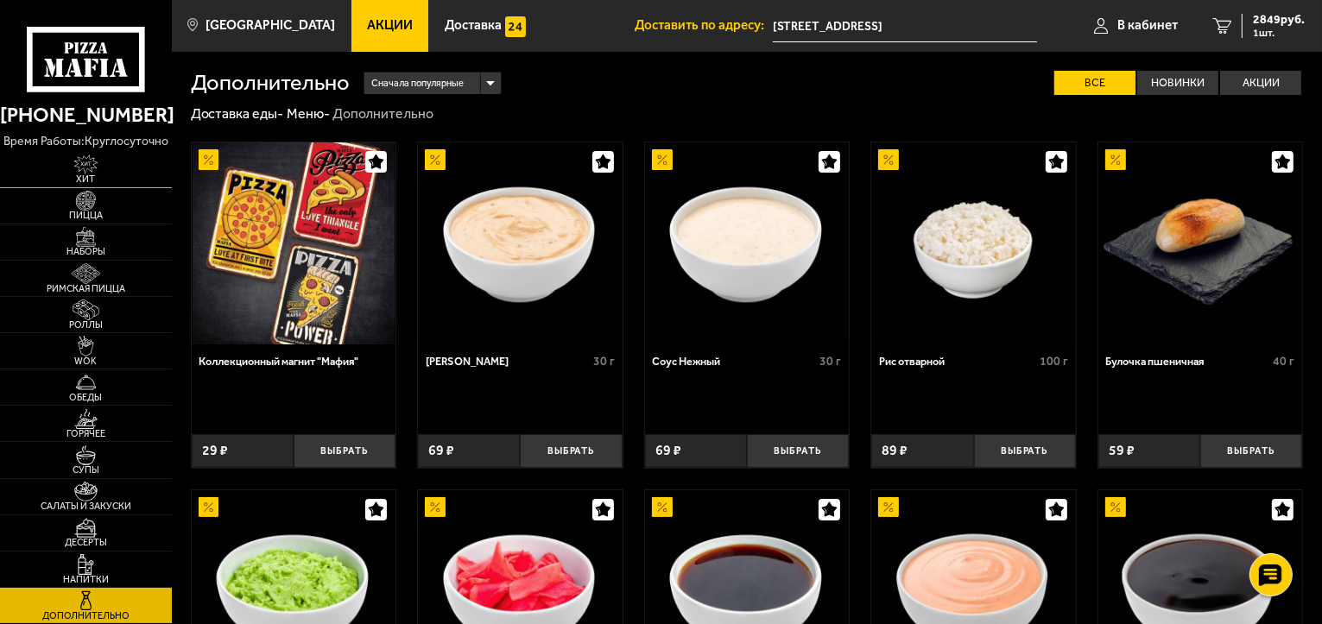
click at [77, 175] on span "Хит" at bounding box center [86, 178] width 172 height 9
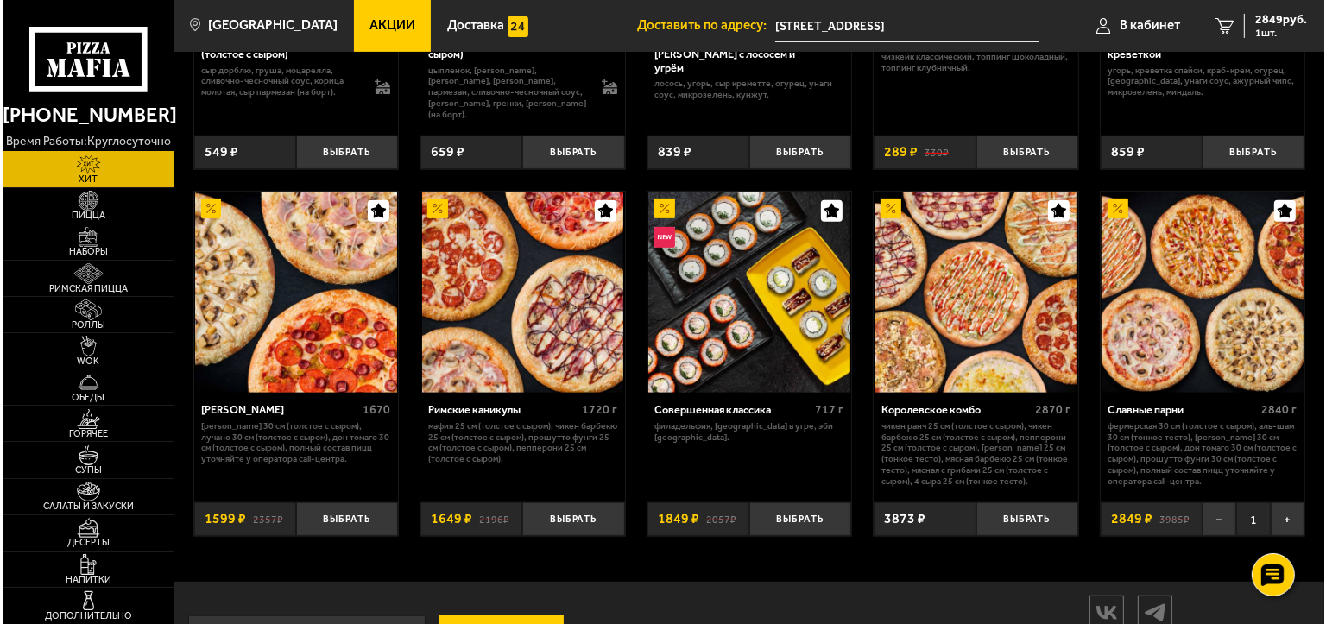
scroll to position [774, 0]
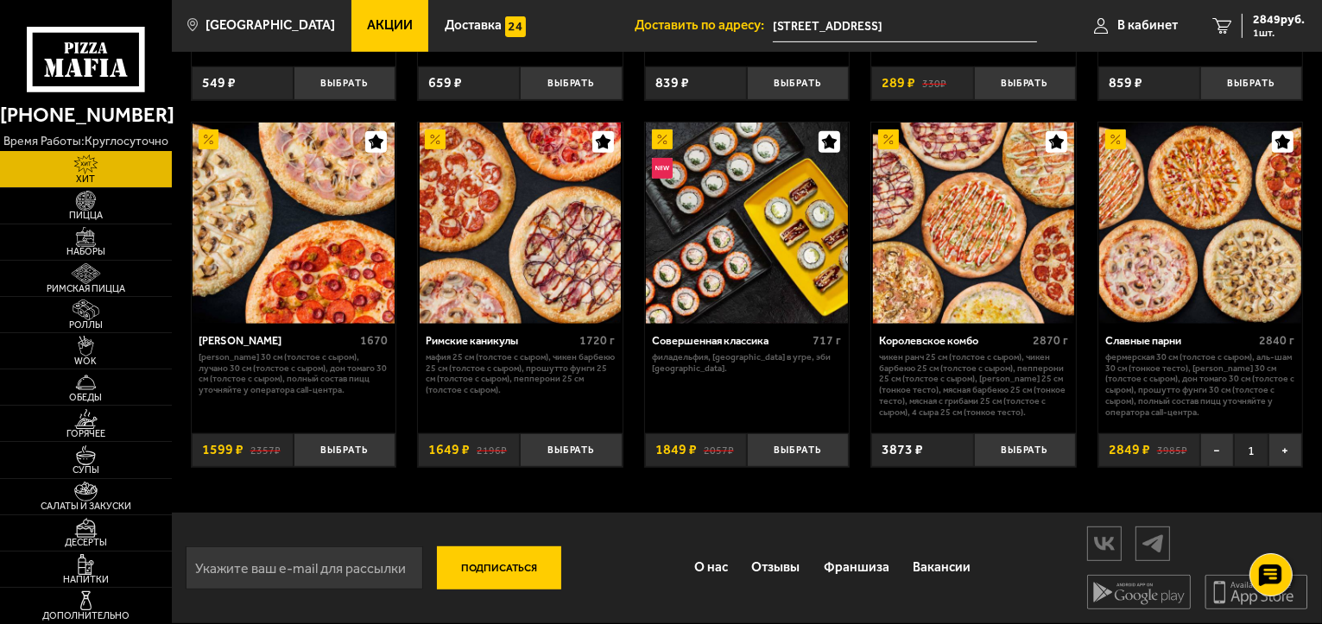
click at [1166, 250] on img at bounding box center [1200, 224] width 202 height 202
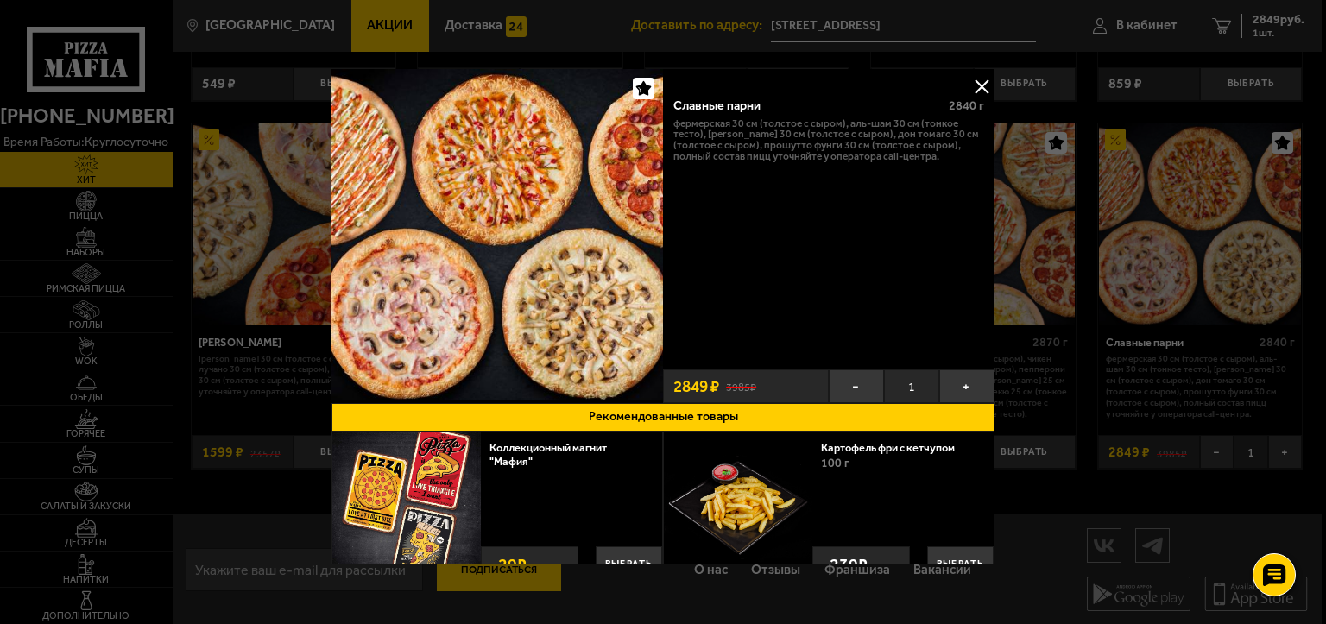
click at [979, 80] on button at bounding box center [982, 86] width 26 height 26
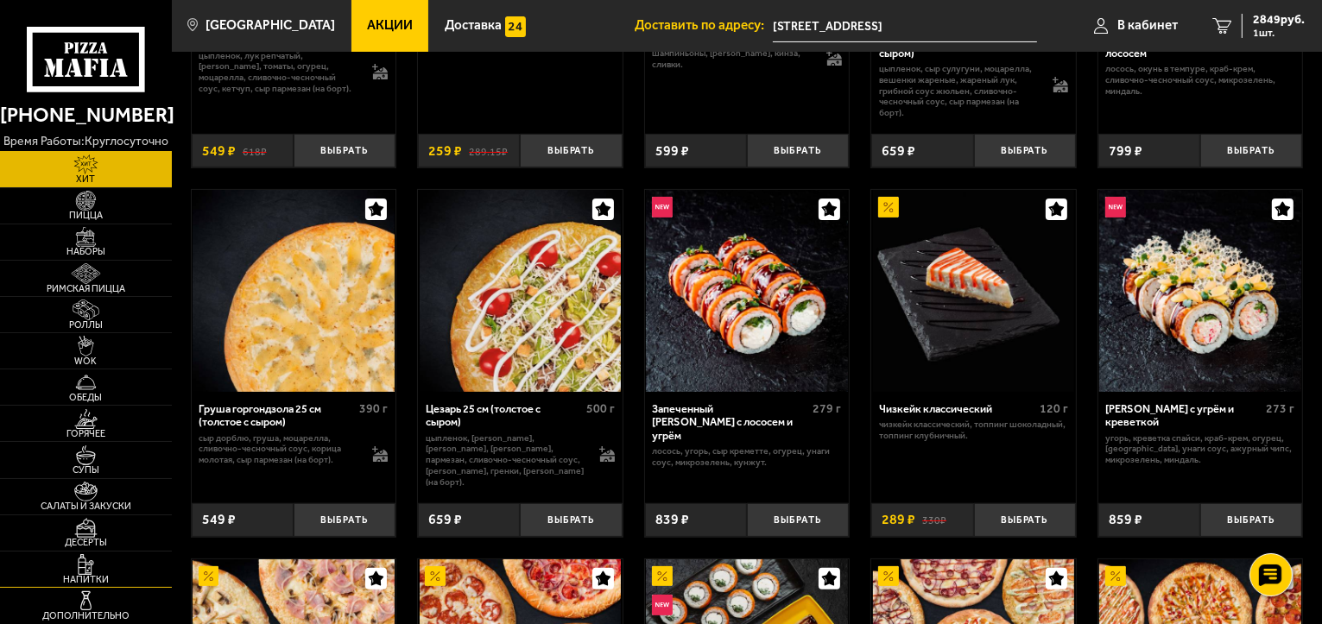
scroll to position [432, 0]
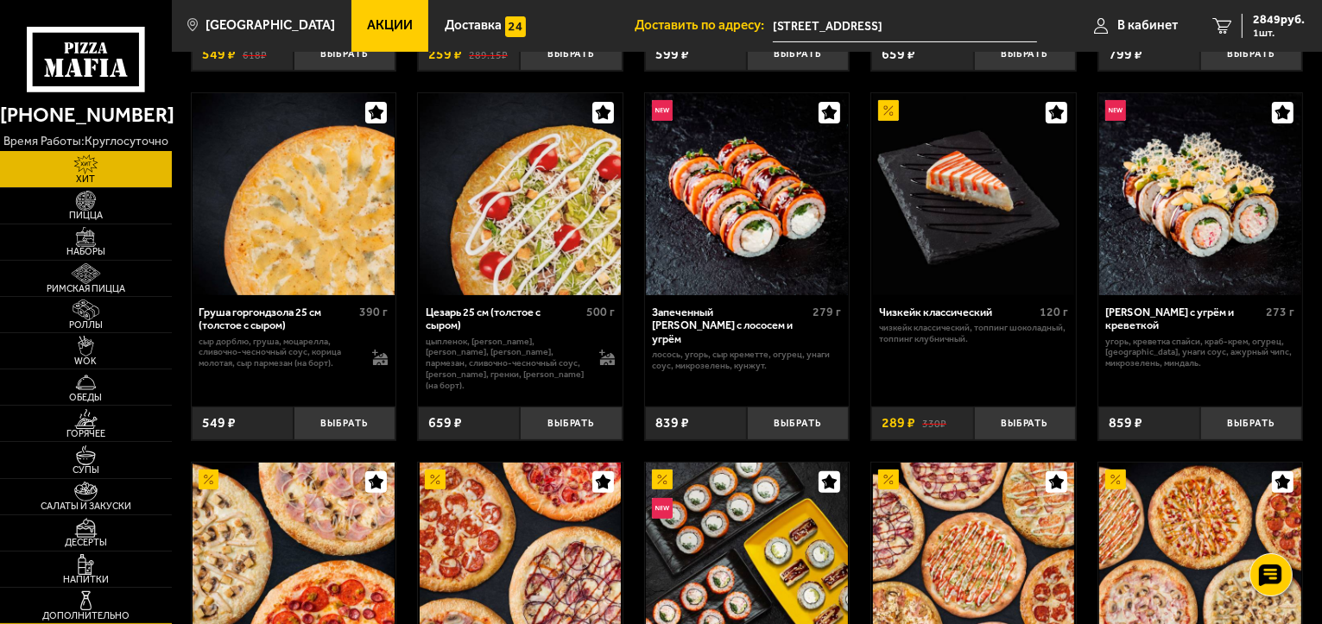
click at [81, 596] on img at bounding box center [86, 601] width 53 height 20
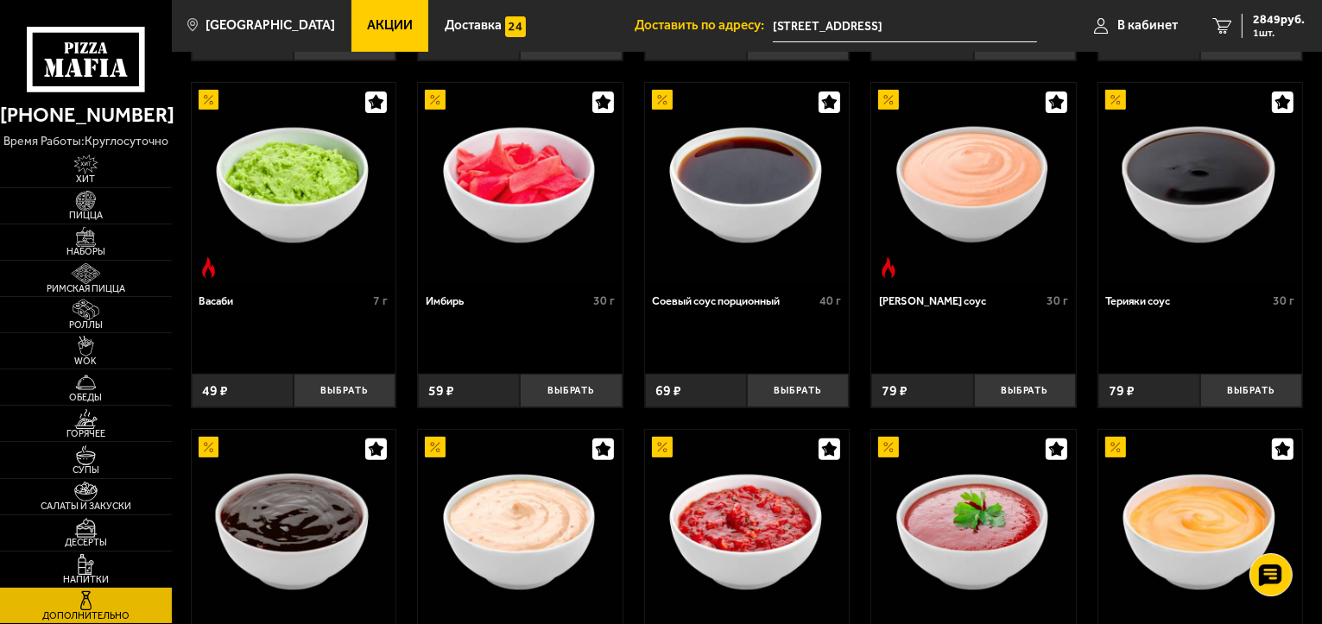
scroll to position [432, 0]
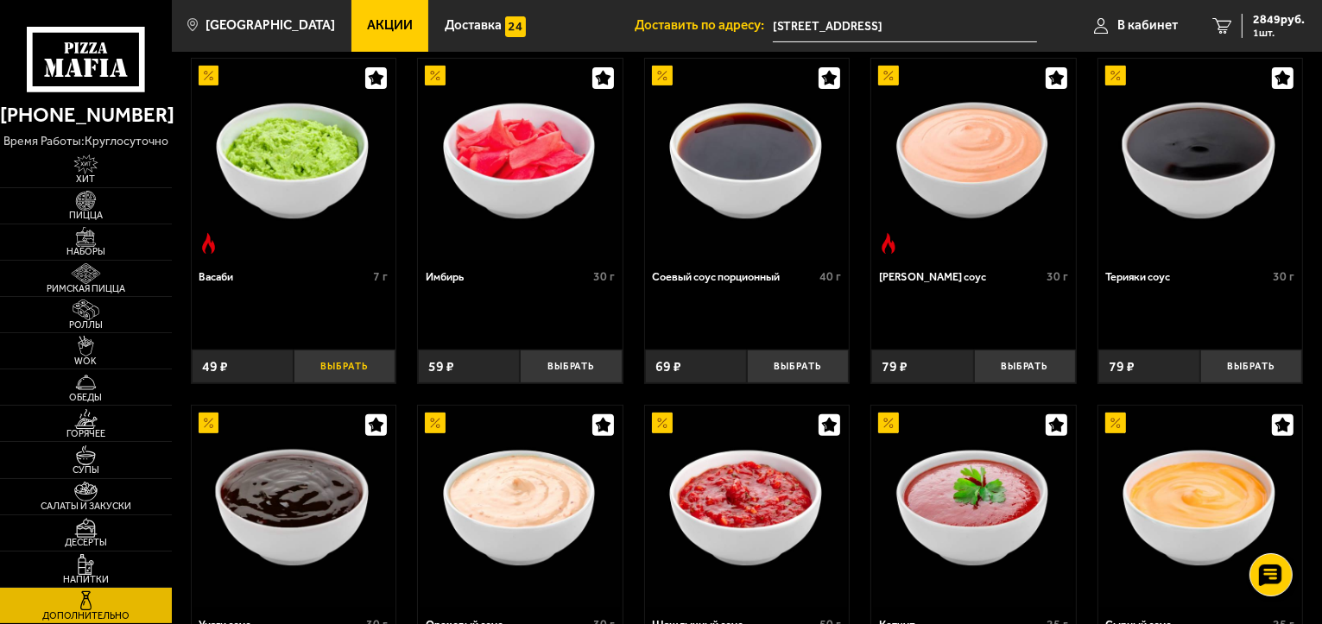
click at [325, 369] on button "Выбрать" at bounding box center [345, 367] width 102 height 34
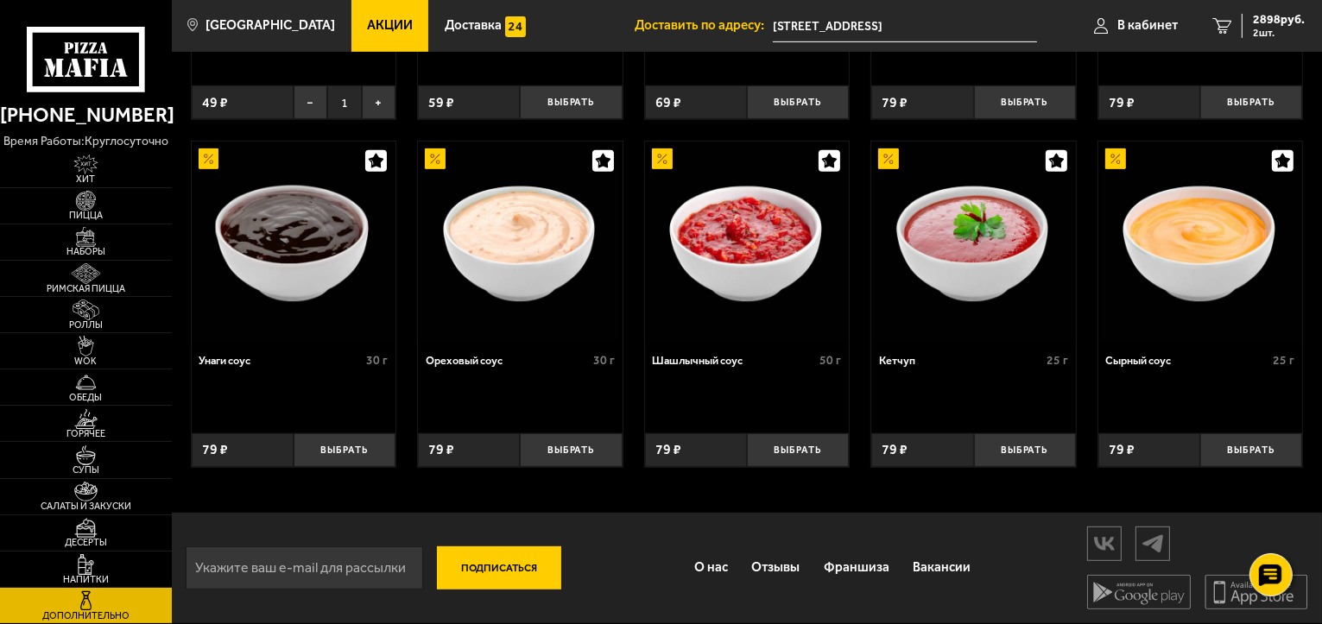
scroll to position [698, 0]
click at [564, 452] on button "Выбрать" at bounding box center [571, 450] width 102 height 34
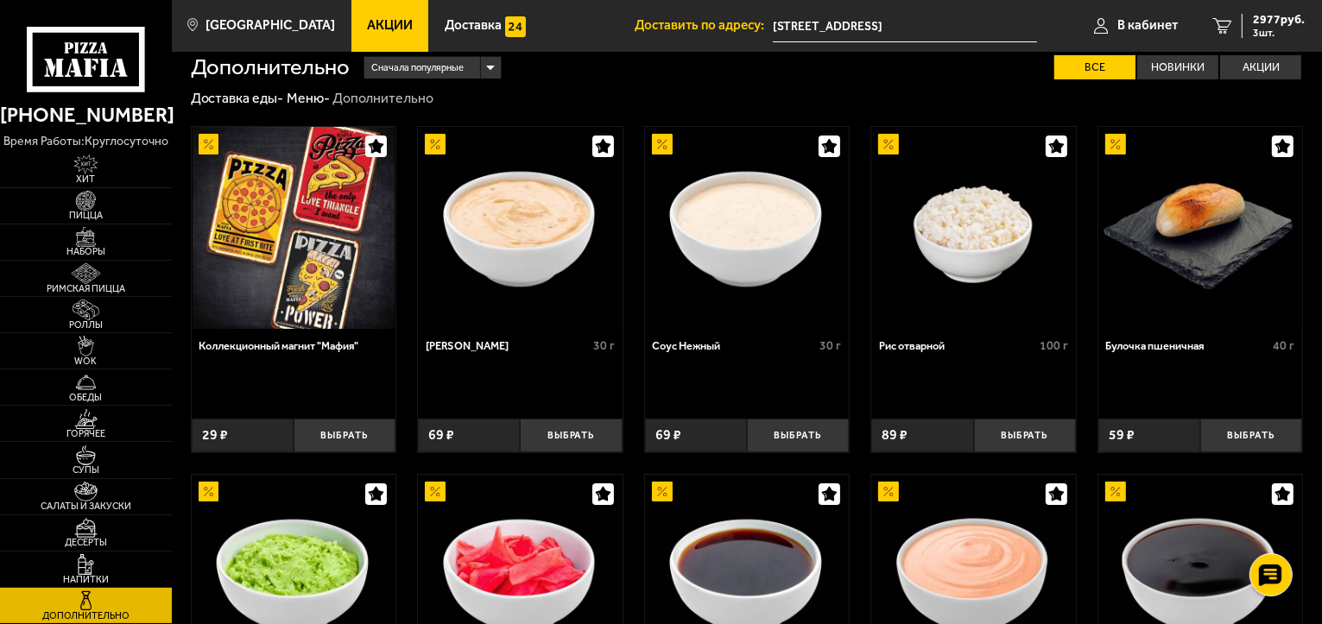
scroll to position [7, 0]
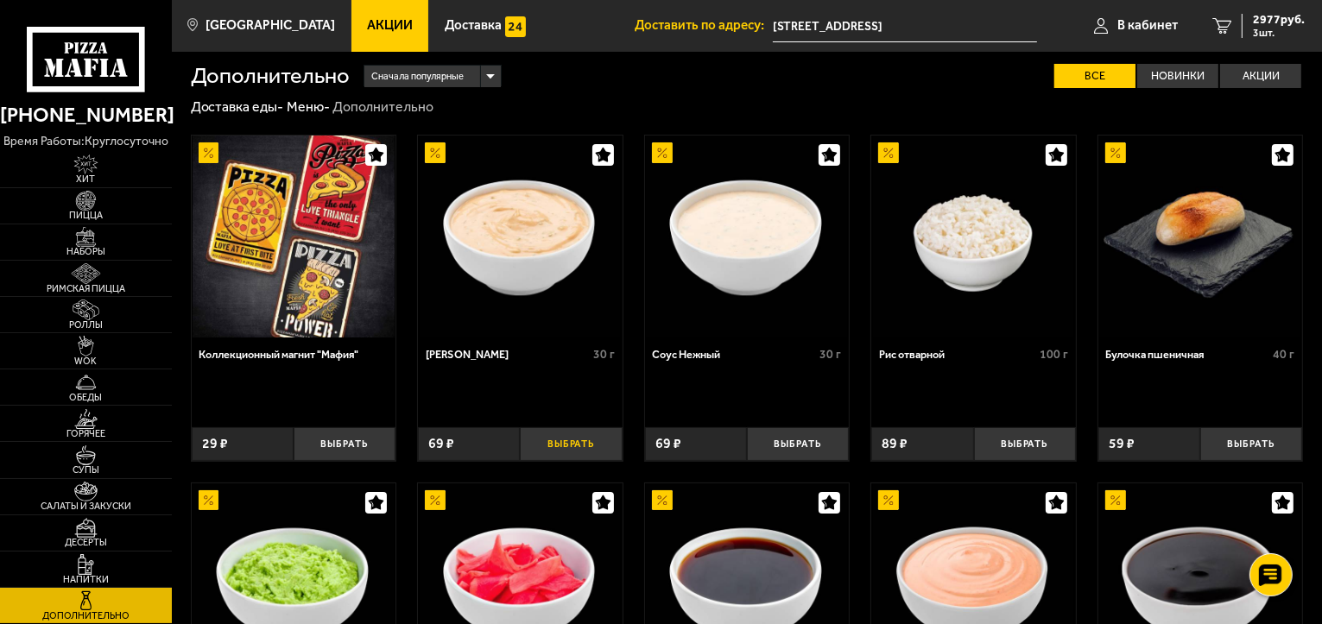
click at [591, 439] on button "Выбрать" at bounding box center [571, 444] width 102 height 34
click at [1279, 22] on span "3046 руб." at bounding box center [1279, 20] width 52 height 12
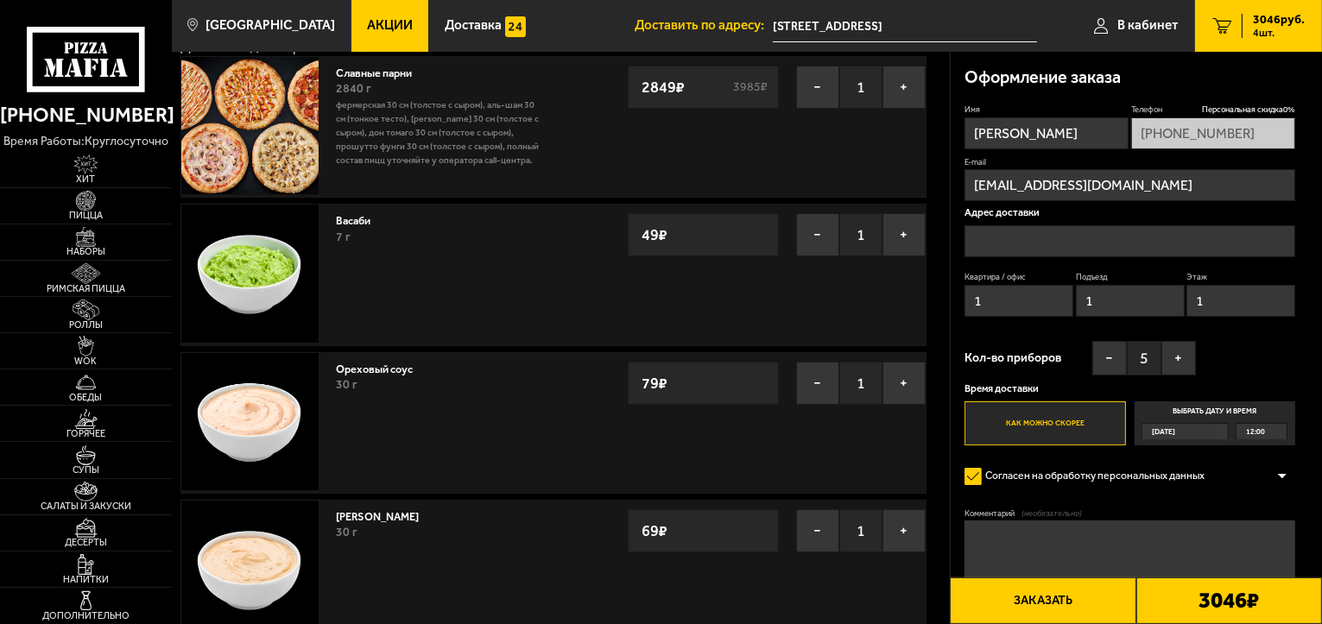
type input "[STREET_ADDRESS]"
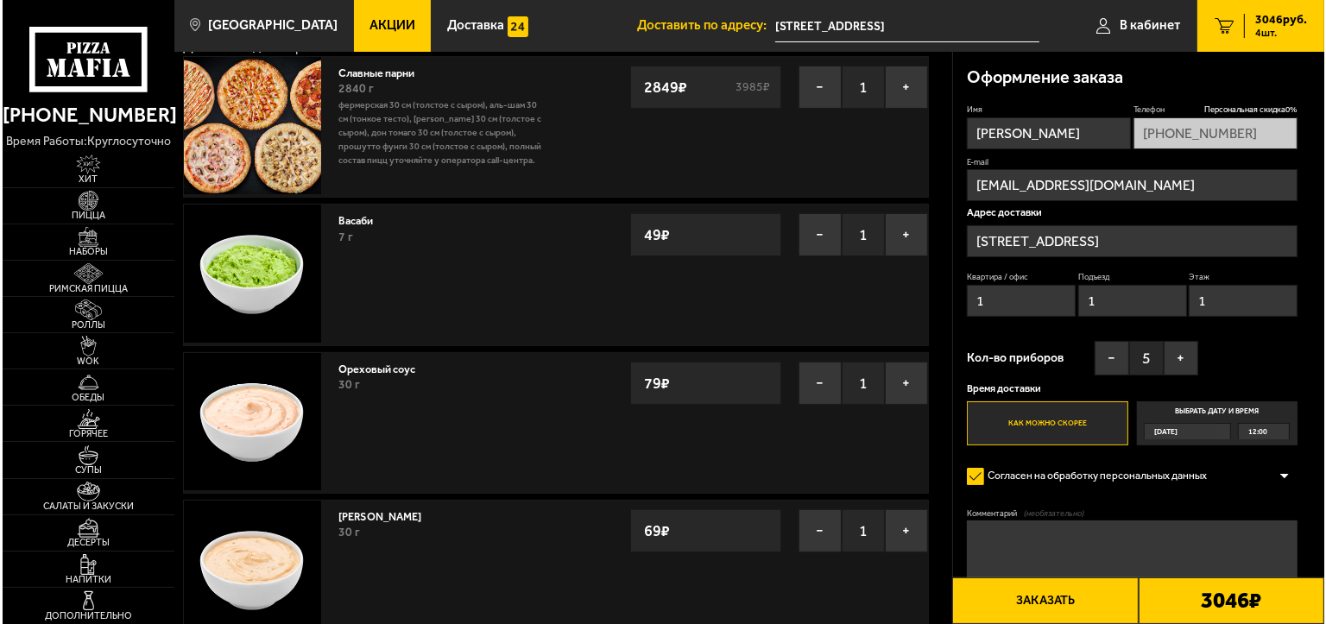
scroll to position [173, 0]
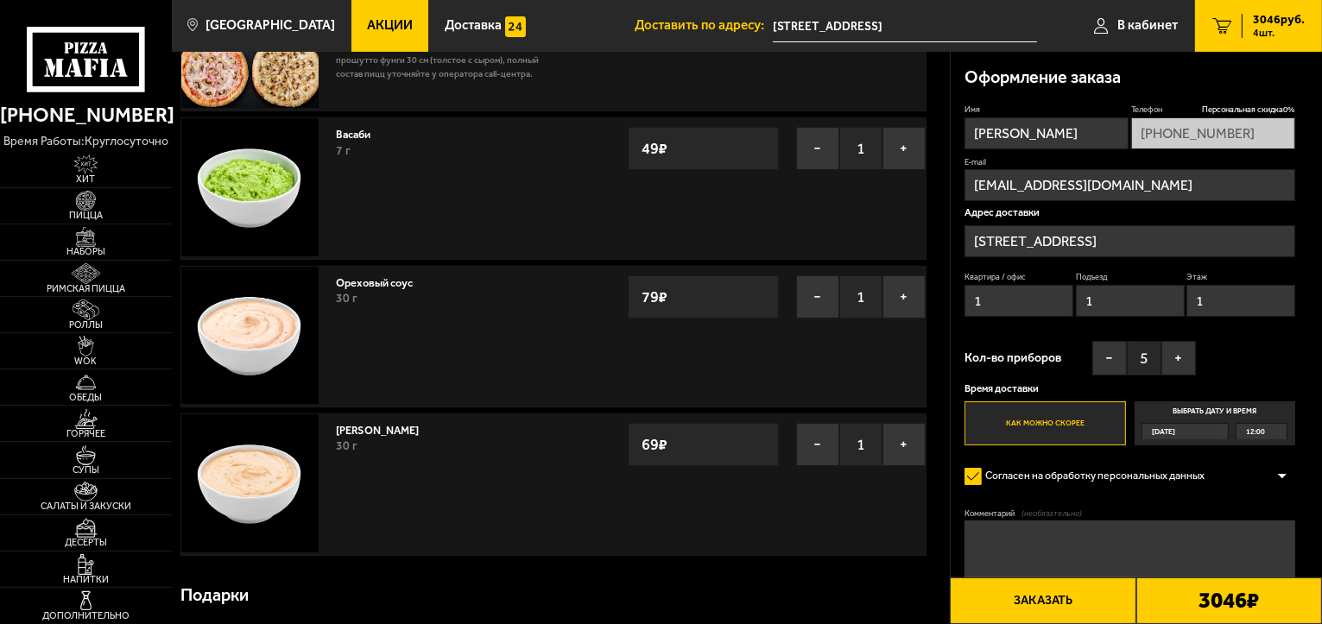
click at [1034, 596] on button "Заказать" at bounding box center [1043, 601] width 186 height 47
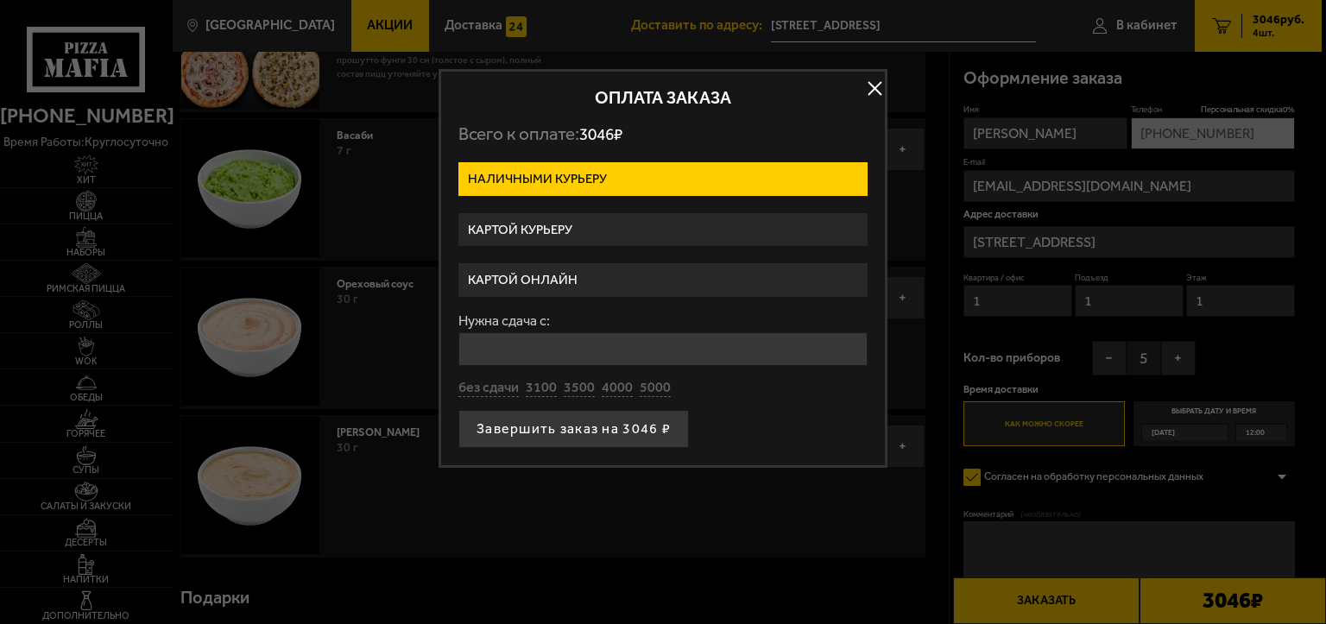
click at [497, 220] on label "Картой курьеру" at bounding box center [662, 230] width 409 height 34
click at [0, 0] on input "Картой курьеру" at bounding box center [0, 0] width 0 height 0
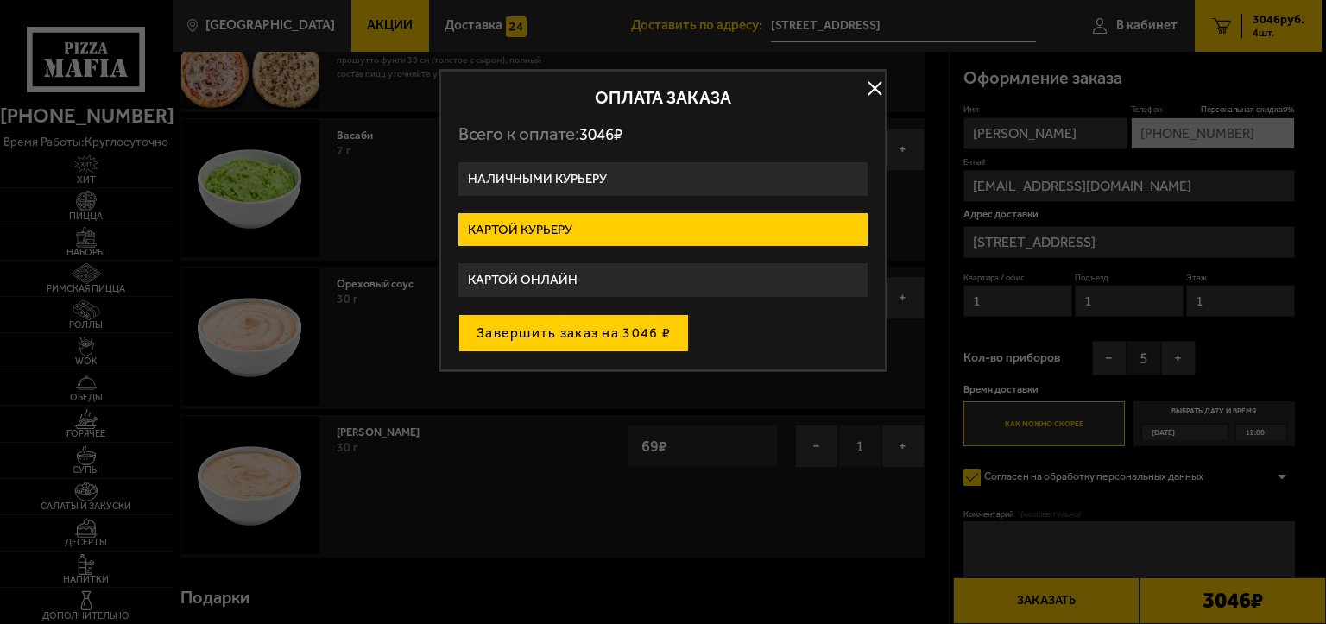
click at [514, 336] on button "Завершить заказ на 3046 ₽" at bounding box center [573, 333] width 231 height 38
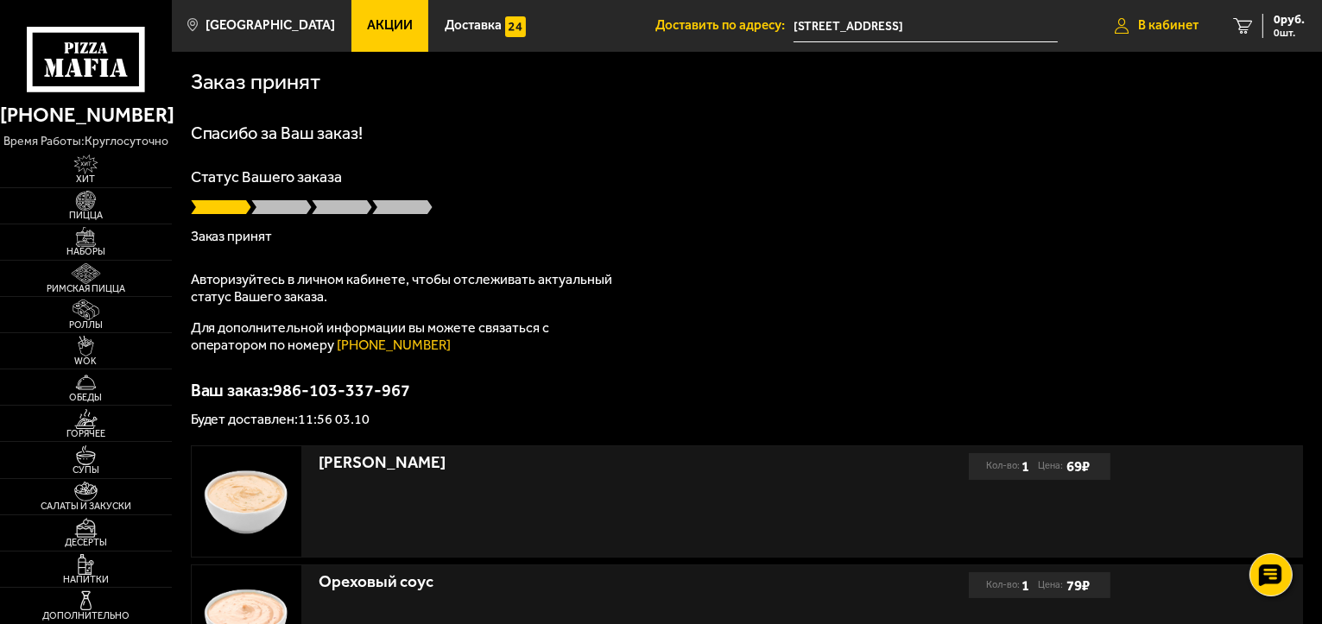
click at [1165, 32] on span "В кабинет" at bounding box center [1168, 25] width 60 height 13
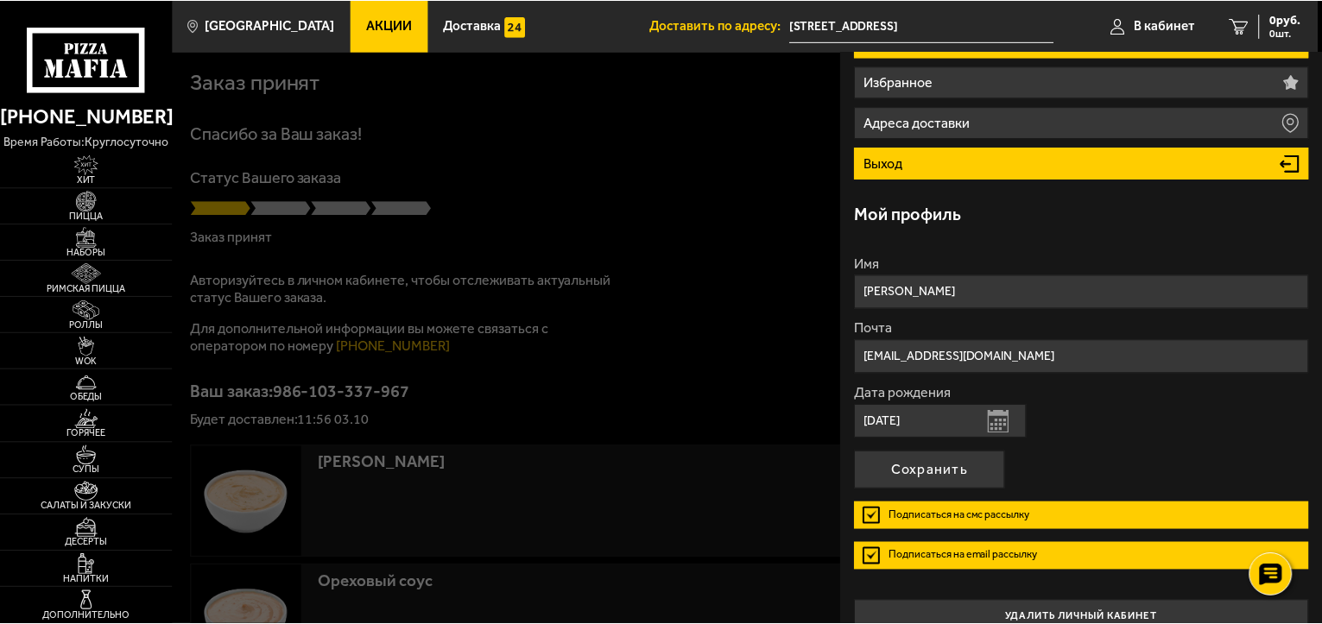
scroll to position [197, 0]
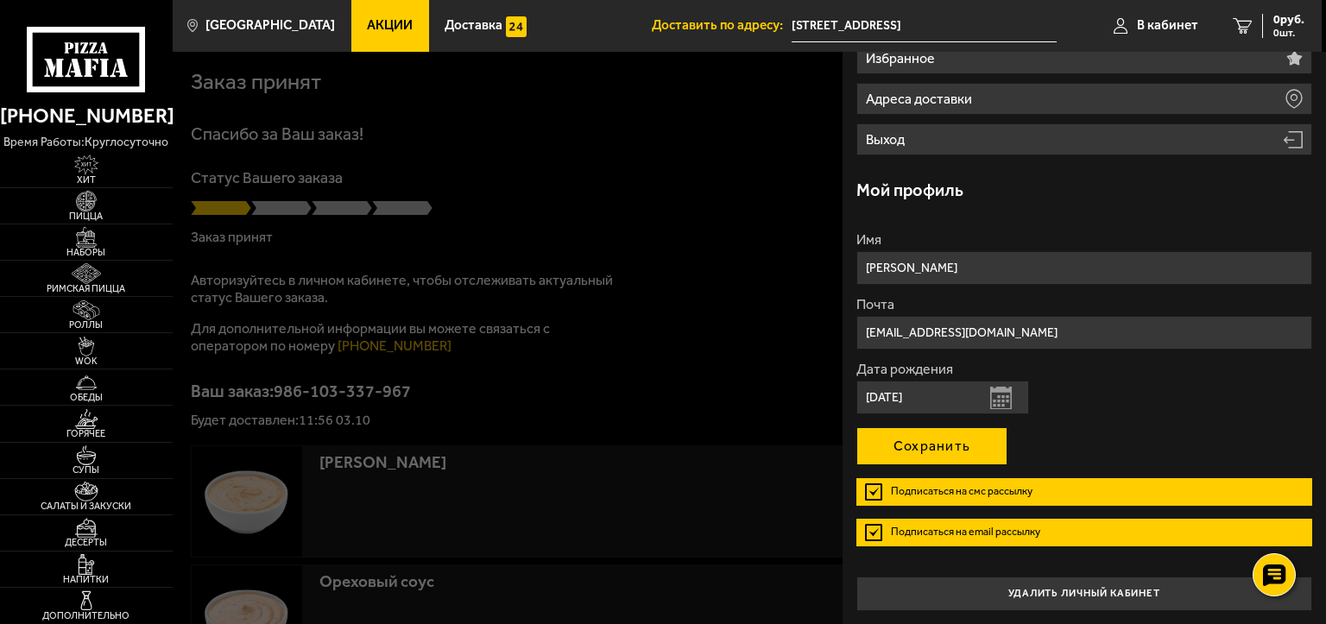
click at [922, 439] on button "Сохранить" at bounding box center [932, 446] width 151 height 38
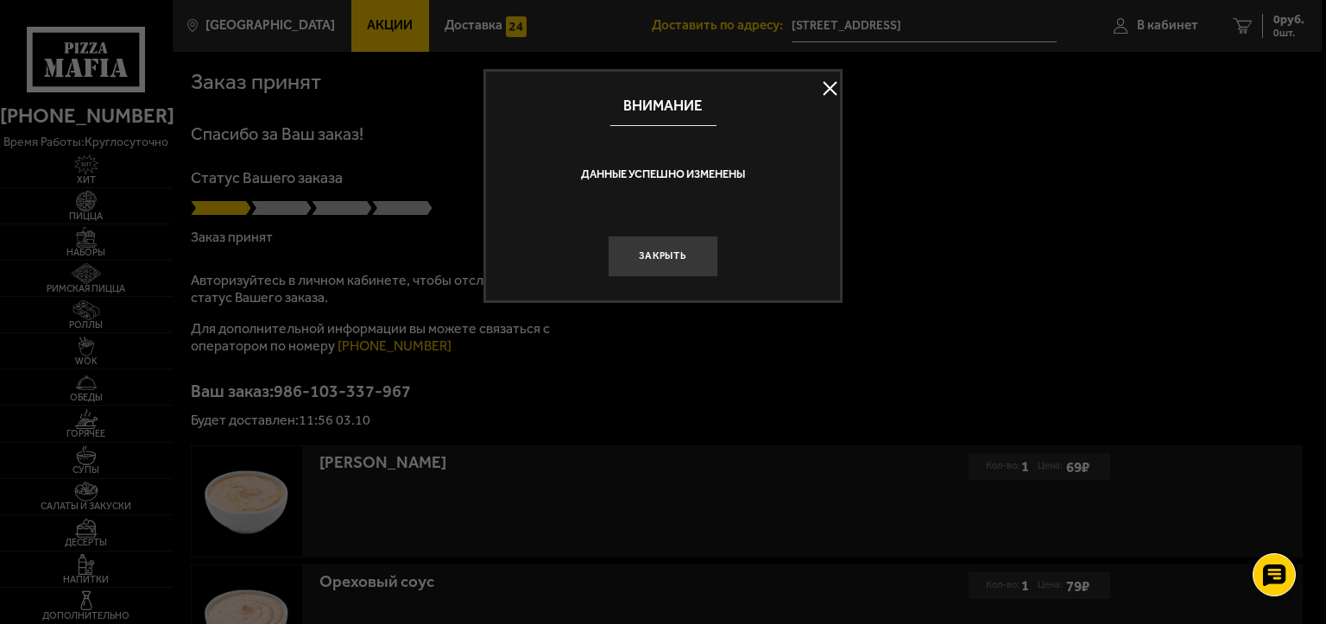
click at [830, 92] on button at bounding box center [830, 89] width 26 height 26
